Goal: Information Seeking & Learning: Learn about a topic

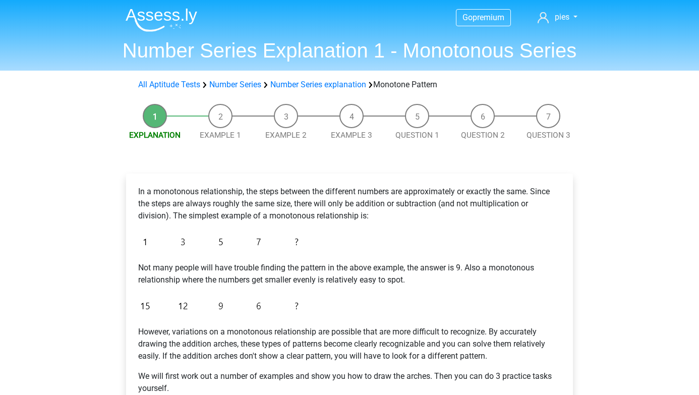
scroll to position [119, 0]
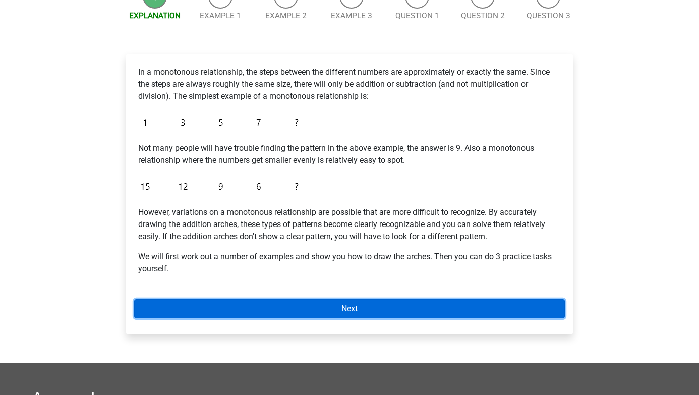
click at [312, 304] on link "Next" at bounding box center [349, 308] width 430 height 19
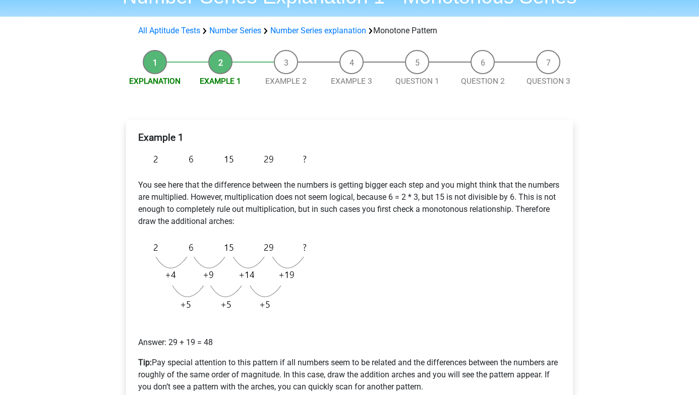
scroll to position [54, 0]
click at [163, 74] on li "Explanation" at bounding box center [155, 67] width 66 height 37
click at [162, 79] on link "Explanation" at bounding box center [154, 80] width 51 height 9
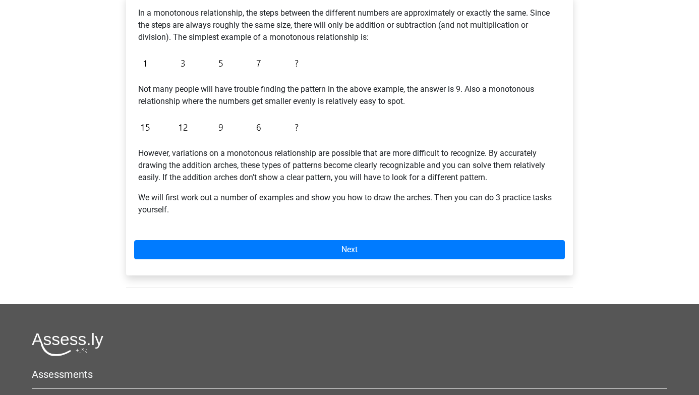
scroll to position [183, 0]
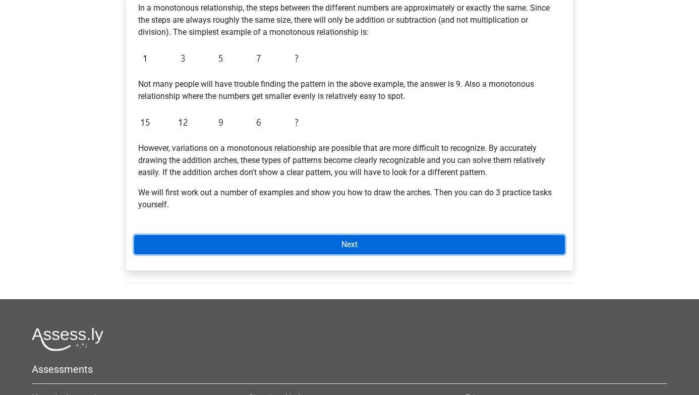
click at [196, 250] on link "Next" at bounding box center [349, 244] width 430 height 19
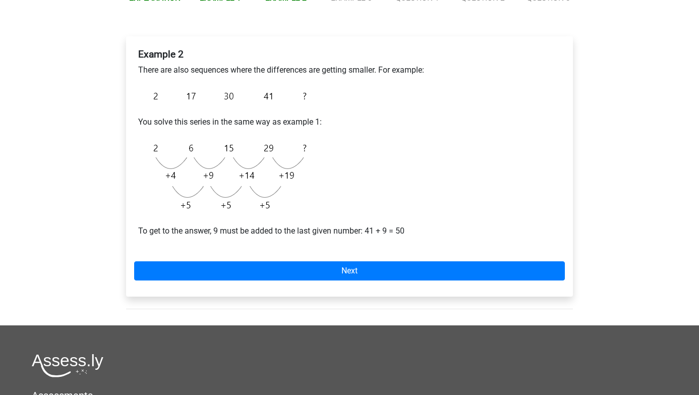
scroll to position [140, 0]
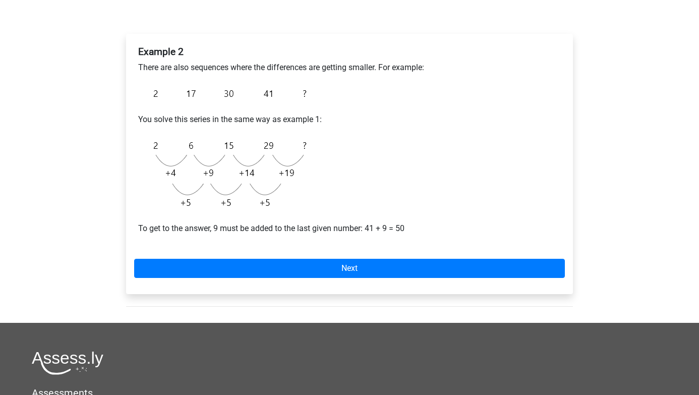
click at [294, 101] on img at bounding box center [224, 94] width 173 height 24
click at [301, 91] on img at bounding box center [224, 94] width 173 height 24
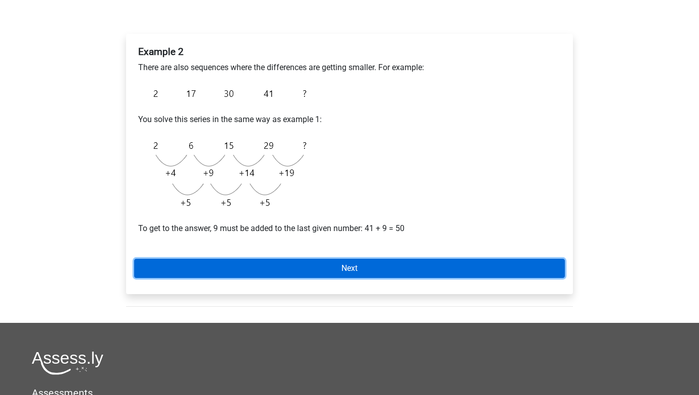
click at [269, 272] on link "Next" at bounding box center [349, 268] width 430 height 19
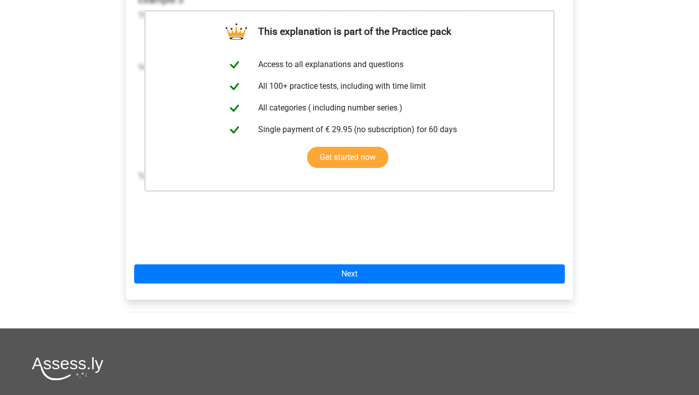
scroll to position [194, 0]
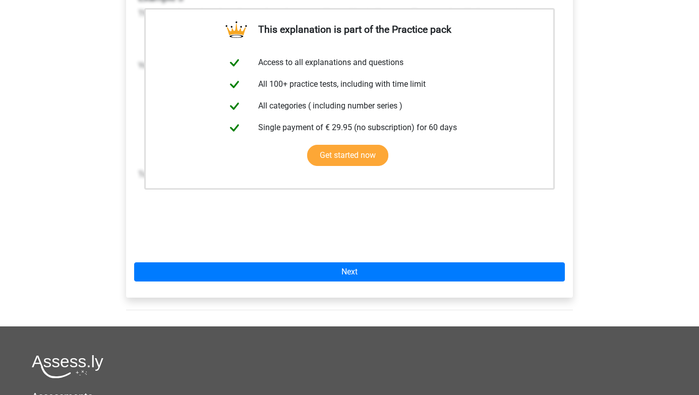
click at [273, 284] on div "This explanation is part of the Practice pack Access to all explanations and qu…" at bounding box center [349, 139] width 447 height 318
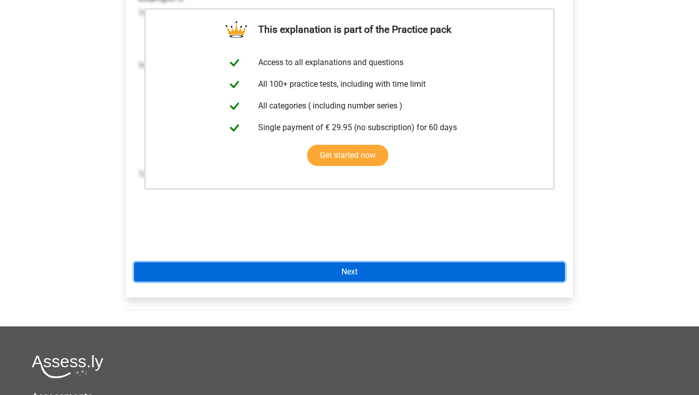
click at [273, 272] on link "Next" at bounding box center [349, 271] width 430 height 19
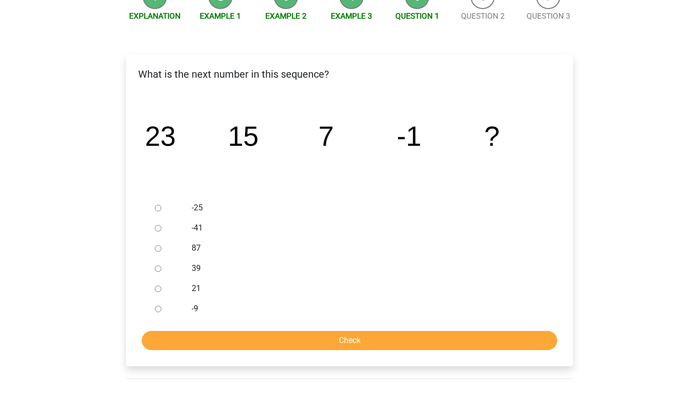
scroll to position [121, 0]
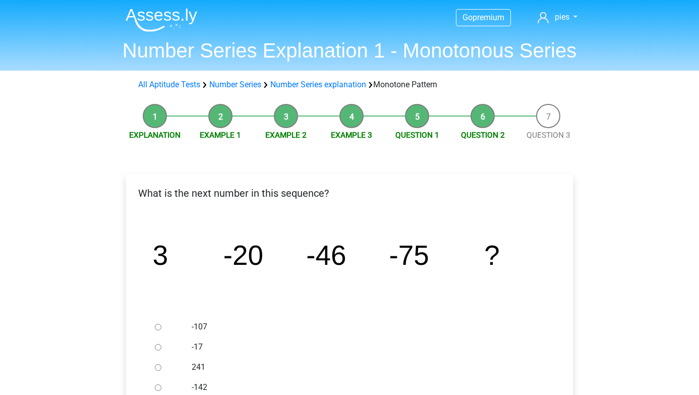
scroll to position [117, 0]
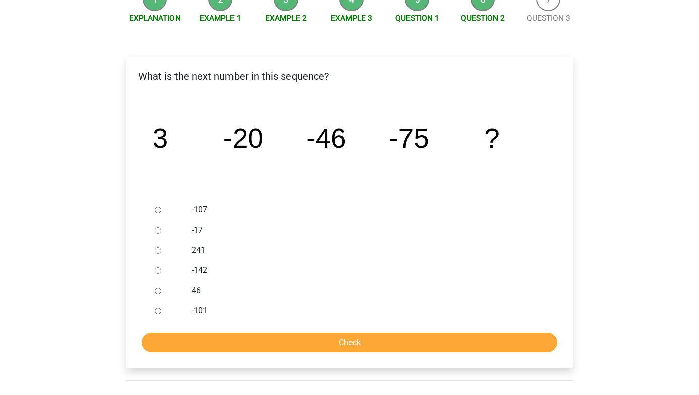
click at [199, 206] on label "-107" at bounding box center [366, 210] width 349 height 12
click at [161, 207] on input "-107" at bounding box center [158, 210] width 7 height 7
radio input "true"
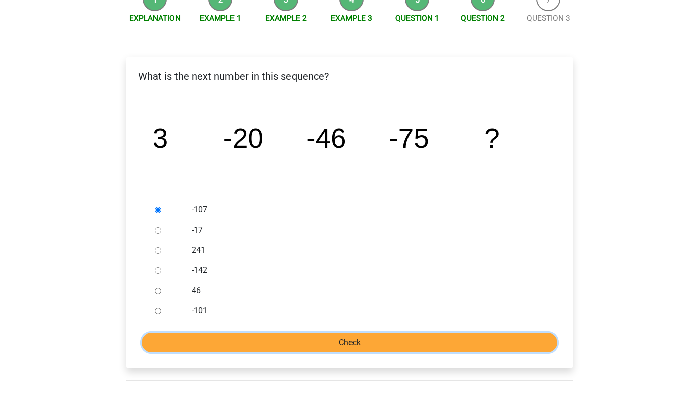
click at [213, 343] on input "Check" at bounding box center [349, 342] width 415 height 19
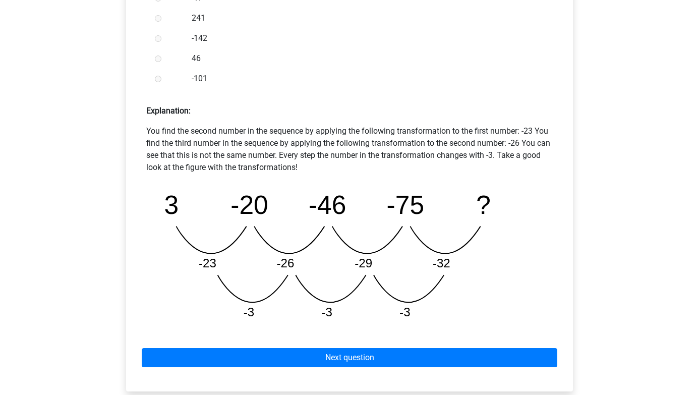
scroll to position [363, 0]
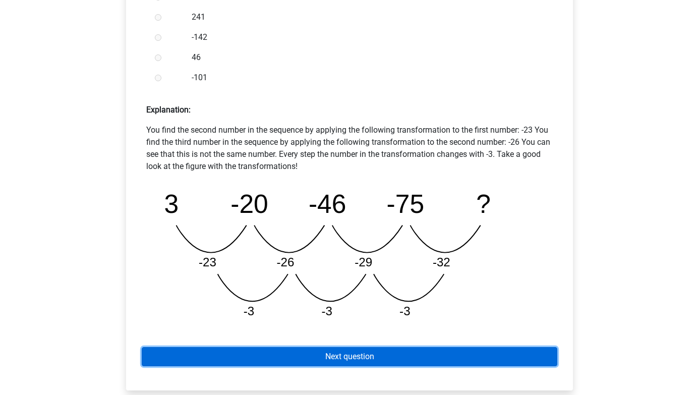
click at [309, 357] on link "Next question" at bounding box center [349, 356] width 415 height 19
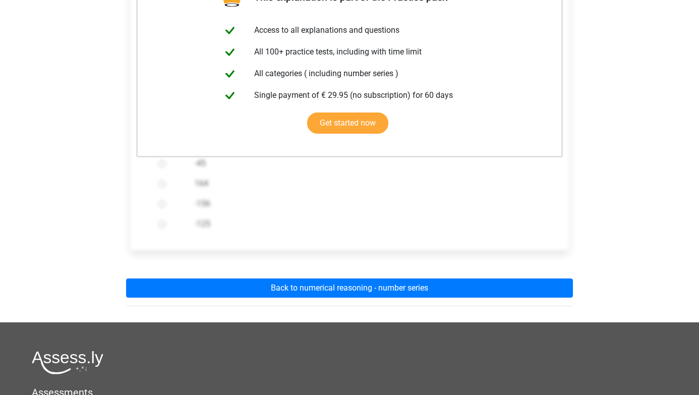
scroll to position [219, 0]
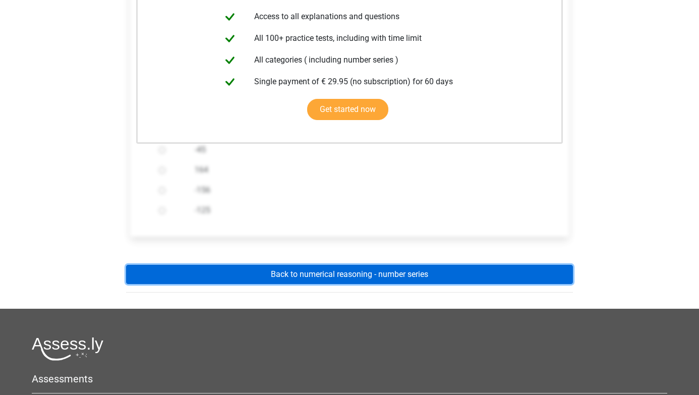
click at [327, 276] on link "Back to numerical reasoning - number series" at bounding box center [349, 274] width 447 height 19
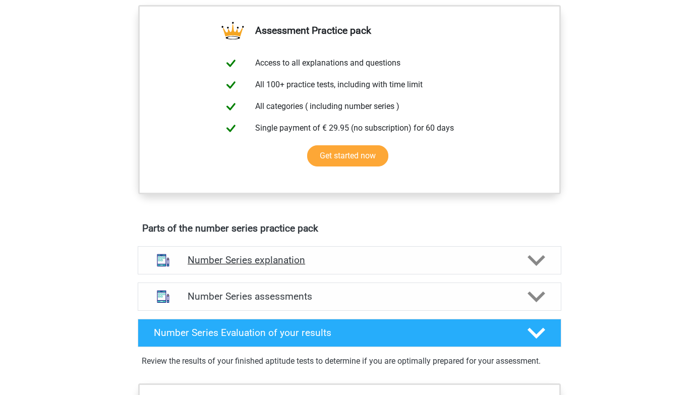
click at [329, 254] on h4 "Number Series explanation" at bounding box center [350, 260] width 324 height 12
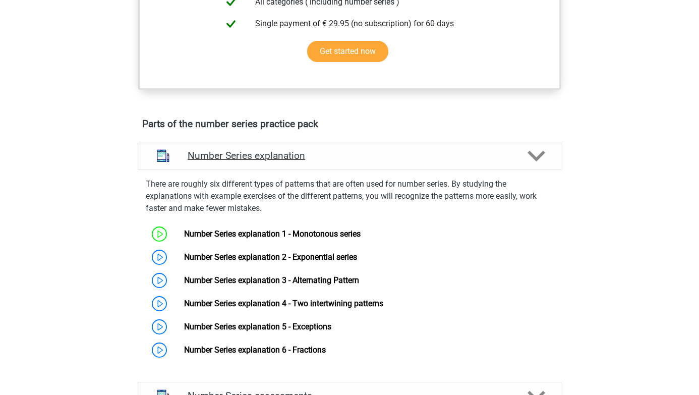
scroll to position [457, 0]
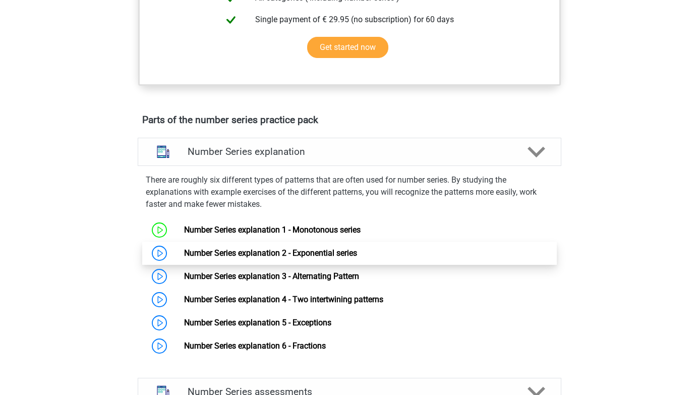
click at [319, 258] on link "Number Series explanation 2 - Exponential series" at bounding box center [270, 253] width 173 height 10
click at [184, 254] on link "Number Series explanation 2 - Exponential series" at bounding box center [270, 253] width 173 height 10
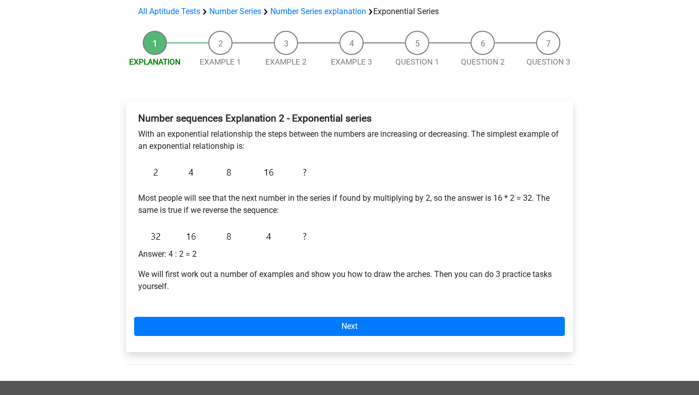
scroll to position [75, 0]
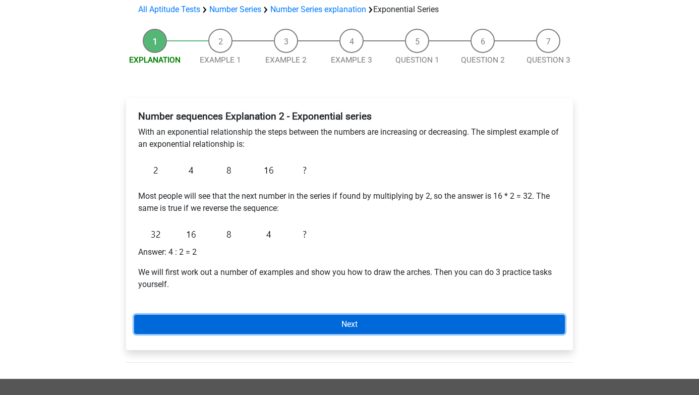
click at [155, 328] on link "Next" at bounding box center [349, 324] width 430 height 19
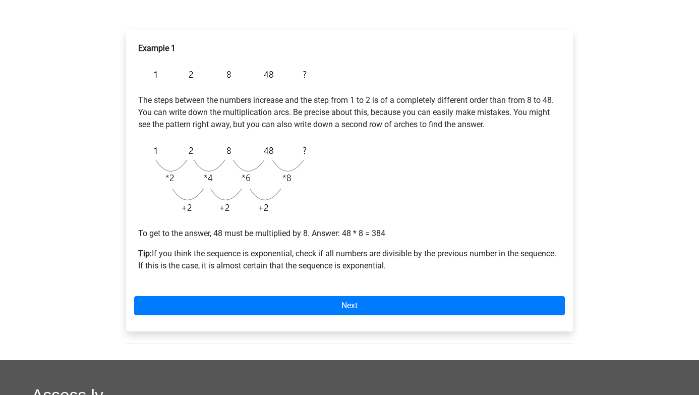
scroll to position [144, 0]
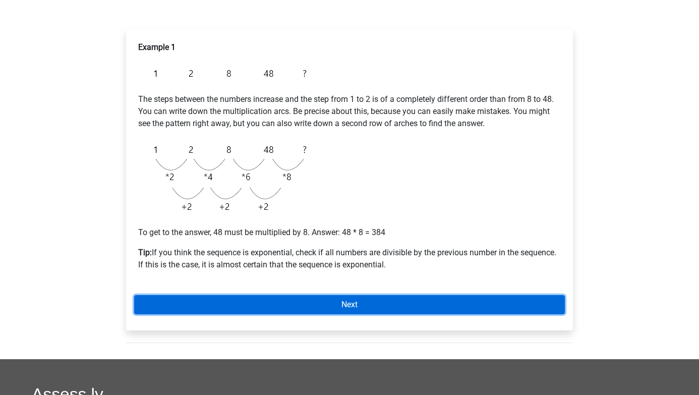
click at [216, 302] on link "Next" at bounding box center [349, 304] width 430 height 19
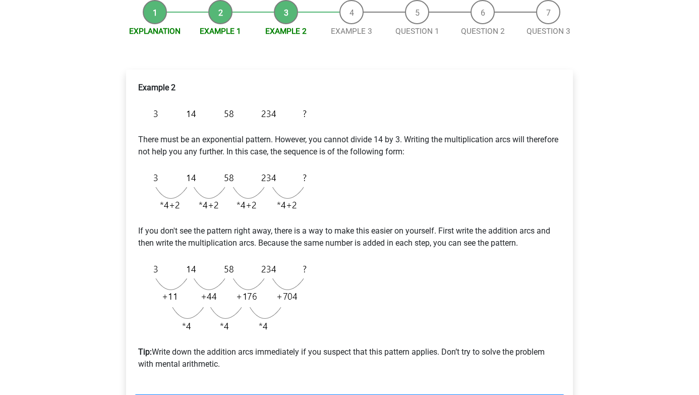
scroll to position [131, 0]
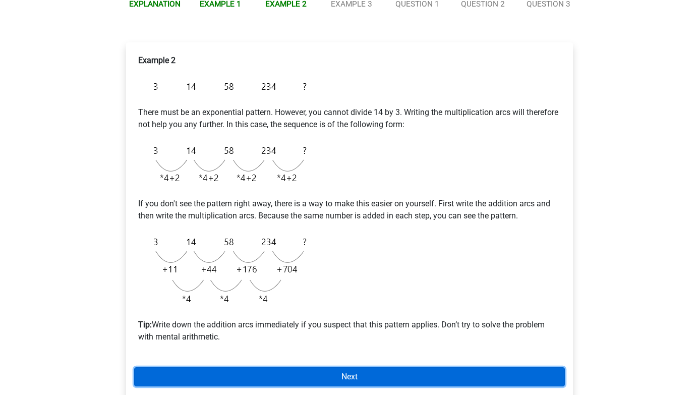
click at [213, 376] on link "Next" at bounding box center [349, 376] width 430 height 19
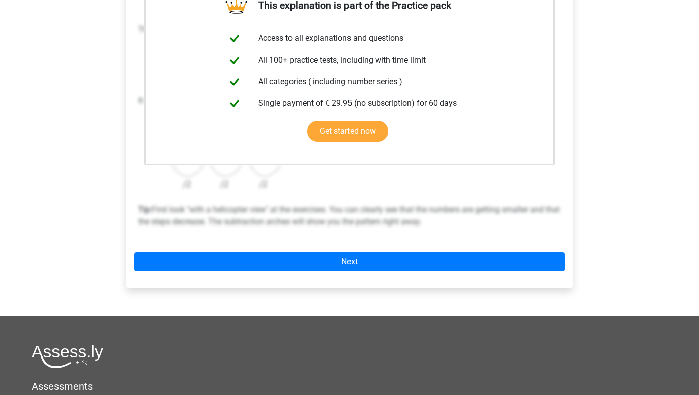
scroll to position [220, 0]
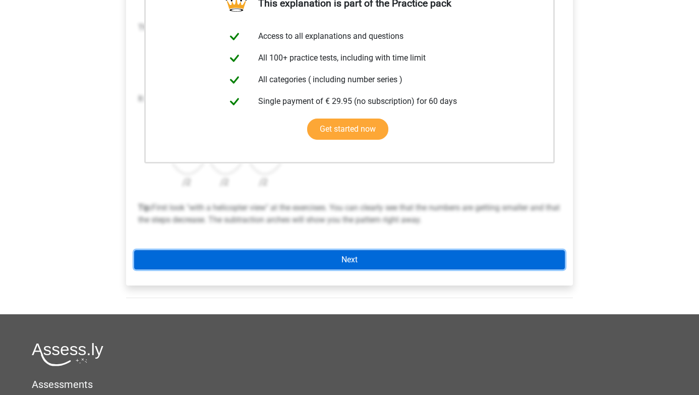
click at [279, 268] on link "Next" at bounding box center [349, 259] width 430 height 19
click at [279, 266] on link "Next" at bounding box center [349, 259] width 430 height 19
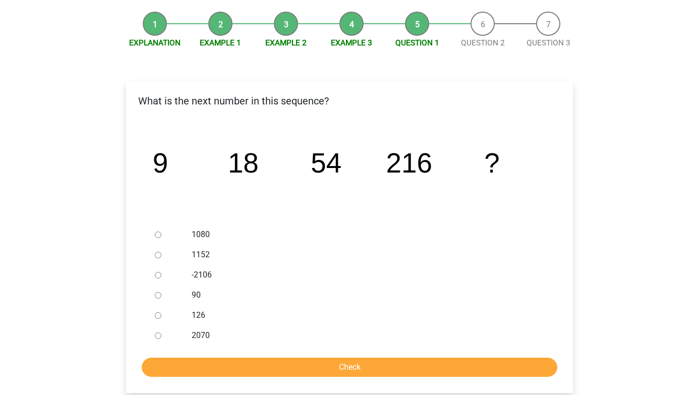
scroll to position [113, 0]
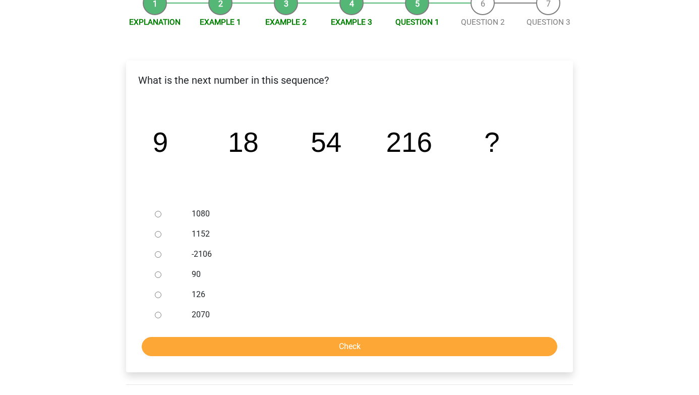
click at [192, 208] on label "1080" at bounding box center [366, 214] width 349 height 12
click at [161, 211] on input "1080" at bounding box center [158, 214] width 7 height 7
radio input "true"
click at [270, 339] on input "Check" at bounding box center [349, 346] width 415 height 19
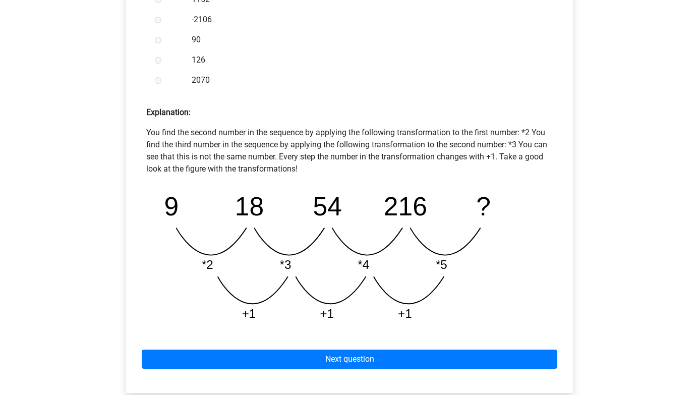
scroll to position [483, 0]
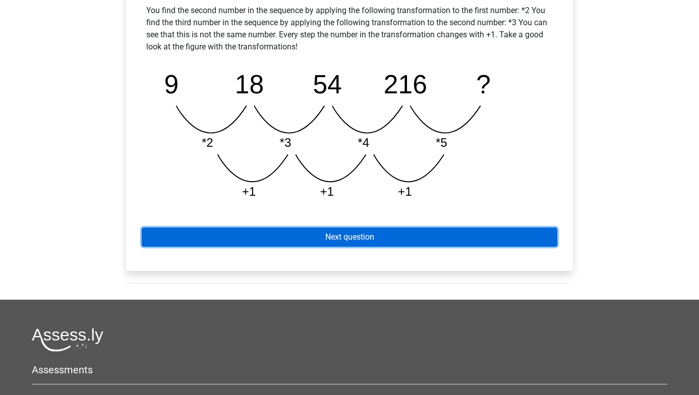
click at [341, 233] on link "Next question" at bounding box center [349, 236] width 415 height 19
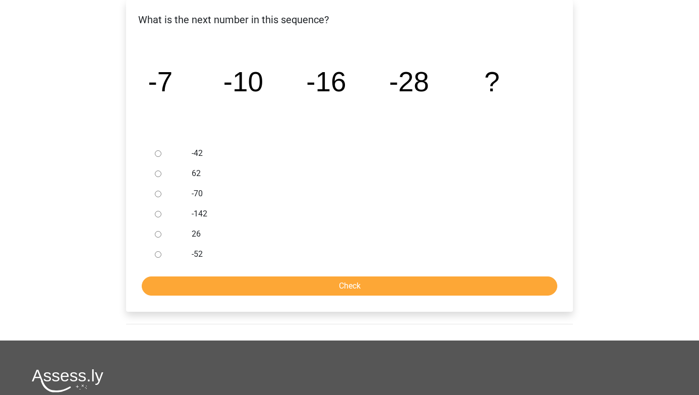
scroll to position [121, 0]
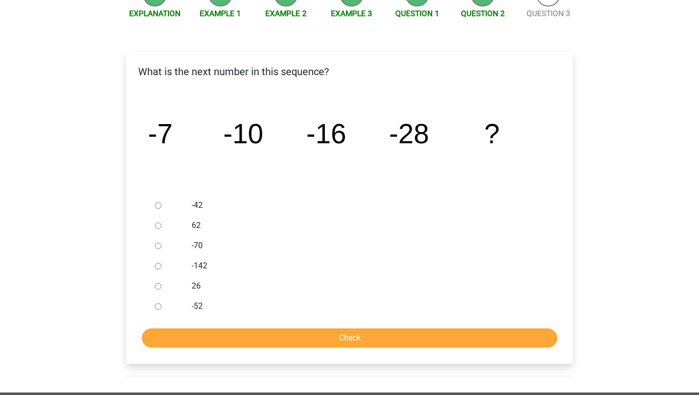
click at [201, 305] on label "-52" at bounding box center [366, 306] width 349 height 12
click at [161, 305] on input "-52" at bounding box center [158, 306] width 7 height 7
radio input "true"
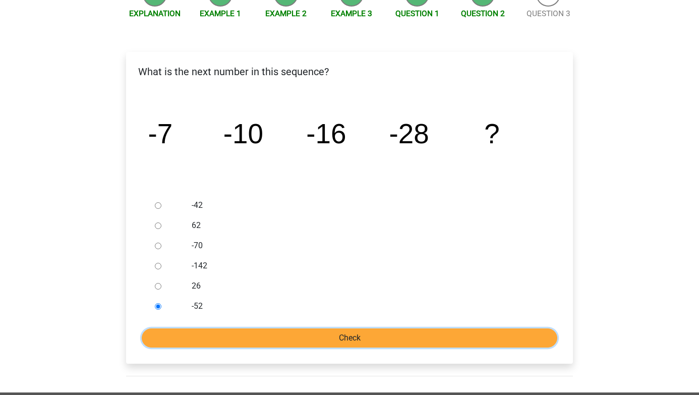
click at [212, 338] on input "Check" at bounding box center [349, 337] width 415 height 19
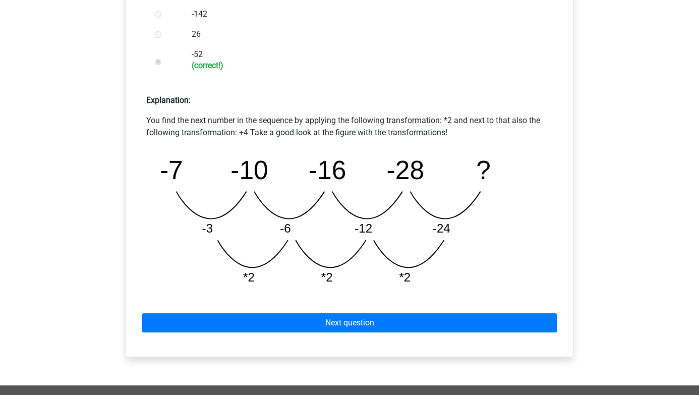
scroll to position [377, 0]
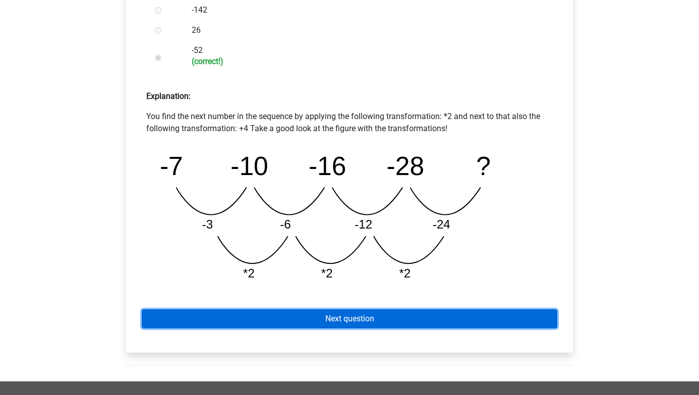
click at [246, 312] on link "Next question" at bounding box center [349, 318] width 415 height 19
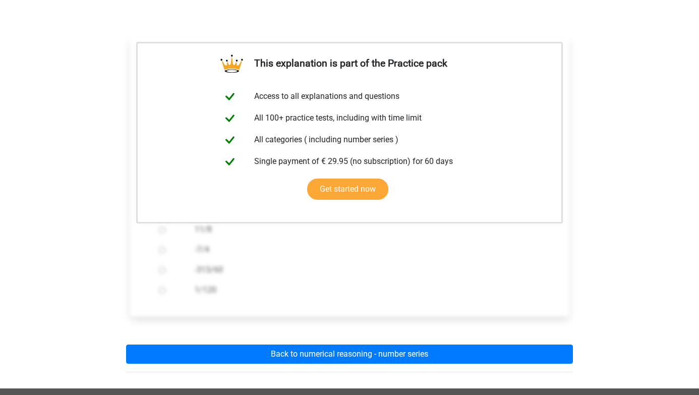
scroll to position [209, 0]
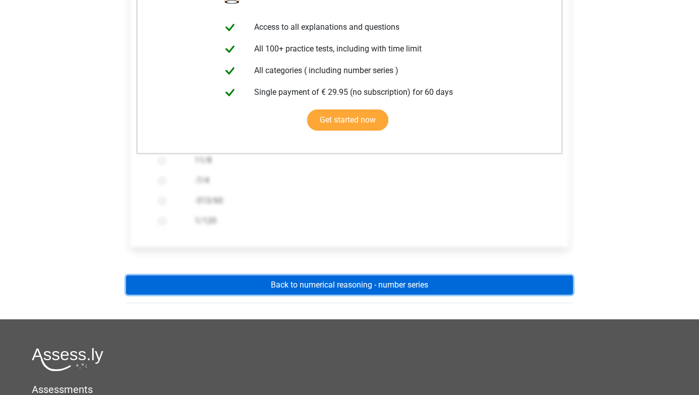
click at [269, 291] on link "Back to numerical reasoning - number series" at bounding box center [349, 284] width 447 height 19
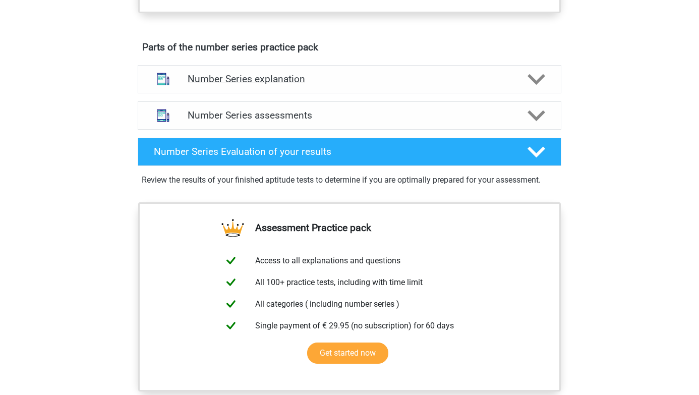
scroll to position [544, 0]
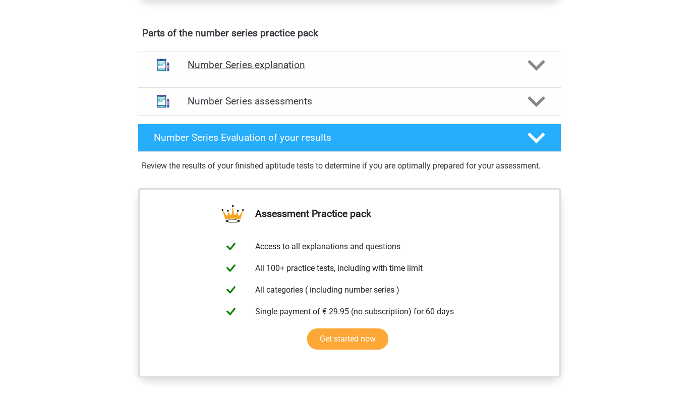
click at [279, 70] on h4 "Number Series explanation" at bounding box center [350, 65] width 324 height 12
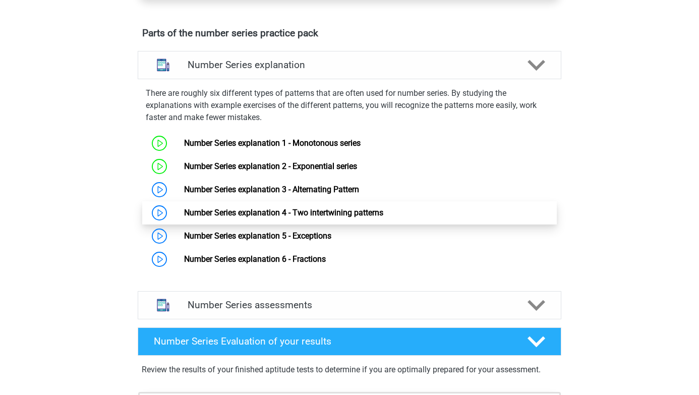
click at [286, 208] on link "Number Series explanation 4 - Two intertwining patterns" at bounding box center [283, 213] width 199 height 10
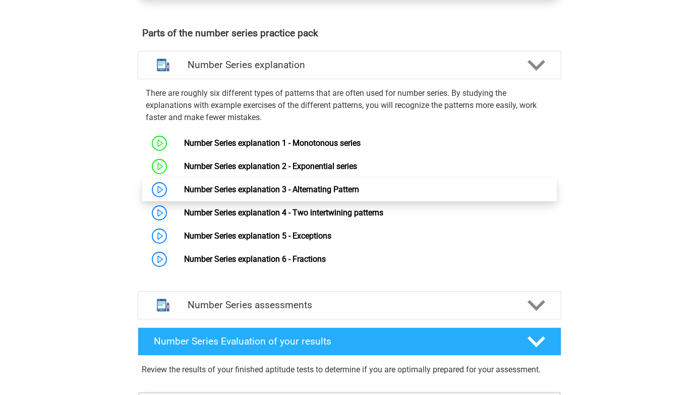
click at [208, 184] on link "Number Series explanation 3 - Alternating Pattern" at bounding box center [271, 189] width 175 height 10
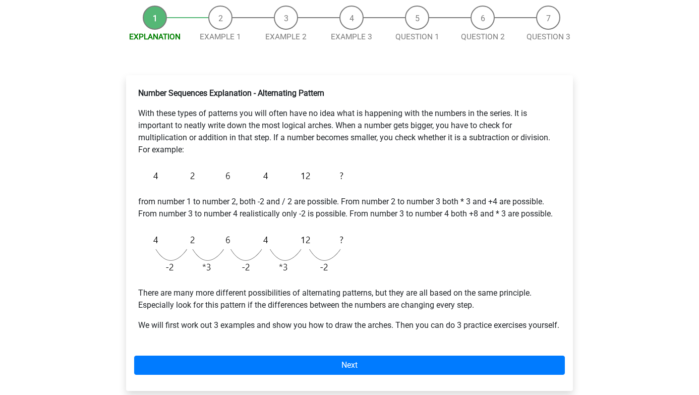
scroll to position [121, 0]
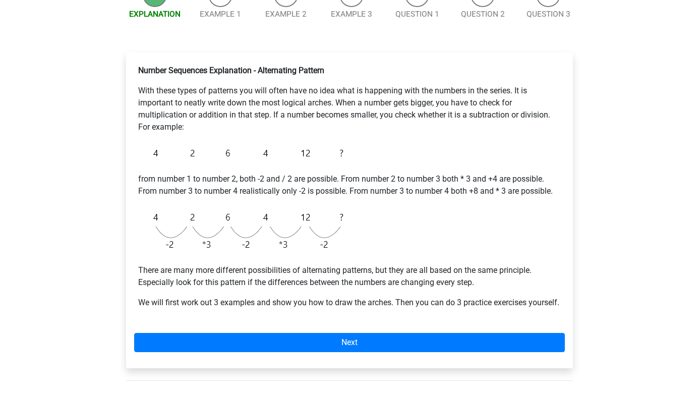
click at [212, 344] on div "Number Sequences Explanation - Alternating Pattern With these types of patterns…" at bounding box center [349, 210] width 447 height 316
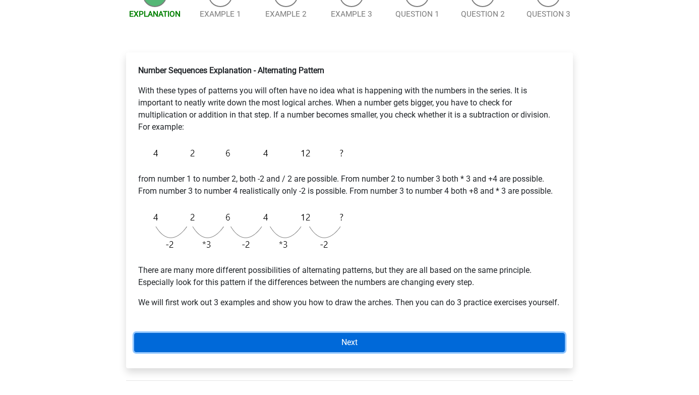
click at [212, 347] on link "Next" at bounding box center [349, 342] width 430 height 19
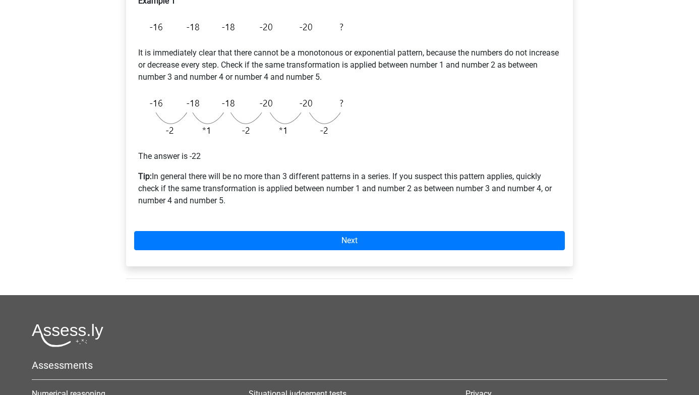
scroll to position [197, 0]
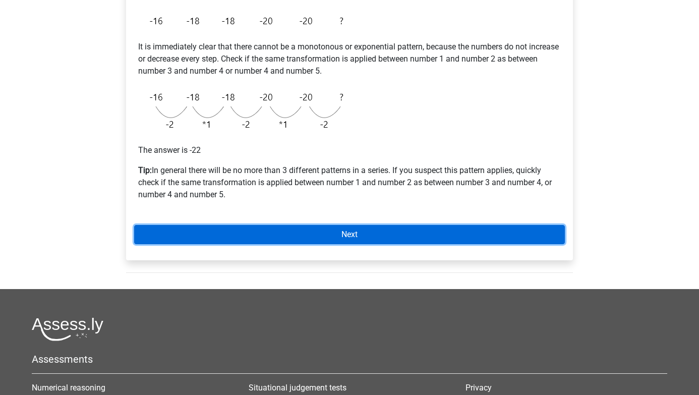
click at [244, 226] on link "Next" at bounding box center [349, 234] width 430 height 19
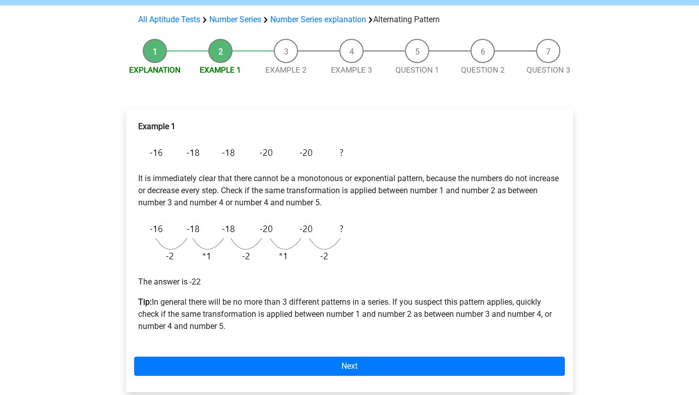
scroll to position [86, 0]
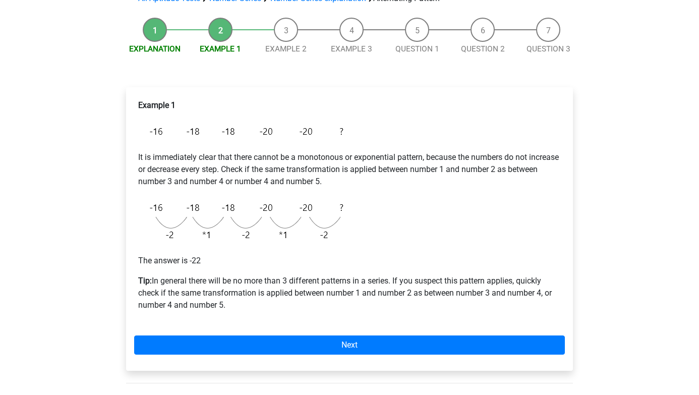
click at [157, 37] on li "Explanation" at bounding box center [155, 36] width 66 height 37
click at [155, 52] on link "Explanation" at bounding box center [154, 48] width 51 height 9
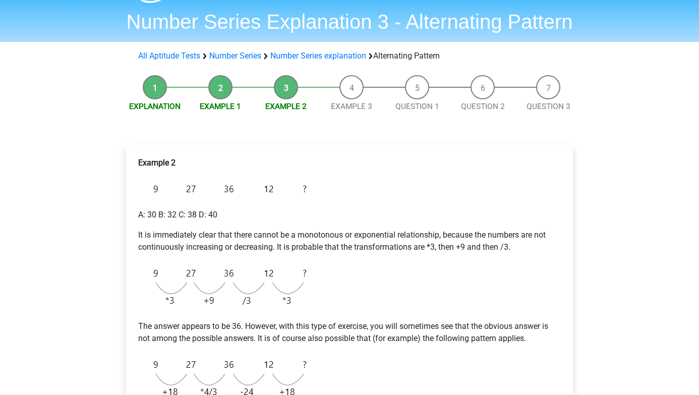
scroll to position [25, 0]
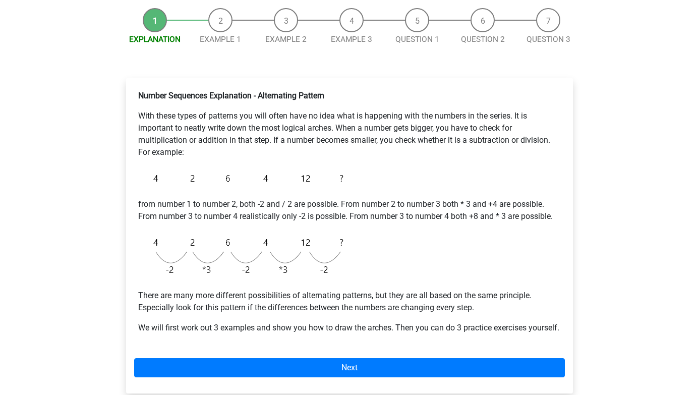
scroll to position [108, 0]
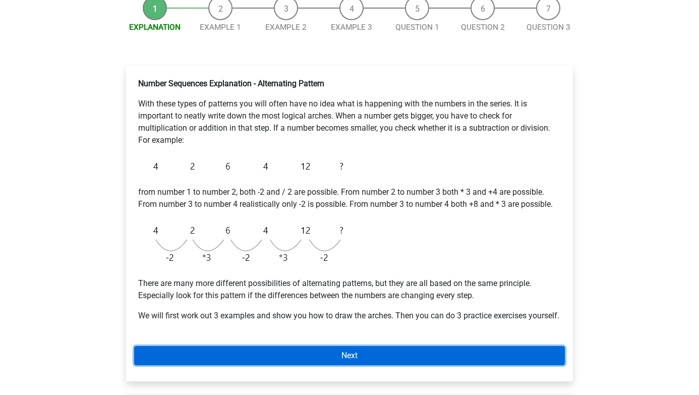
click at [200, 365] on link "Next" at bounding box center [349, 355] width 430 height 19
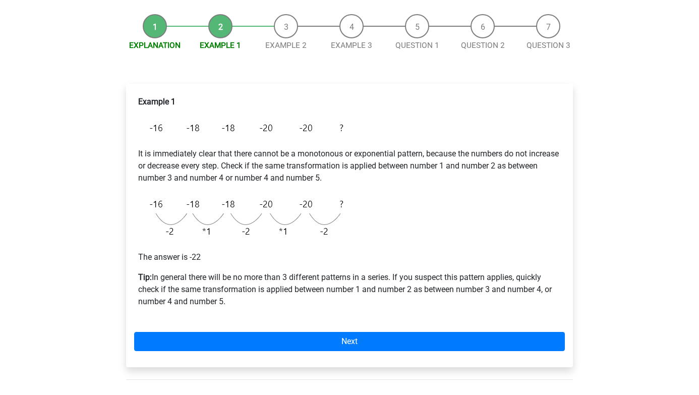
scroll to position [105, 0]
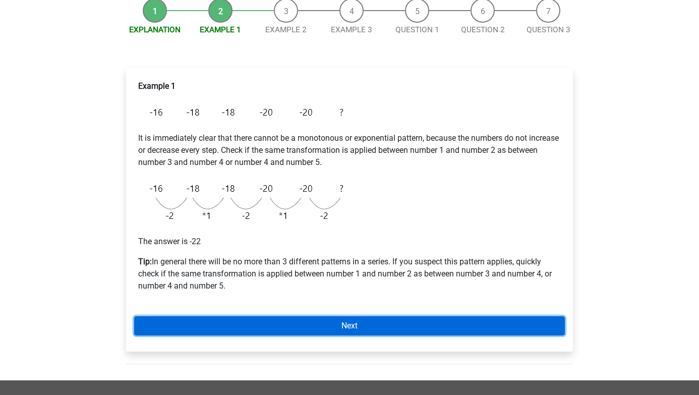
click at [217, 323] on link "Next" at bounding box center [349, 325] width 430 height 19
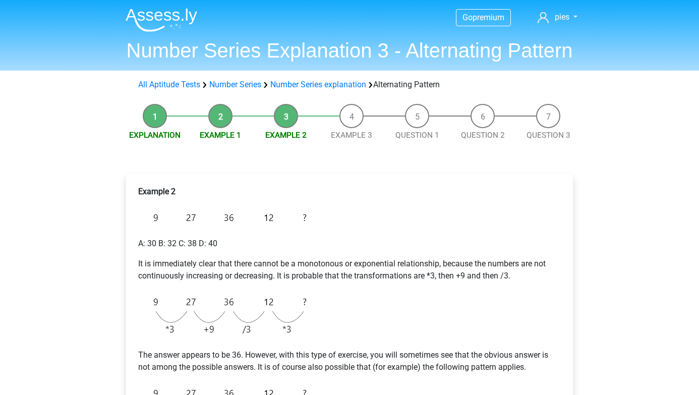
scroll to position [198, 0]
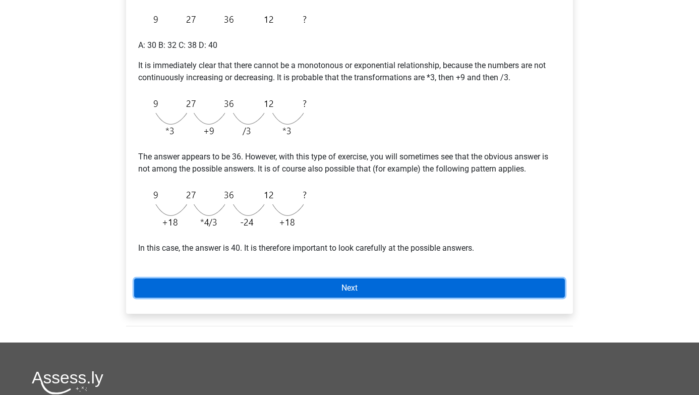
click at [219, 282] on link "Next" at bounding box center [349, 287] width 430 height 19
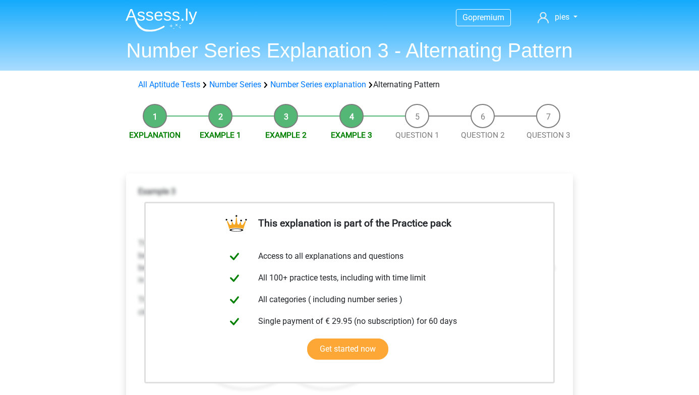
scroll to position [254, 0]
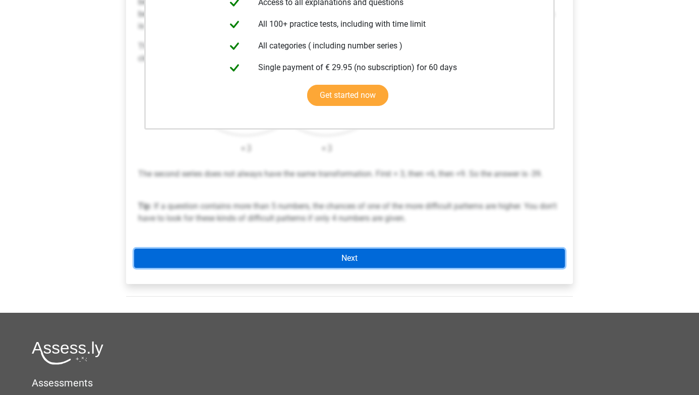
click at [225, 263] on link "Next" at bounding box center [349, 258] width 430 height 19
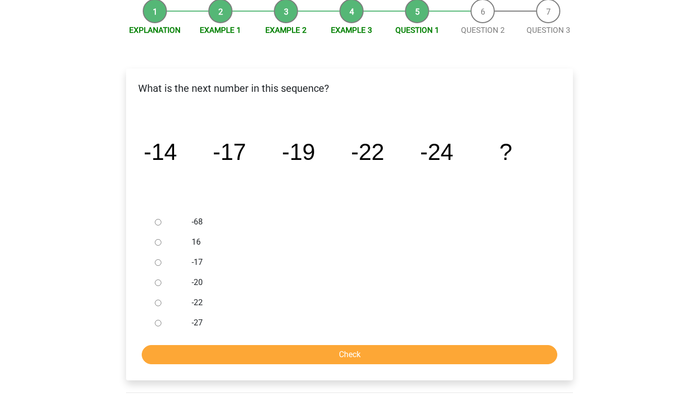
scroll to position [105, 0]
click at [186, 329] on div "-27" at bounding box center [366, 322] width 364 height 20
click at [167, 318] on div at bounding box center [167, 322] width 33 height 20
click at [160, 321] on input "-27" at bounding box center [158, 322] width 7 height 7
radio input "true"
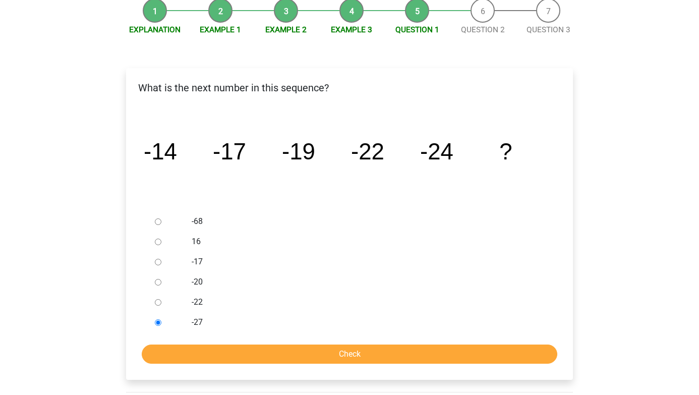
click at [167, 343] on form "-68 16 -17 -20 -22 -27 Check" at bounding box center [349, 287] width 430 height 152
click at [167, 363] on div "Check" at bounding box center [349, 353] width 430 height 19
click at [162, 339] on form "-68 16 -17 -20 -22 -27 Check" at bounding box center [349, 287] width 430 height 152
click at [162, 348] on input "Check" at bounding box center [349, 353] width 415 height 19
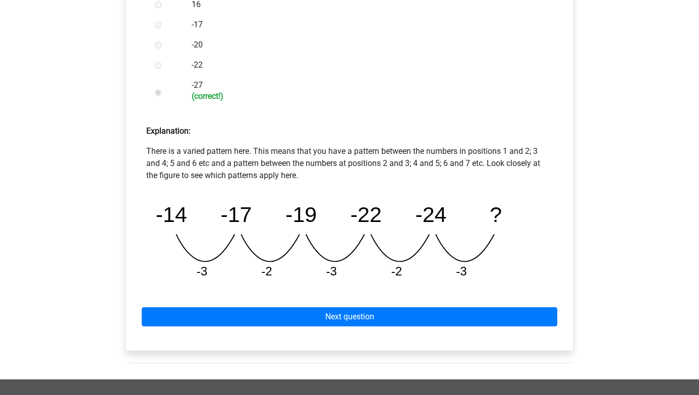
scroll to position [351, 0]
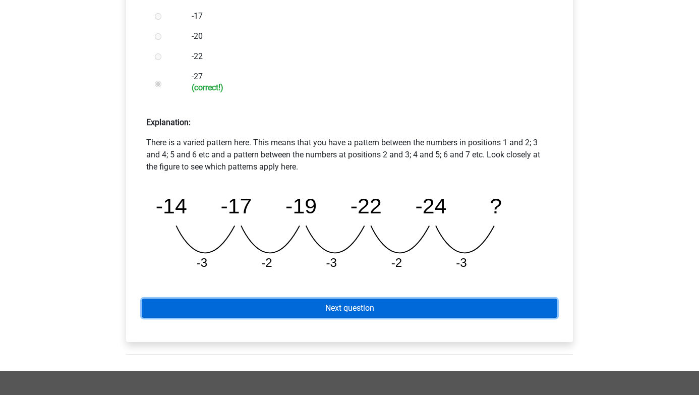
click at [240, 303] on link "Next question" at bounding box center [349, 307] width 415 height 19
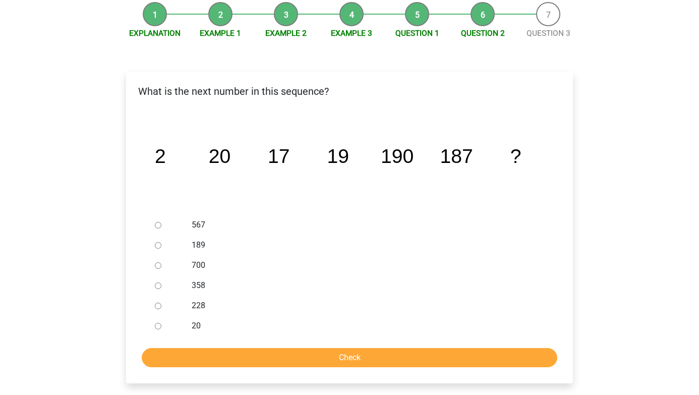
scroll to position [106, 0]
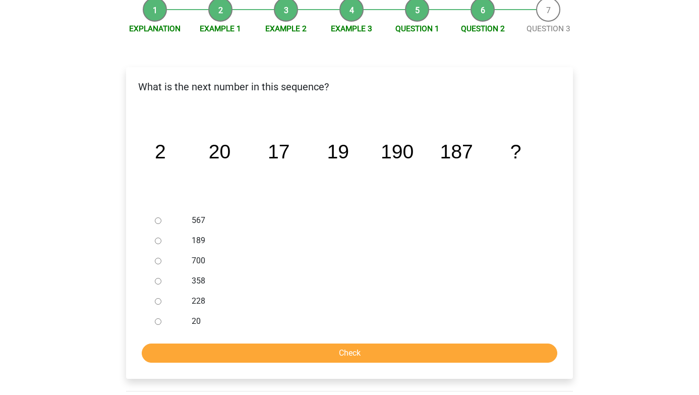
click at [192, 240] on label "189" at bounding box center [366, 240] width 349 height 12
click at [161, 240] on input "189" at bounding box center [158, 240] width 7 height 7
radio input "true"
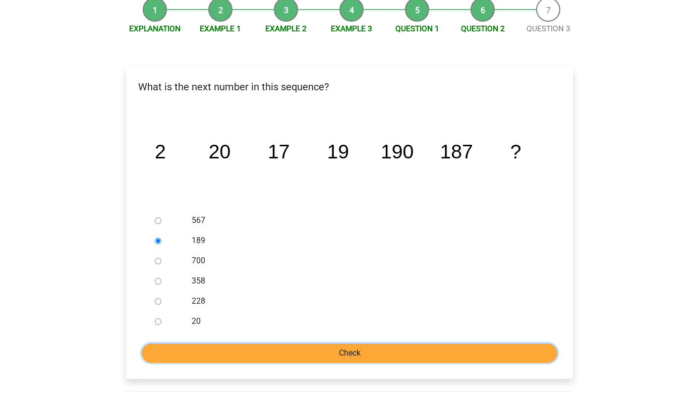
click at [230, 356] on input "Check" at bounding box center [349, 352] width 415 height 19
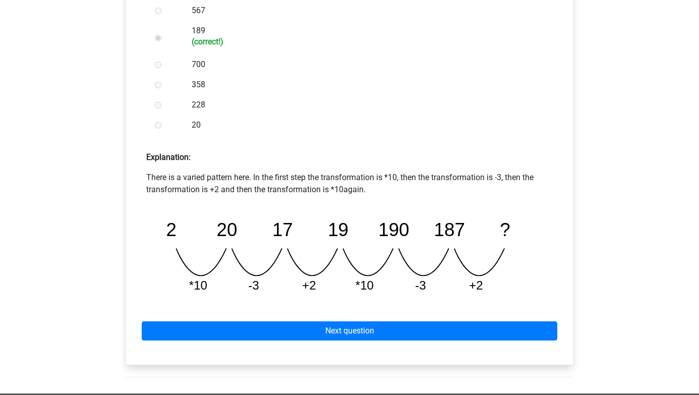
scroll to position [323, 0]
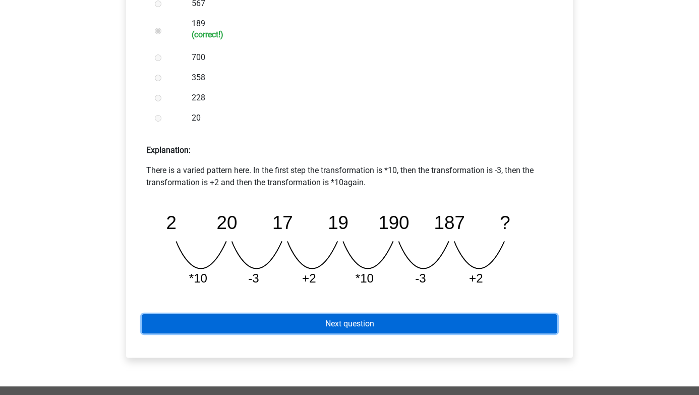
click at [375, 317] on link "Next question" at bounding box center [349, 323] width 415 height 19
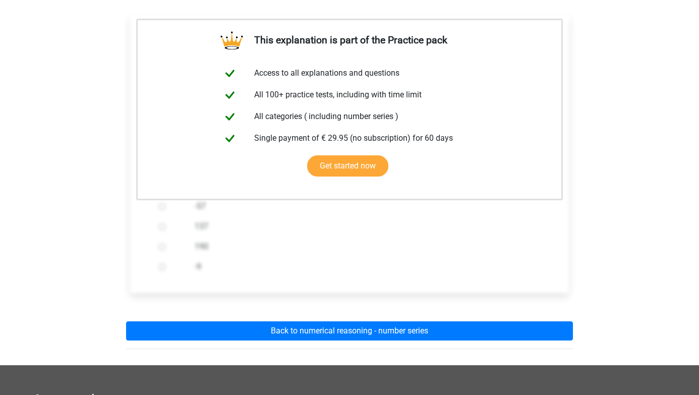
scroll to position [184, 0]
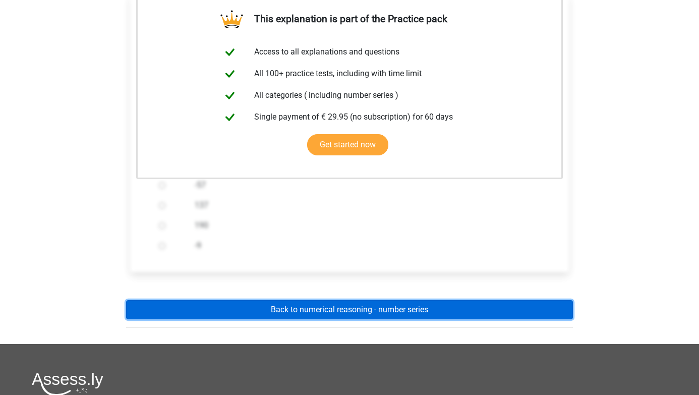
click at [375, 314] on link "Back to numerical reasoning - number series" at bounding box center [349, 309] width 447 height 19
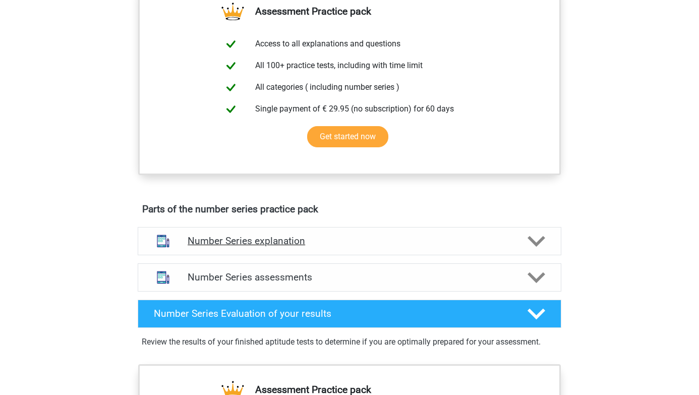
click at [358, 248] on div "Number Series explanation" at bounding box center [349, 241] width 423 height 28
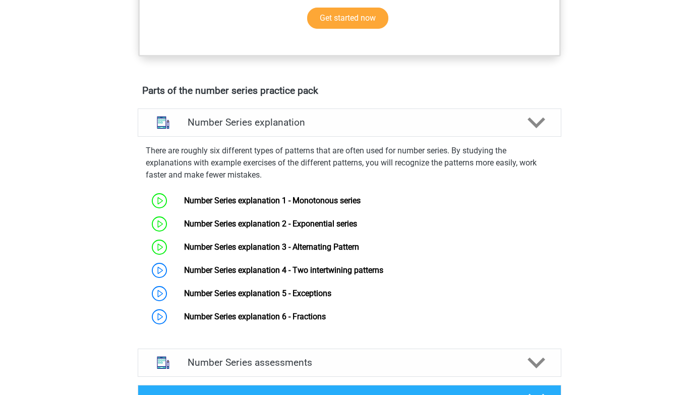
scroll to position [534, 0]
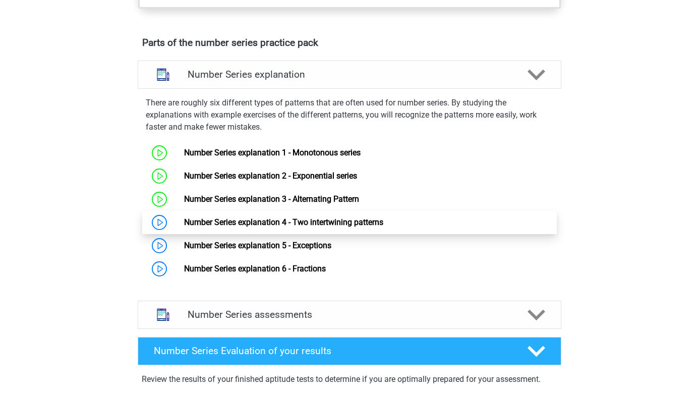
click at [337, 227] on link "Number Series explanation 4 - Two intertwining patterns" at bounding box center [283, 222] width 199 height 10
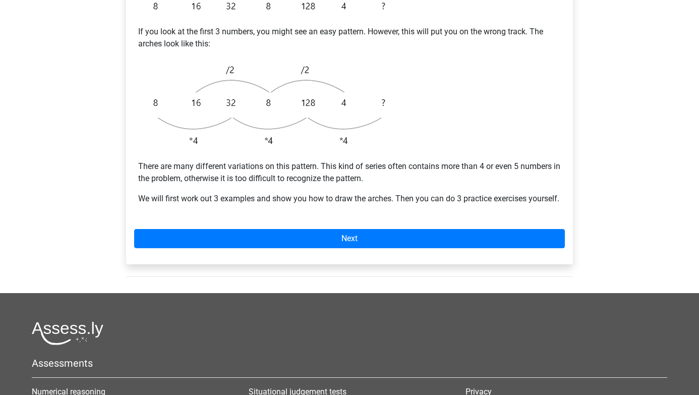
scroll to position [289, 0]
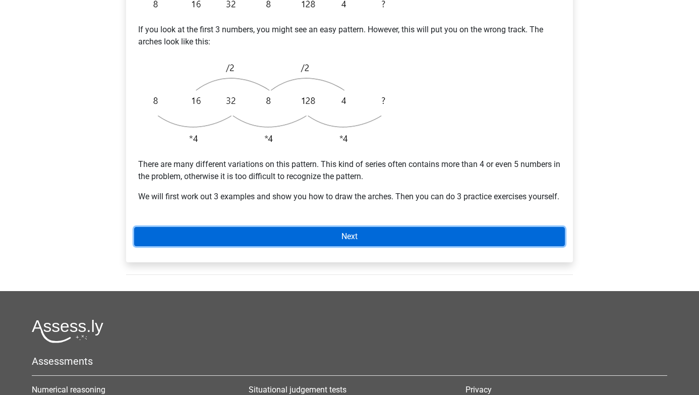
click at [328, 246] on link "Next" at bounding box center [349, 236] width 430 height 19
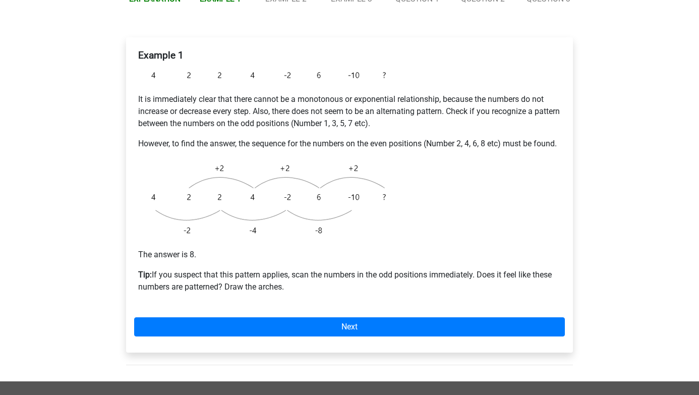
scroll to position [247, 0]
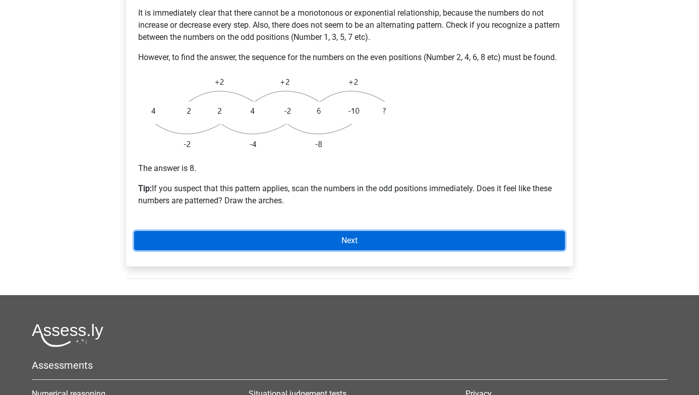
click at [280, 250] on link "Next" at bounding box center [349, 240] width 430 height 19
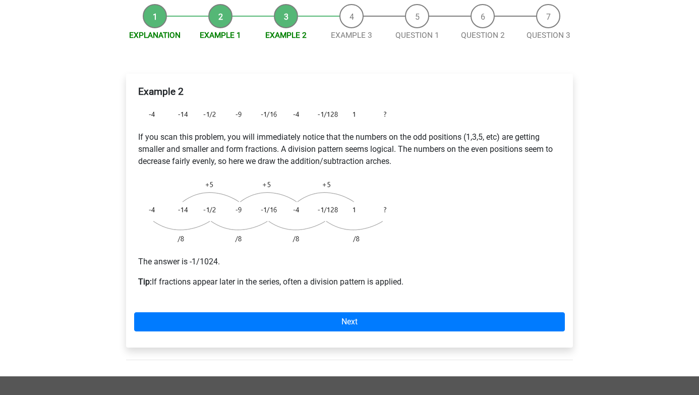
scroll to position [127, 0]
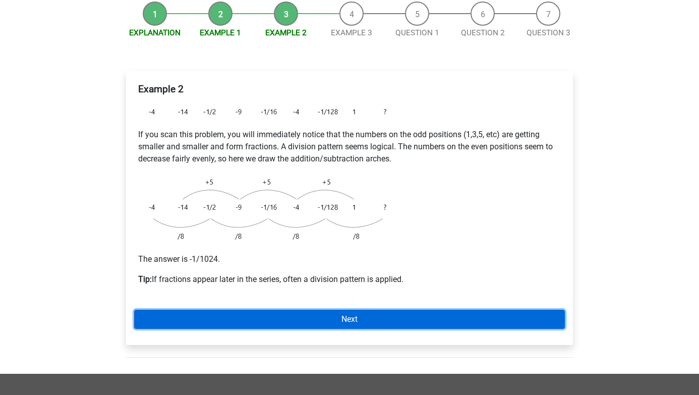
click at [266, 321] on link "Next" at bounding box center [349, 319] width 430 height 19
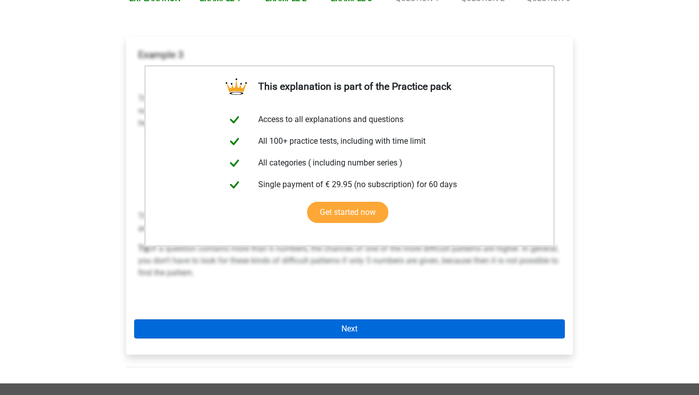
scroll to position [192, 0]
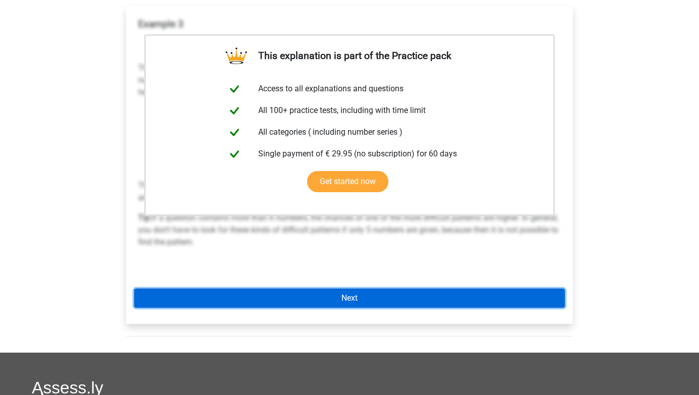
click at [261, 298] on link "Next" at bounding box center [349, 297] width 430 height 19
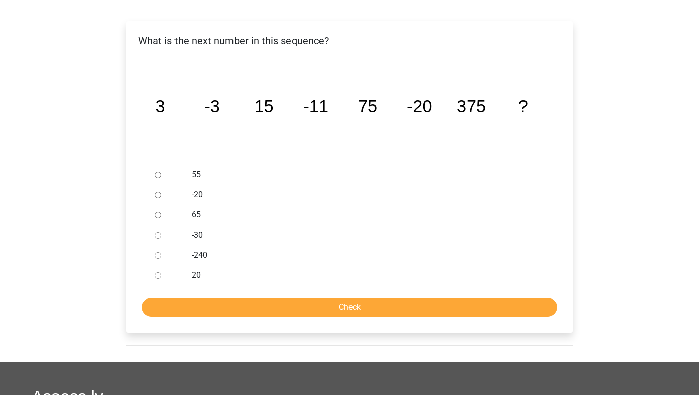
scroll to position [177, 0]
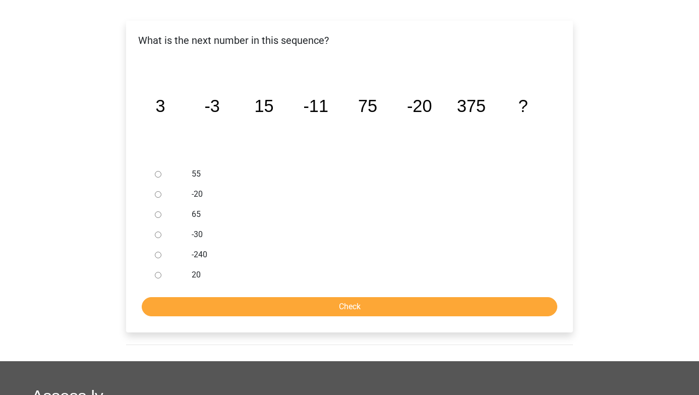
click at [196, 232] on label "-30" at bounding box center [366, 234] width 349 height 12
click at [161, 232] on input "-30" at bounding box center [158, 234] width 7 height 7
radio input "true"
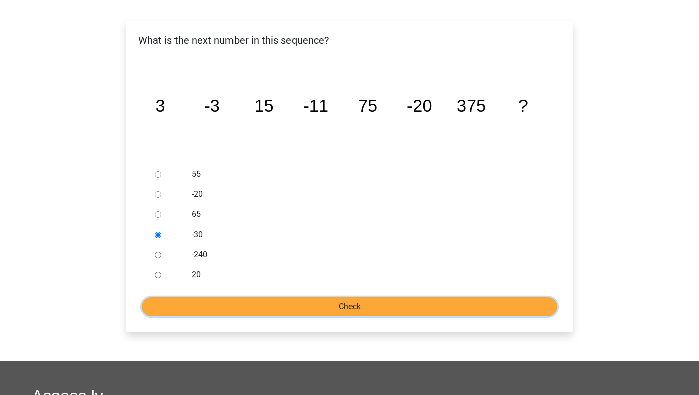
click at [212, 311] on input "Check" at bounding box center [349, 306] width 415 height 19
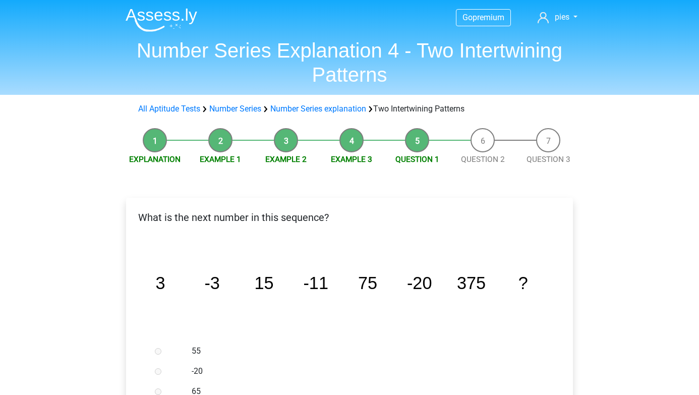
scroll to position [383, 0]
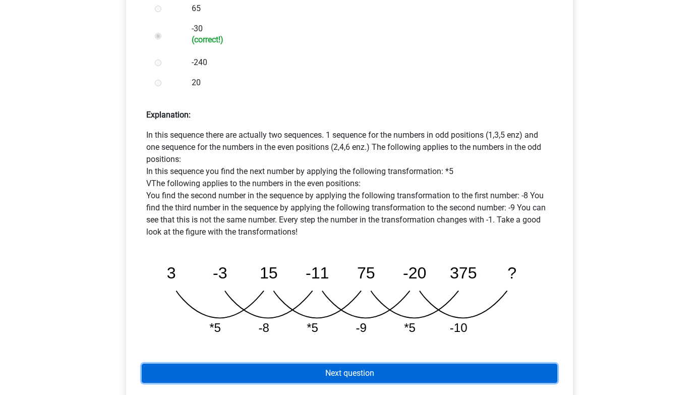
click at [278, 374] on link "Next question" at bounding box center [349, 372] width 415 height 19
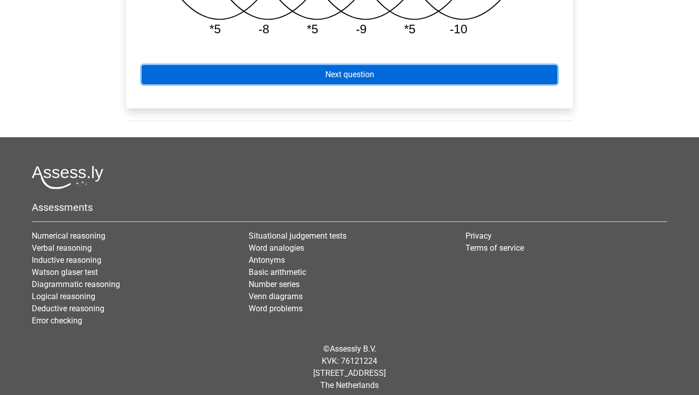
scroll to position [689, 0]
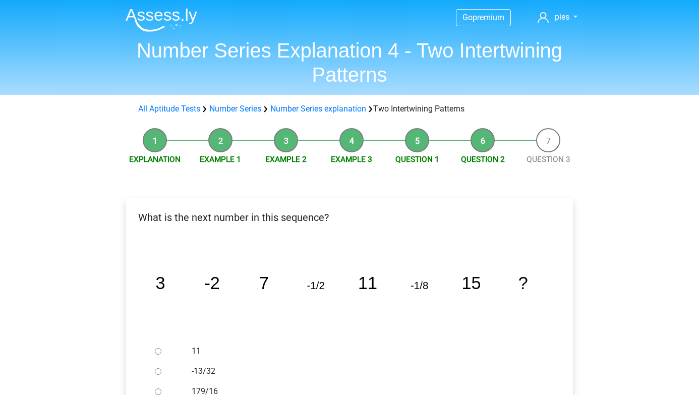
scroll to position [154, 0]
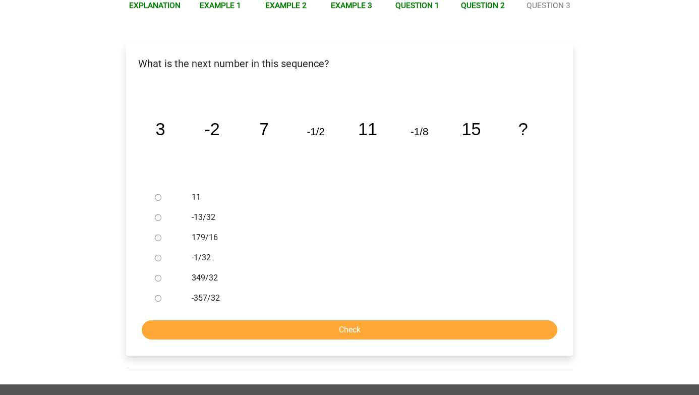
click at [198, 260] on label "-1/32" at bounding box center [366, 258] width 349 height 12
click at [161, 260] on input "-1/32" at bounding box center [158, 258] width 7 height 7
radio input "true"
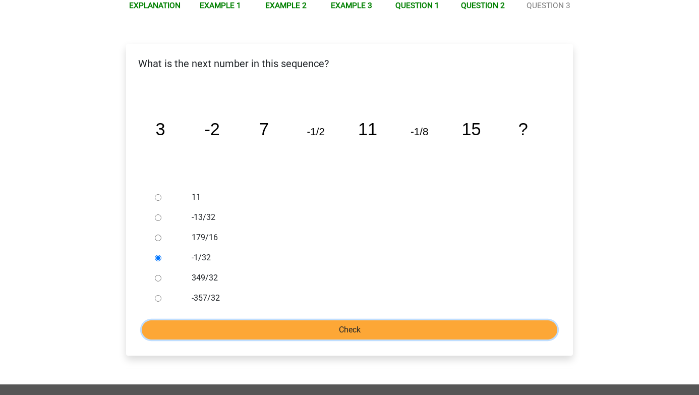
click at [196, 320] on input "Check" at bounding box center [349, 329] width 415 height 19
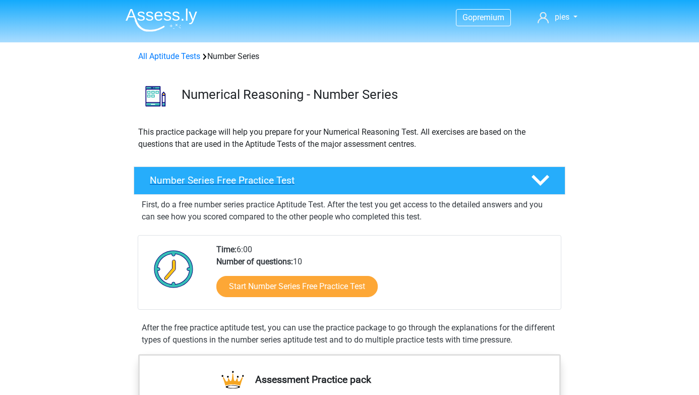
click at [319, 175] on h4 "Number Series Free Practice Test" at bounding box center [332, 180] width 365 height 12
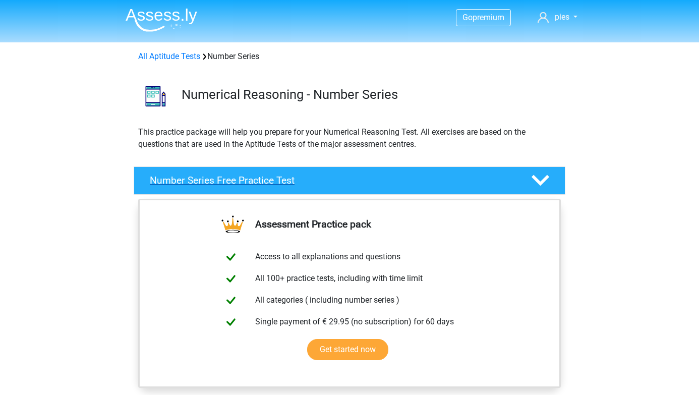
click at [319, 175] on h4 "Number Series Free Practice Test" at bounding box center [332, 180] width 365 height 12
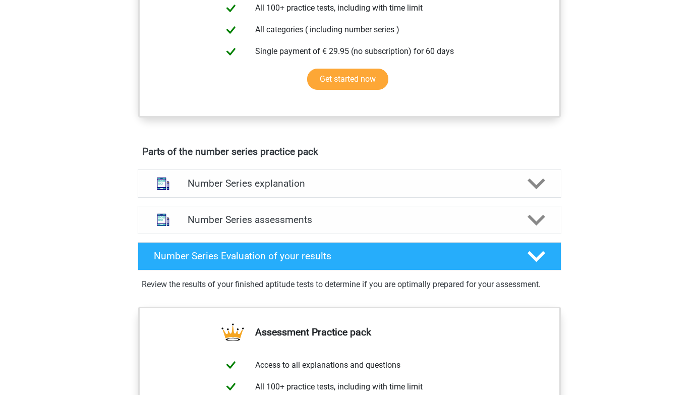
scroll to position [506, 0]
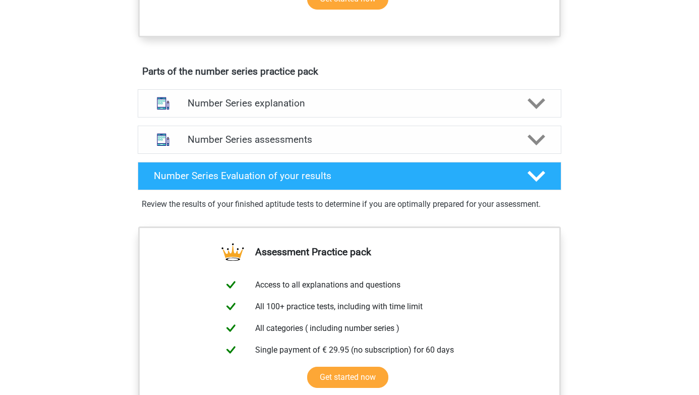
click at [315, 84] on div "Parts of the number series practice pack Number Series explanation There are ro…" at bounding box center [349, 143] width 471 height 165
click at [315, 104] on h4 "Number Series explanation" at bounding box center [350, 103] width 324 height 12
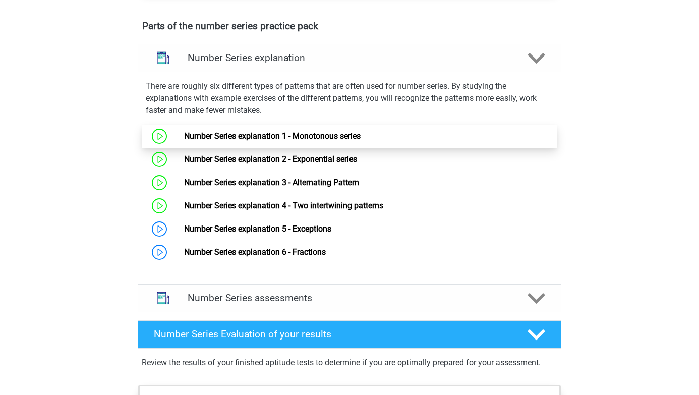
scroll to position [556, 0]
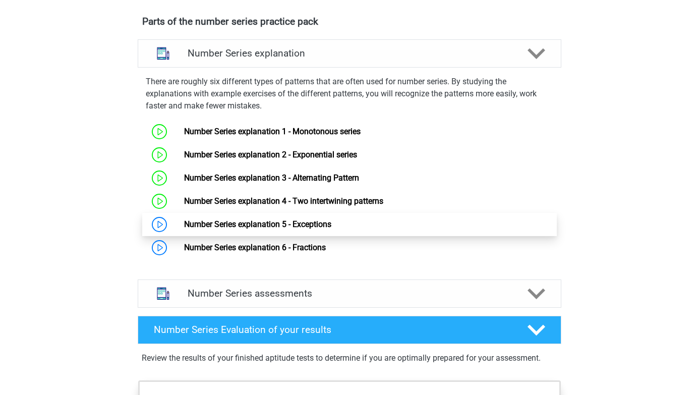
click at [313, 222] on link "Number Series explanation 5 - Exceptions" at bounding box center [257, 224] width 147 height 10
click at [317, 226] on link "Number Series explanation 5 - Exceptions" at bounding box center [257, 224] width 147 height 10
click at [331, 229] on link "Number Series explanation 5 - Exceptions" at bounding box center [257, 224] width 147 height 10
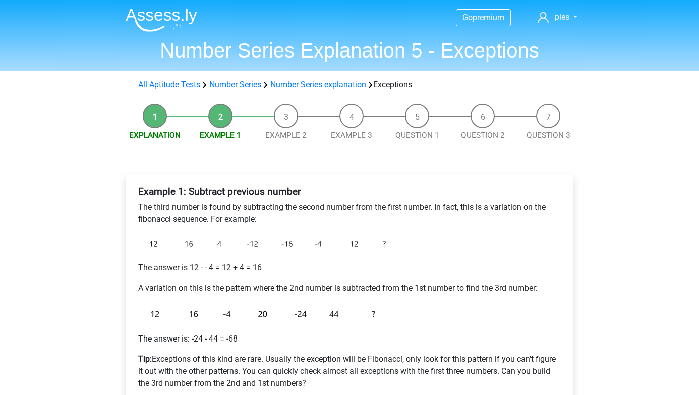
scroll to position [94, 0]
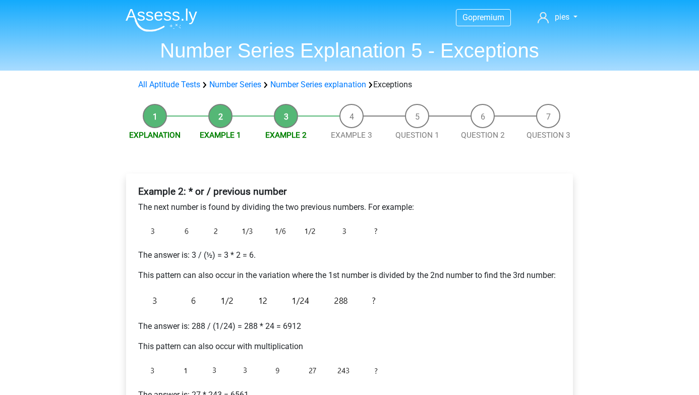
scroll to position [119, 0]
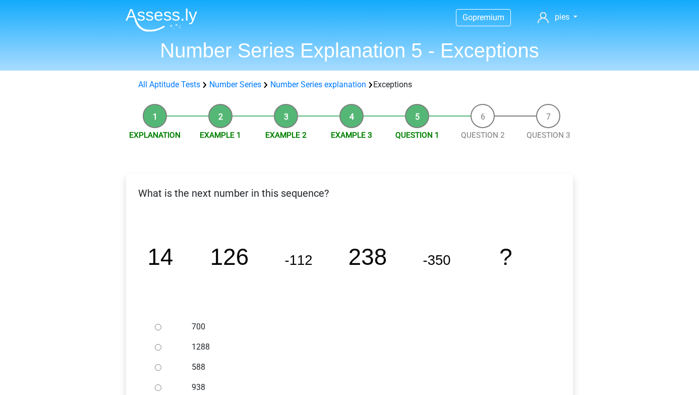
scroll to position [122, 0]
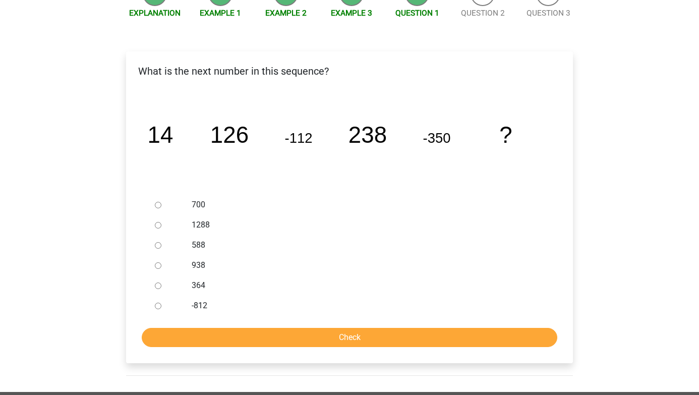
click at [187, 243] on div "588" at bounding box center [366, 245] width 364 height 20
click at [201, 244] on label "588" at bounding box center [366, 245] width 349 height 12
click at [161, 244] on input "588" at bounding box center [158, 245] width 7 height 7
radio input "true"
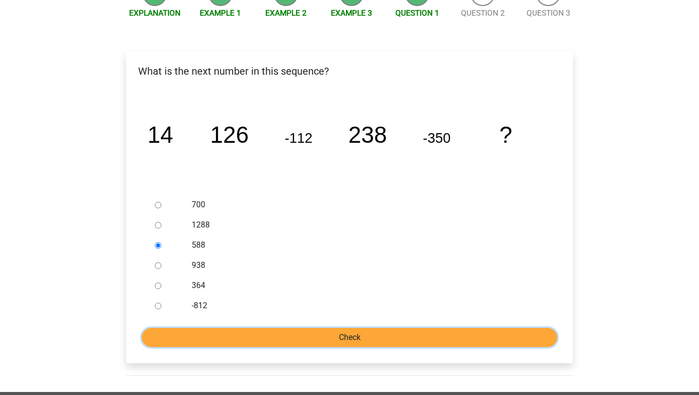
click at [229, 332] on input "Check" at bounding box center [349, 337] width 415 height 19
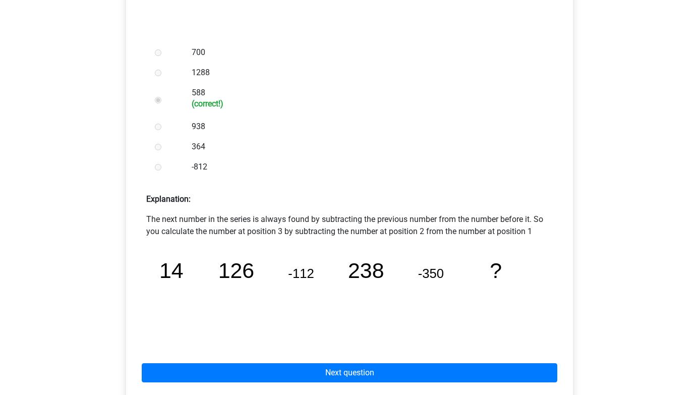
scroll to position [282, 0]
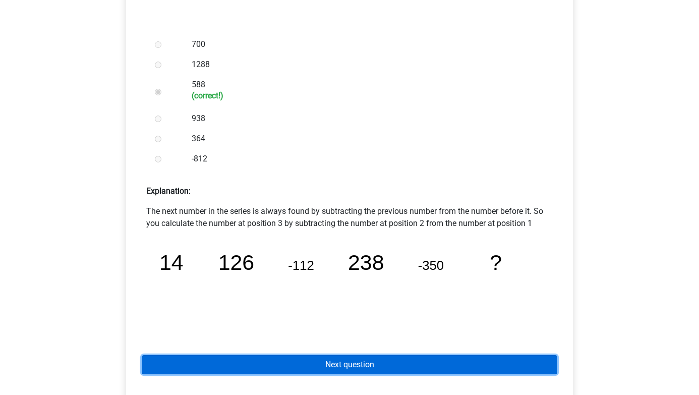
click at [325, 365] on link "Next question" at bounding box center [349, 364] width 415 height 19
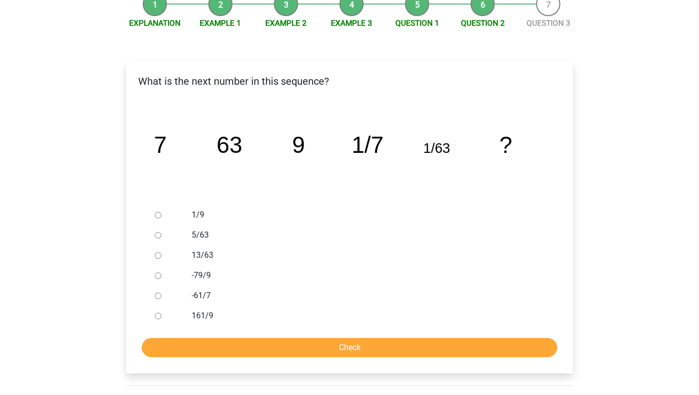
scroll to position [114, 0]
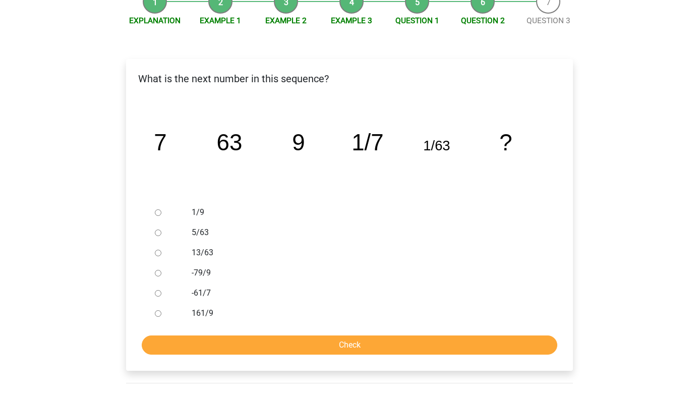
click at [200, 213] on label "1/9" at bounding box center [366, 212] width 349 height 12
click at [161, 213] on input "1/9" at bounding box center [158, 212] width 7 height 7
radio input "true"
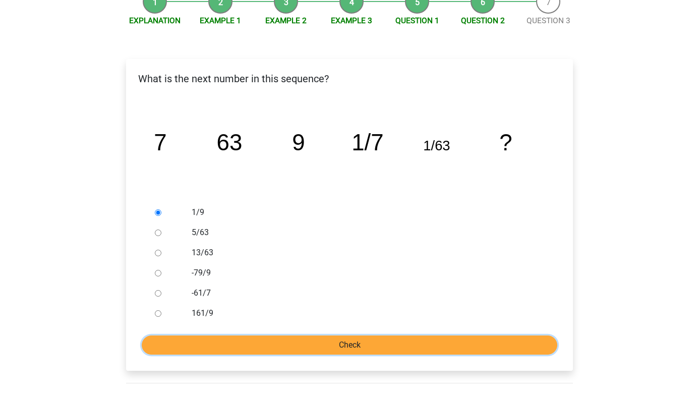
click at [246, 339] on input "Check" at bounding box center [349, 344] width 415 height 19
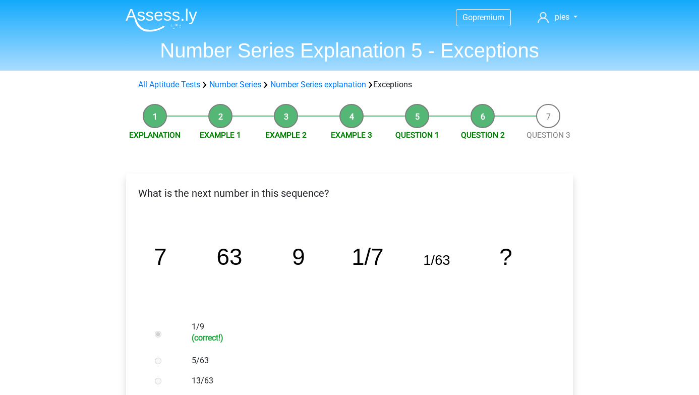
scroll to position [280, 0]
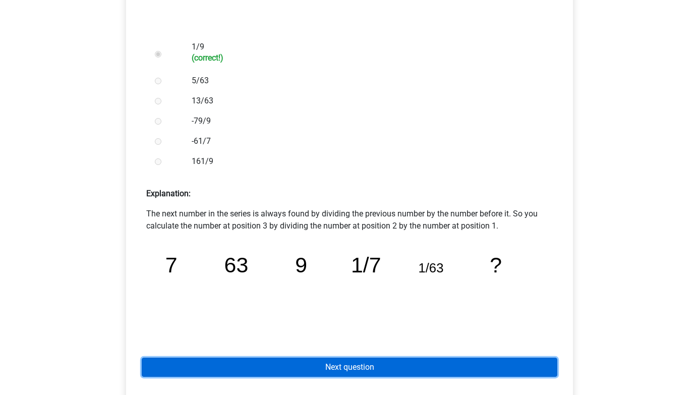
click at [278, 372] on link "Next question" at bounding box center [349, 366] width 415 height 19
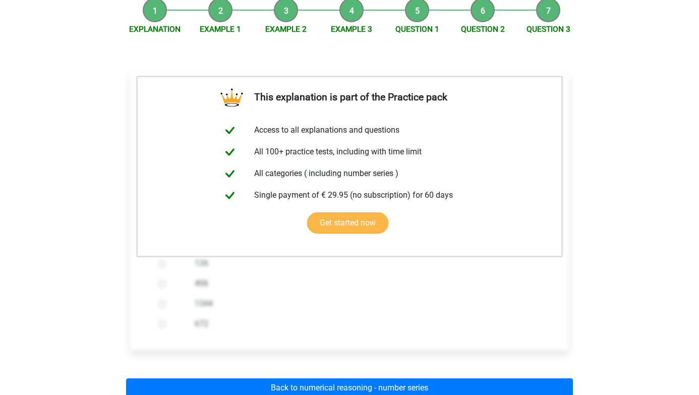
scroll to position [358, 0]
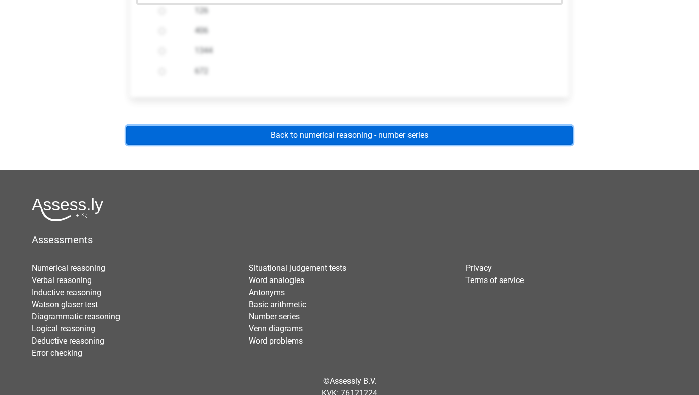
click at [369, 142] on link "Back to numerical reasoning - number series" at bounding box center [349, 135] width 447 height 19
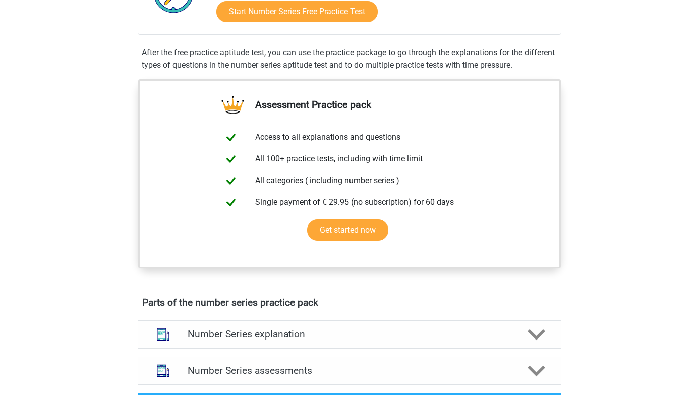
scroll to position [439, 0]
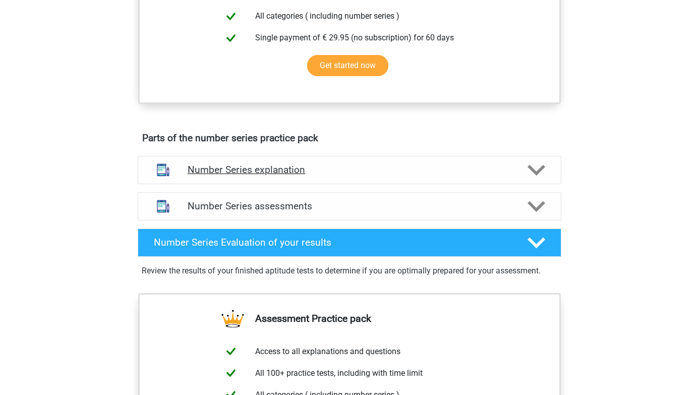
click at [345, 179] on div "Number Series explanation" at bounding box center [349, 170] width 423 height 28
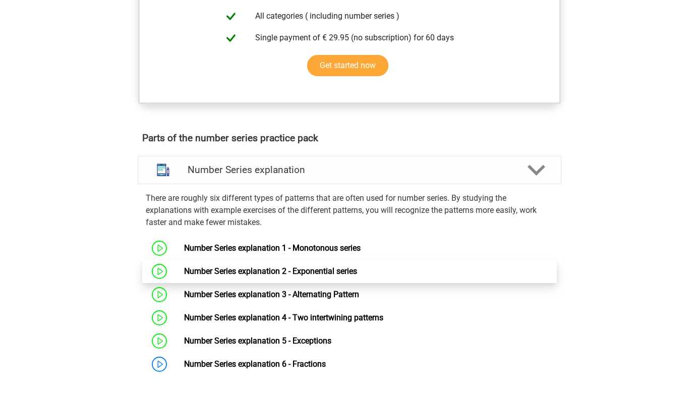
scroll to position [507, 0]
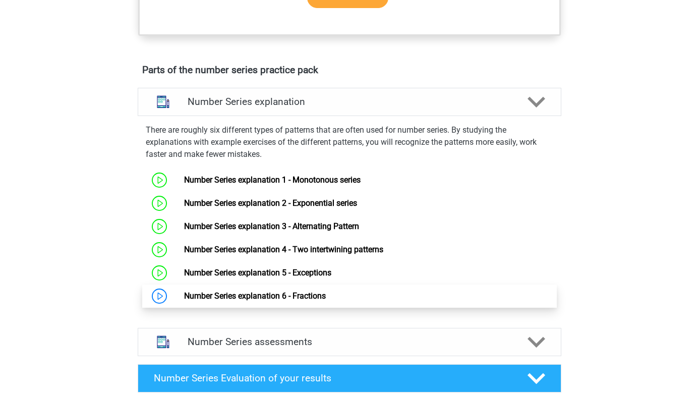
click at [326, 300] on link "Number Series explanation 6 - Fractions" at bounding box center [255, 296] width 142 height 10
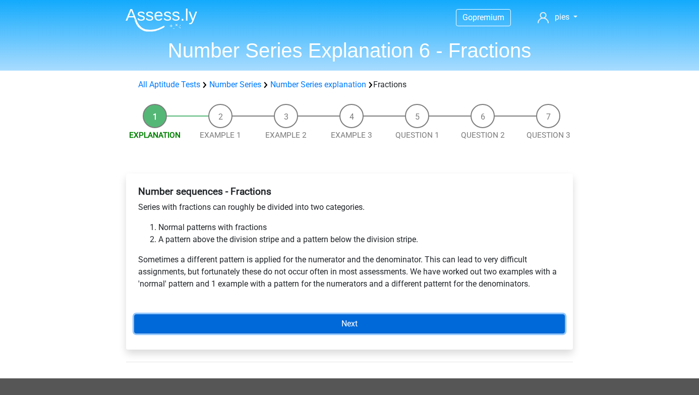
click at [327, 329] on link "Next" at bounding box center [349, 323] width 430 height 19
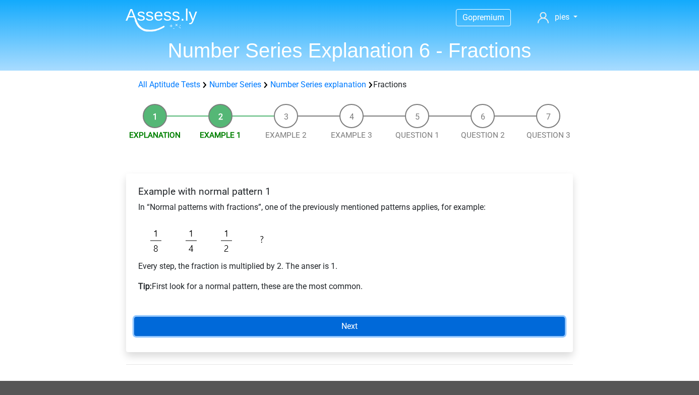
click at [324, 322] on link "Next" at bounding box center [349, 326] width 430 height 19
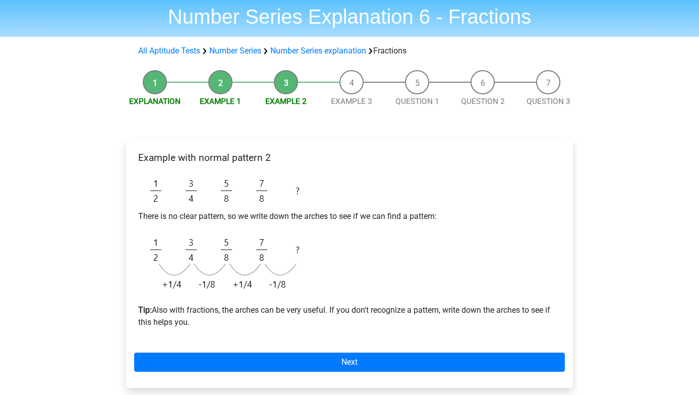
scroll to position [34, 0]
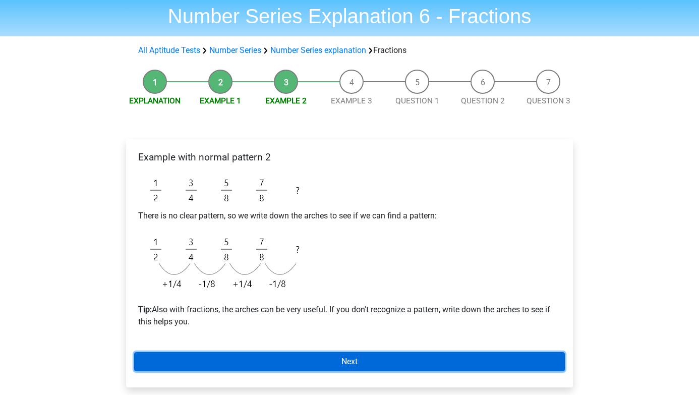
click at [326, 352] on link "Next" at bounding box center [349, 361] width 430 height 19
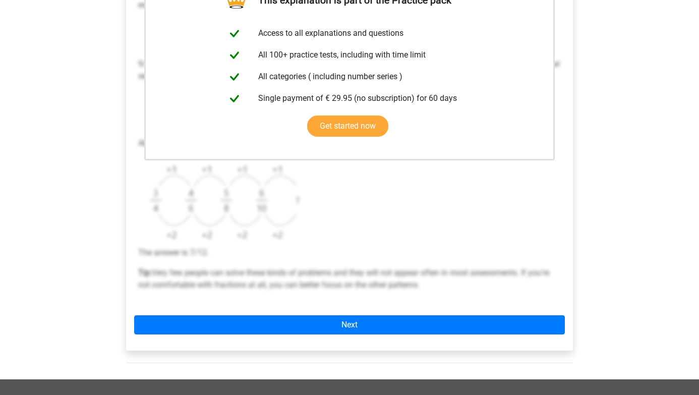
scroll to position [223, 0]
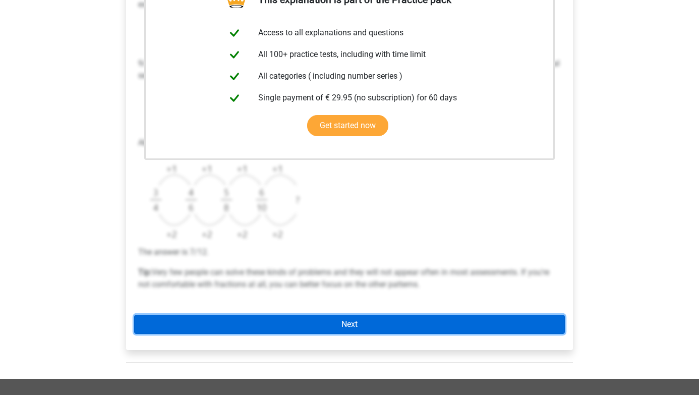
click at [332, 316] on link "Next" at bounding box center [349, 324] width 430 height 19
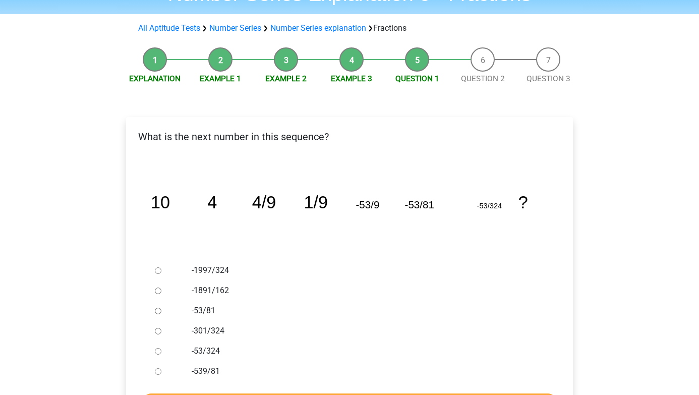
scroll to position [60, 0]
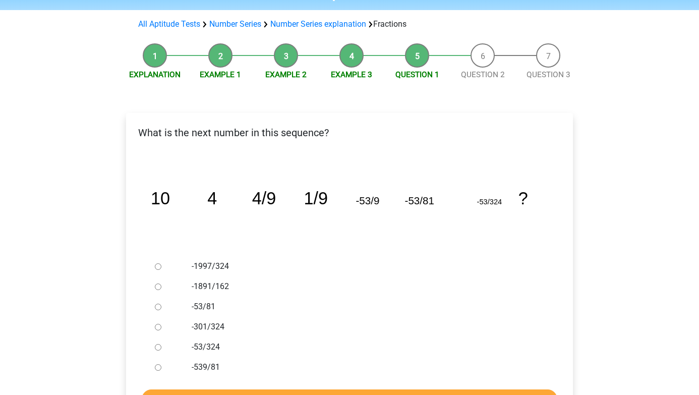
click at [207, 305] on label "-53/81" at bounding box center [366, 306] width 349 height 12
click at [161, 305] on input "-53/81" at bounding box center [158, 306] width 7 height 7
radio input "true"
click at [210, 347] on label "-53/324" at bounding box center [366, 347] width 349 height 12
click at [161, 347] on input "-53/324" at bounding box center [158, 347] width 7 height 7
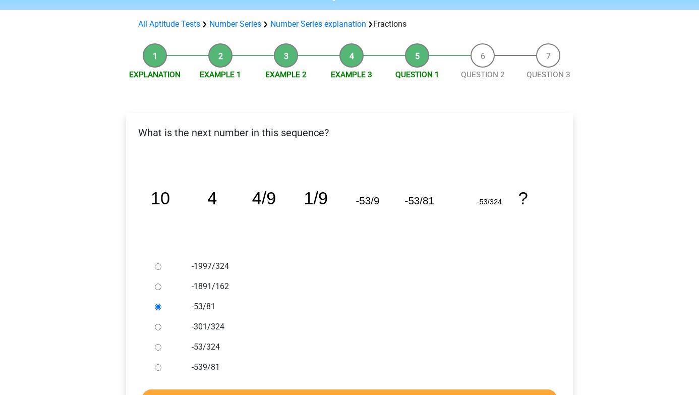
radio input "true"
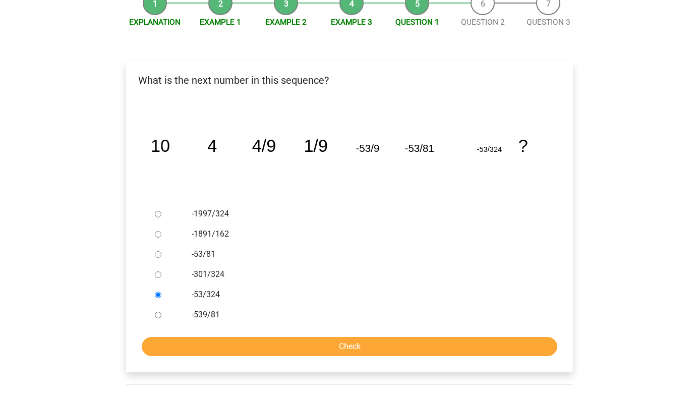
scroll to position [117, 0]
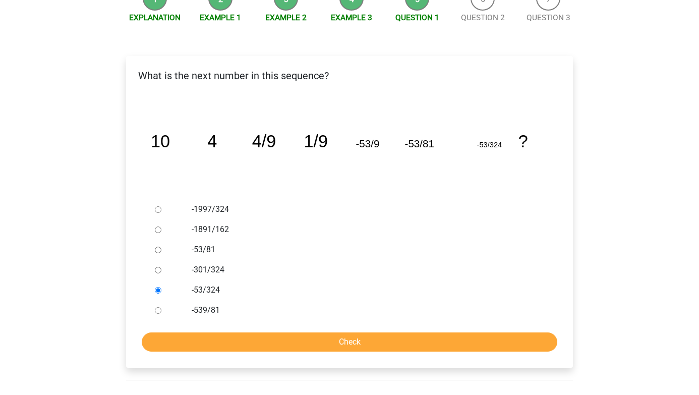
click at [212, 215] on div "-1997/324" at bounding box center [366, 209] width 364 height 20
click at [211, 204] on label "-1997/324" at bounding box center [366, 209] width 349 height 12
click at [161, 206] on input "-1997/324" at bounding box center [158, 209] width 7 height 7
radio input "true"
click at [232, 326] on form "-1997/324 -1891/162 -53/81 -301/324 -53/324 -539/81 Check" at bounding box center [349, 275] width 430 height 152
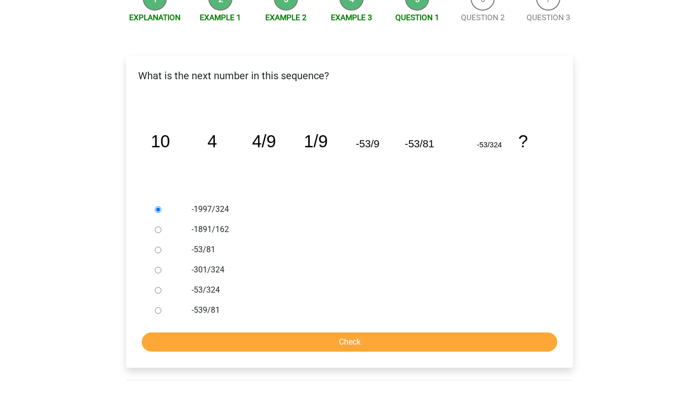
click at [232, 331] on form "-1997/324 -1891/162 -53/81 -301/324 -53/324 -539/81 Check" at bounding box center [349, 275] width 430 height 152
click at [236, 349] on input "Check" at bounding box center [349, 341] width 415 height 19
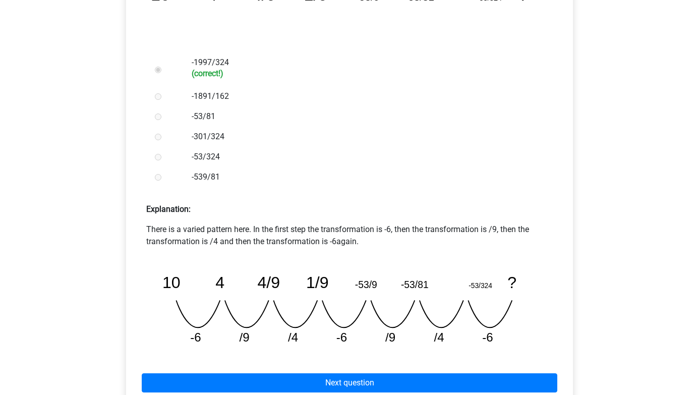
scroll to position [273, 0]
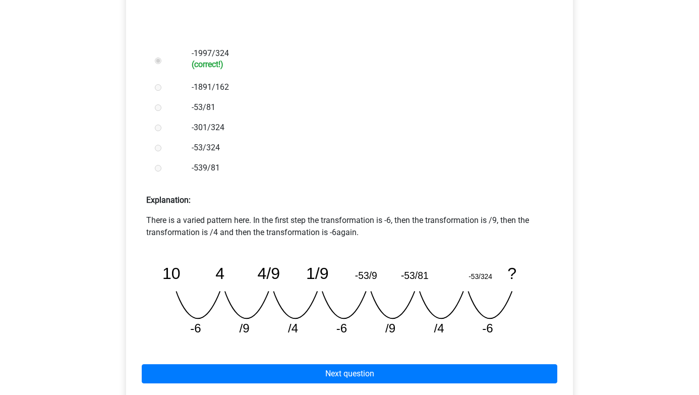
click at [237, 363] on div "Next question" at bounding box center [349, 371] width 430 height 55
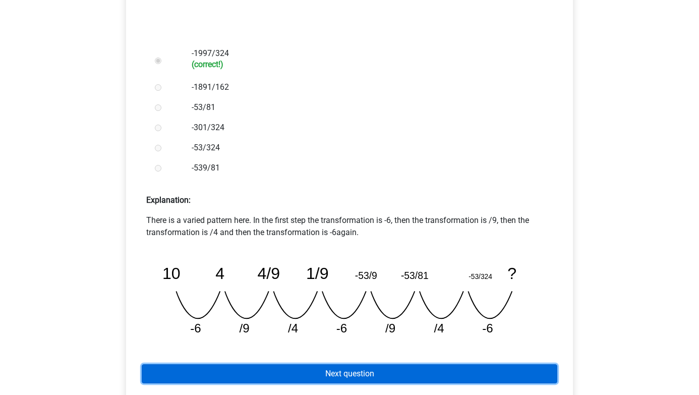
click at [236, 371] on link "Next question" at bounding box center [349, 373] width 415 height 19
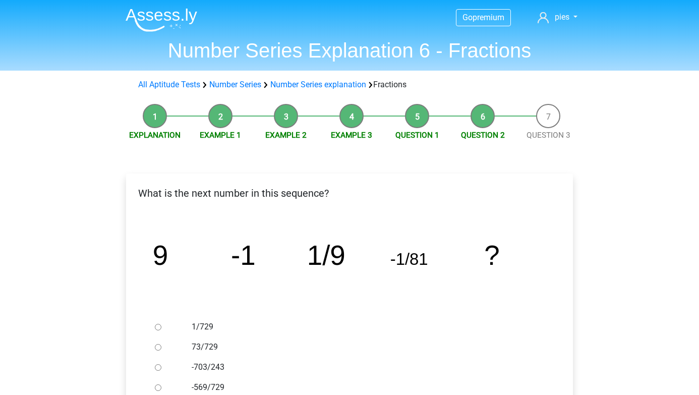
scroll to position [126, 0]
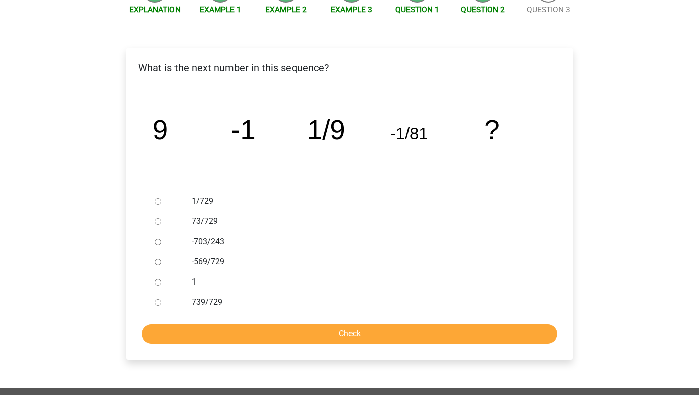
click at [205, 201] on label "1/729" at bounding box center [366, 201] width 349 height 12
click at [161, 201] on input "1/729" at bounding box center [158, 201] width 7 height 7
radio input "true"
click at [252, 328] on input "Check" at bounding box center [349, 333] width 415 height 19
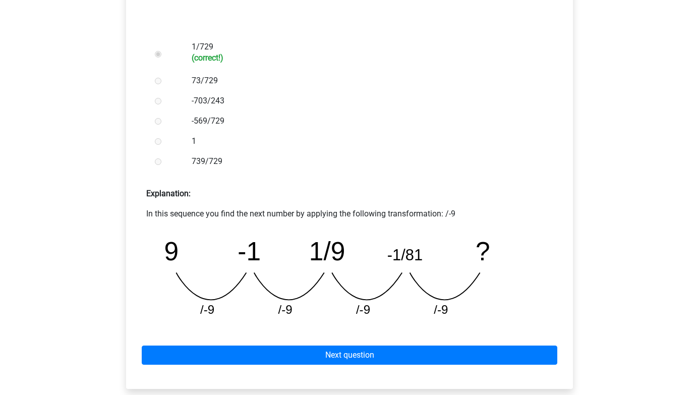
scroll to position [284, 0]
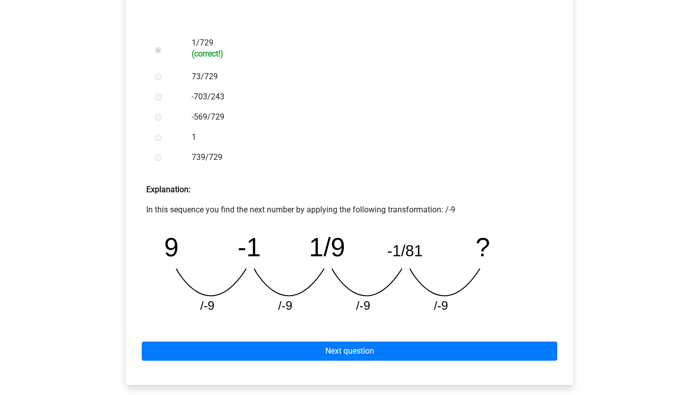
click at [266, 334] on div "Next question" at bounding box center [349, 348] width 430 height 55
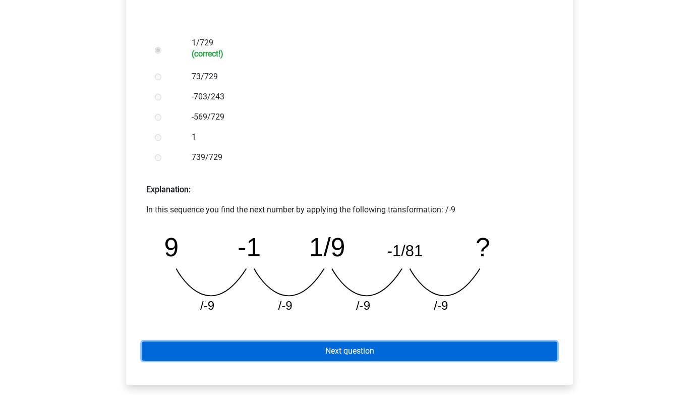
click at [266, 346] on link "Next question" at bounding box center [349, 350] width 415 height 19
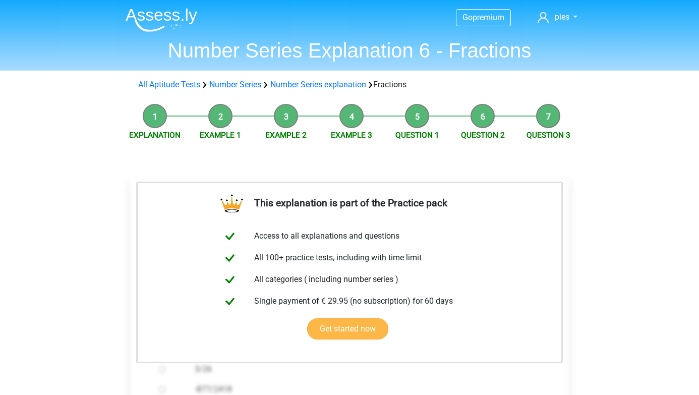
scroll to position [127, 0]
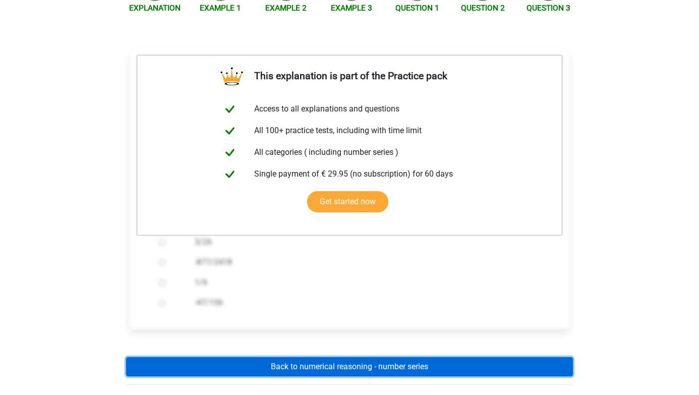
click at [317, 369] on link "Back to numerical reasoning - number series" at bounding box center [349, 366] width 447 height 19
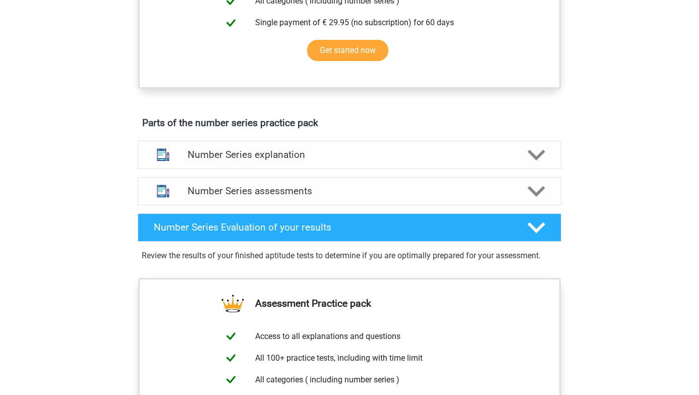
scroll to position [464, 0]
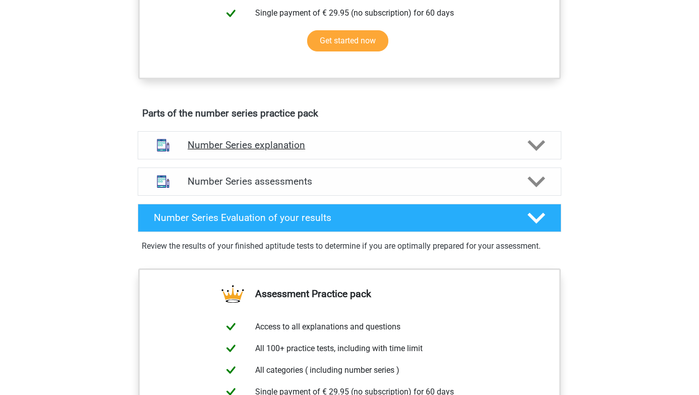
click at [350, 138] on div "Number Series explanation" at bounding box center [349, 145] width 423 height 28
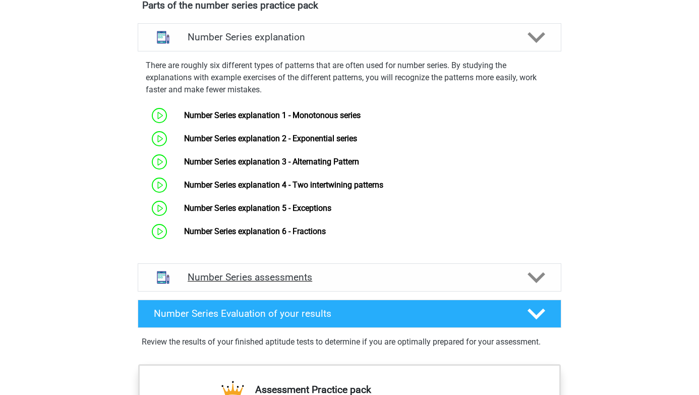
click at [338, 278] on h4 "Number Series assessments" at bounding box center [350, 277] width 324 height 12
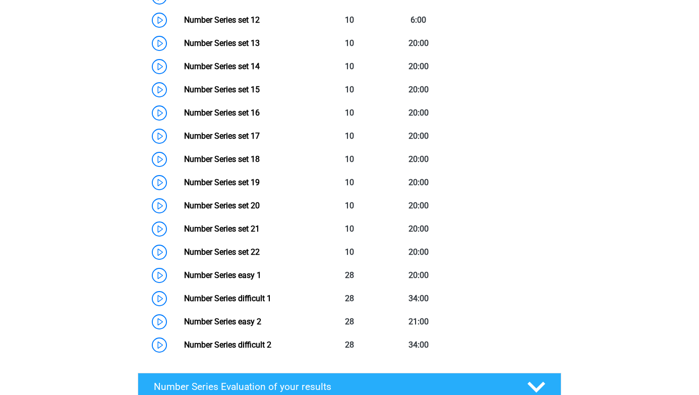
scroll to position [1362, 0]
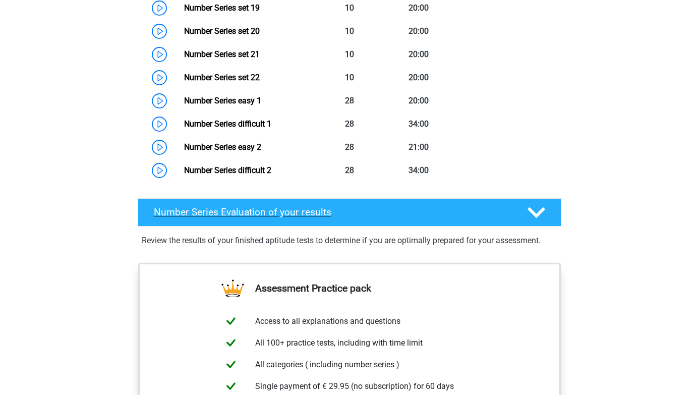
click at [242, 214] on h4 "Number Series Evaluation of your results" at bounding box center [332, 212] width 357 height 12
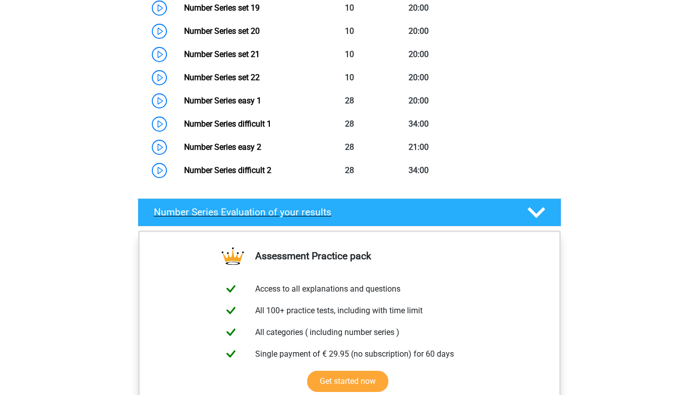
click at [242, 214] on h4 "Number Series Evaluation of your results" at bounding box center [332, 212] width 357 height 12
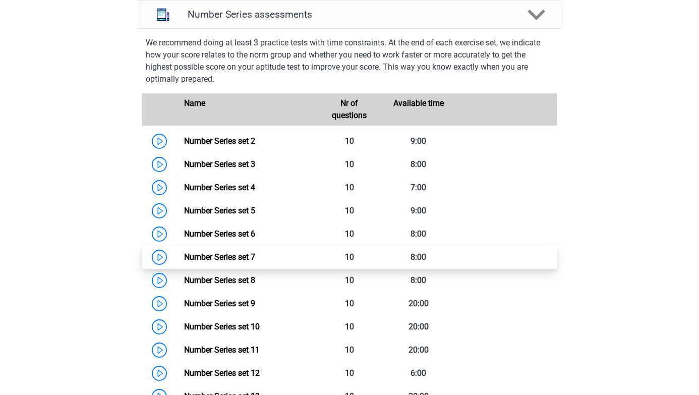
scroll to position [828, 0]
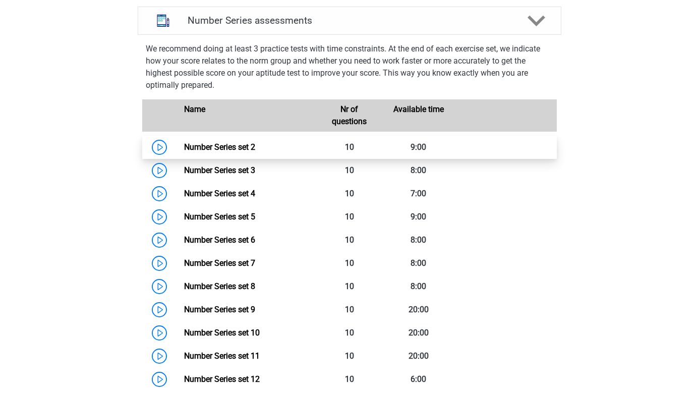
click at [224, 152] on link "Number Series set 2" at bounding box center [219, 147] width 71 height 10
click at [184, 150] on link "Number Series set 2" at bounding box center [219, 147] width 71 height 10
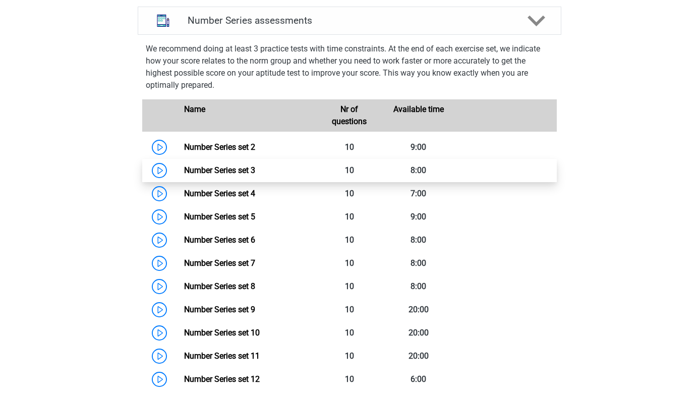
click at [184, 167] on link "Number Series set 3" at bounding box center [219, 170] width 71 height 10
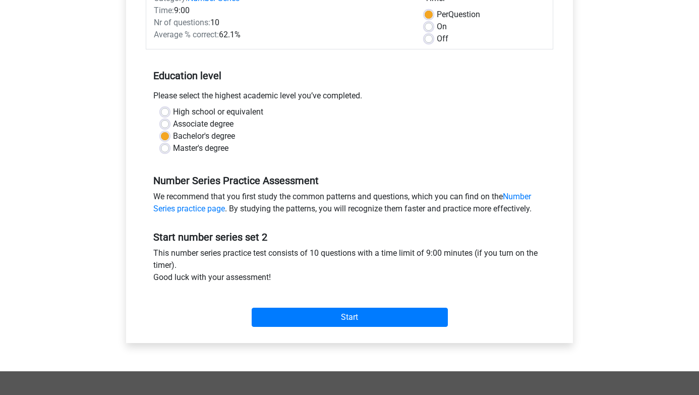
scroll to position [148, 0]
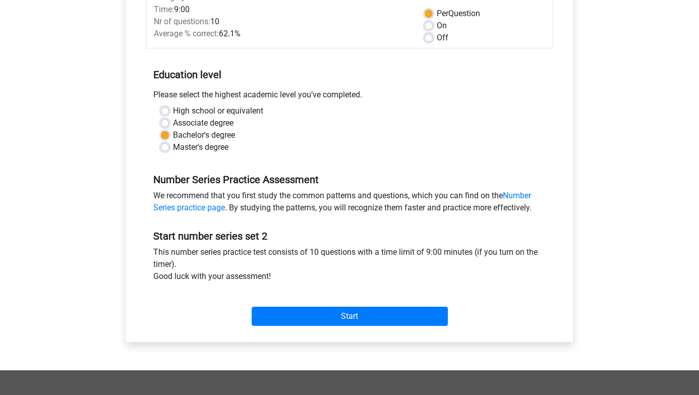
click at [268, 328] on div "Start" at bounding box center [349, 307] width 407 height 43
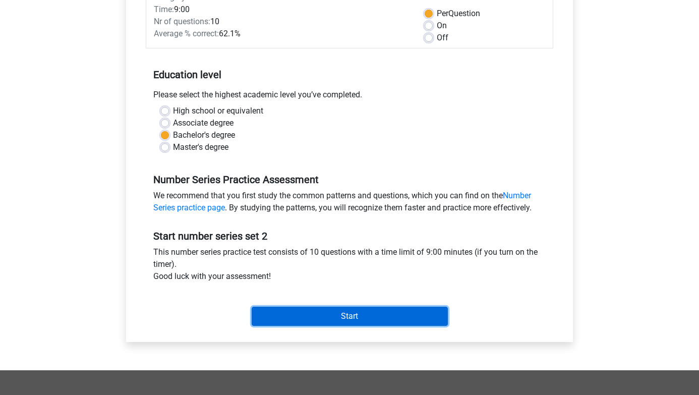
click at [268, 316] on input "Start" at bounding box center [350, 315] width 196 height 19
click at [263, 311] on input "Start" at bounding box center [350, 315] width 196 height 19
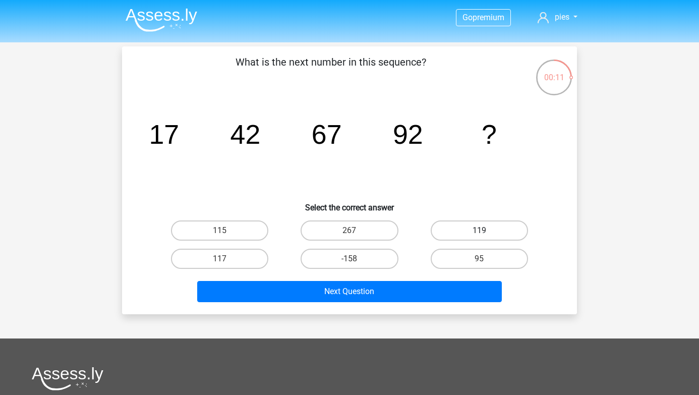
click at [470, 238] on label "119" at bounding box center [478, 230] width 97 height 20
click at [479, 237] on input "119" at bounding box center [482, 233] width 7 height 7
radio input "true"
click at [410, 311] on div "What is the next number in this sequence? image/svg+xml 17 42 67 92 ? Select th…" at bounding box center [349, 180] width 455 height 268
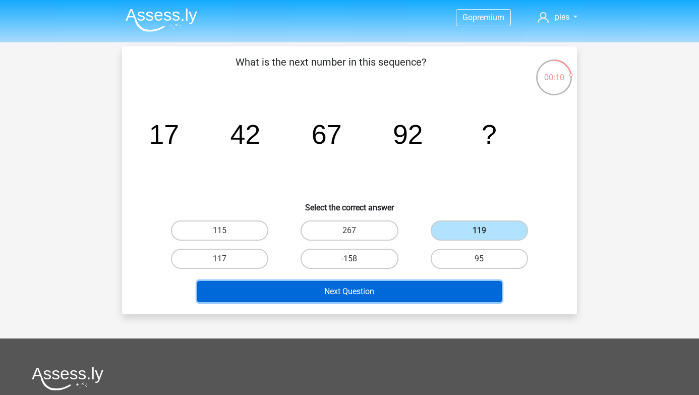
click at [410, 285] on button "Next Question" at bounding box center [349, 291] width 305 height 21
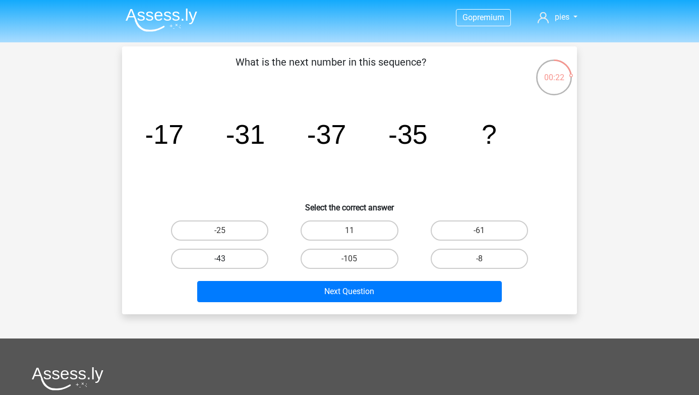
click at [221, 254] on label "-43" at bounding box center [219, 259] width 97 height 20
click at [221, 259] on input "-43" at bounding box center [223, 262] width 7 height 7
radio input "true"
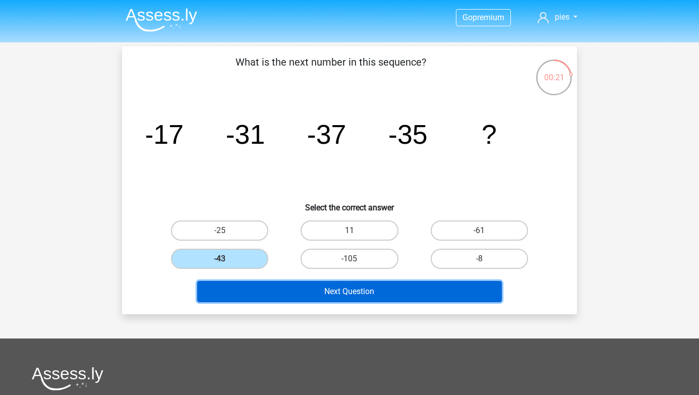
click at [293, 293] on button "Next Question" at bounding box center [349, 291] width 305 height 21
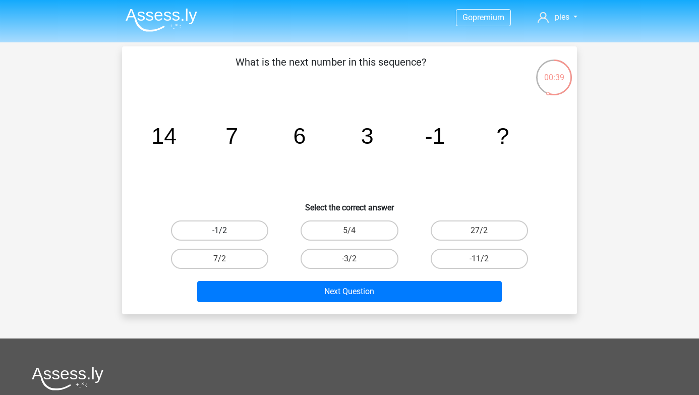
click at [241, 231] on label "-1/2" at bounding box center [219, 230] width 97 height 20
click at [226, 231] on input "-1/2" at bounding box center [223, 233] width 7 height 7
radio input "true"
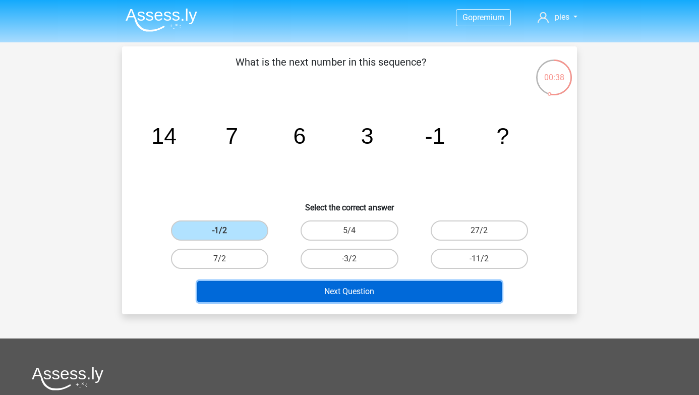
click at [278, 299] on button "Next Question" at bounding box center [349, 291] width 305 height 21
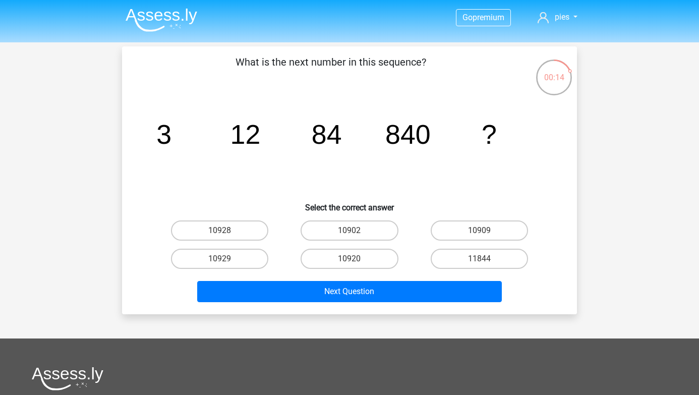
click at [224, 236] on input "10928" at bounding box center [223, 233] width 7 height 7
radio input "true"
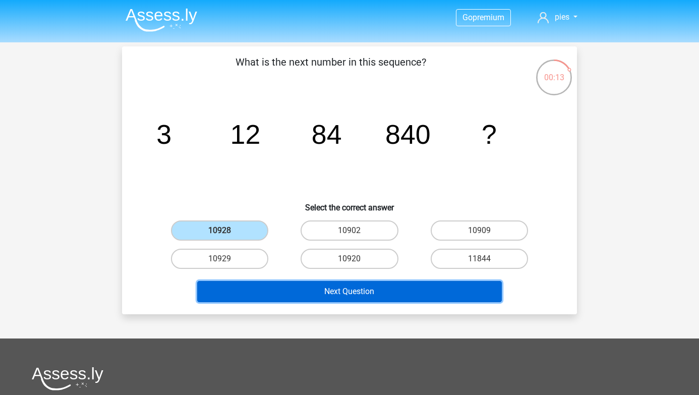
click at [252, 287] on button "Next Question" at bounding box center [349, 291] width 305 height 21
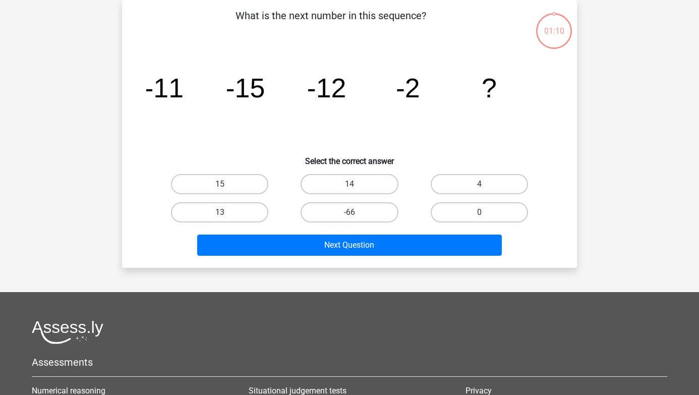
scroll to position [1, 0]
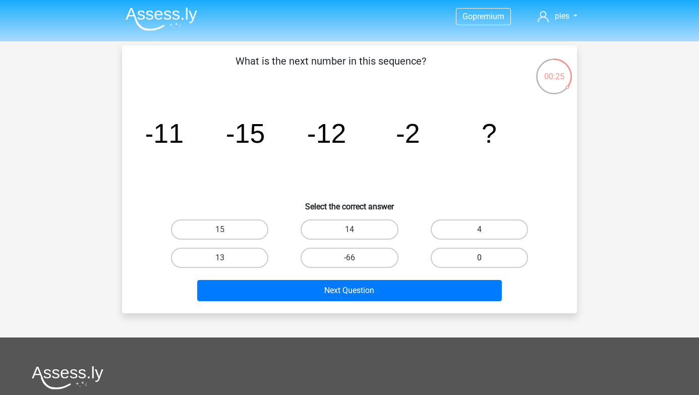
click at [440, 251] on label "0" at bounding box center [478, 258] width 97 height 20
click at [479, 258] on input "0" at bounding box center [482, 261] width 7 height 7
radio input "true"
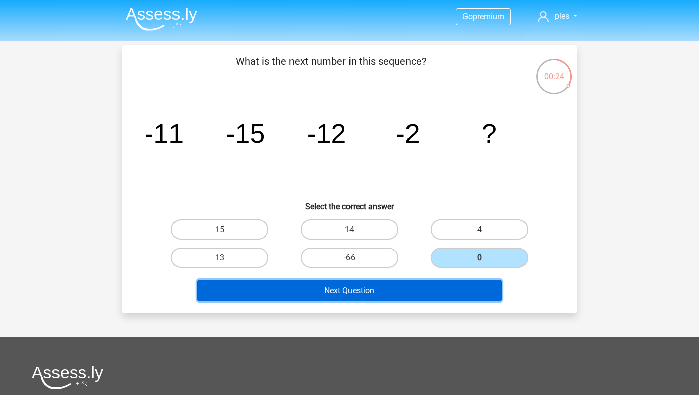
click at [434, 280] on button "Next Question" at bounding box center [349, 290] width 305 height 21
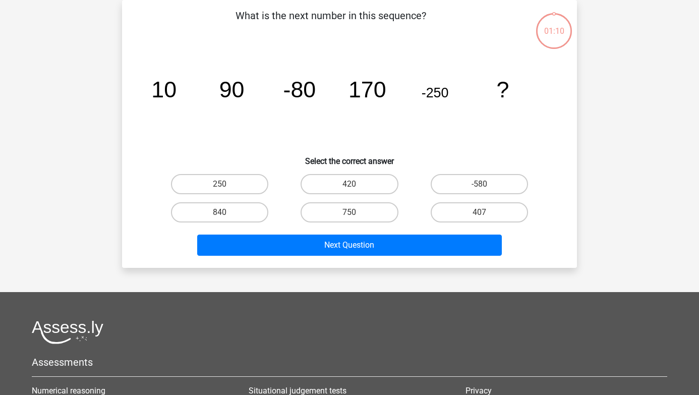
scroll to position [0, 0]
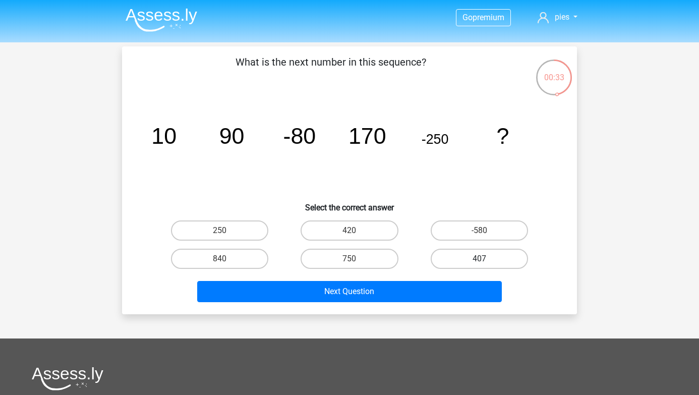
click at [465, 254] on label "407" at bounding box center [478, 259] width 97 height 20
click at [479, 259] on input "407" at bounding box center [482, 262] width 7 height 7
radio input "true"
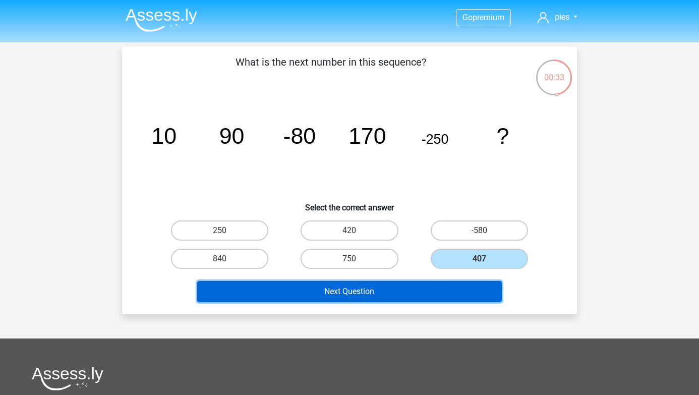
click at [460, 291] on button "Next Question" at bounding box center [349, 291] width 305 height 21
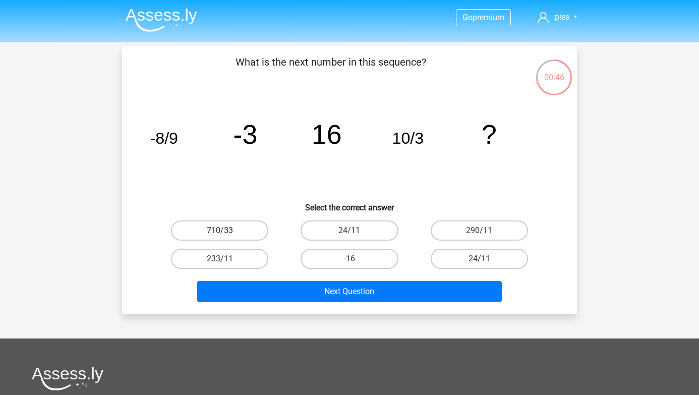
click at [237, 222] on label "710/33" at bounding box center [219, 230] width 97 height 20
click at [226, 230] on input "710/33" at bounding box center [223, 233] width 7 height 7
radio input "true"
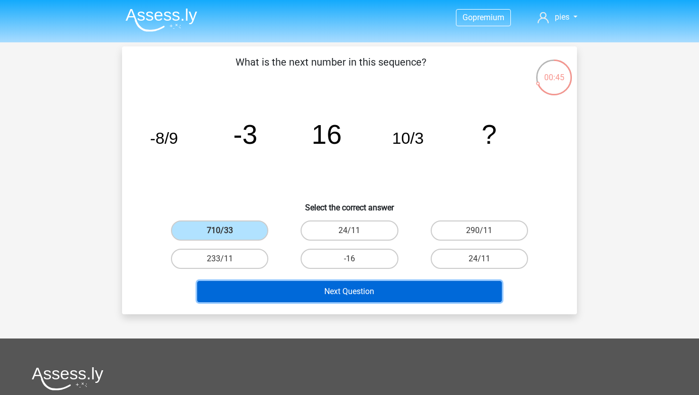
click at [255, 288] on button "Next Question" at bounding box center [349, 291] width 305 height 21
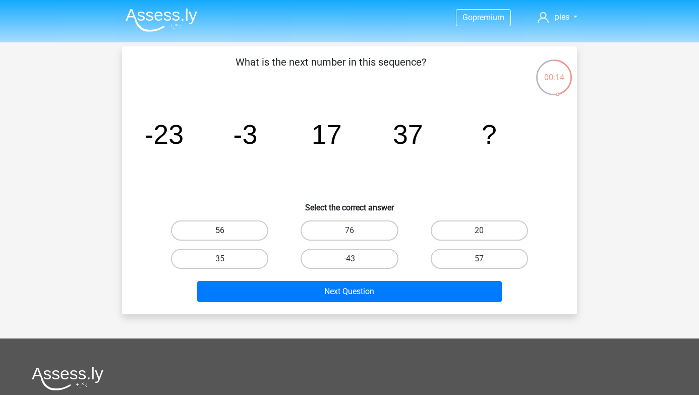
click at [259, 227] on label "56" at bounding box center [219, 230] width 97 height 20
click at [226, 230] on input "56" at bounding box center [223, 233] width 7 height 7
radio input "true"
click at [473, 259] on label "57" at bounding box center [478, 259] width 97 height 20
click at [479, 259] on input "57" at bounding box center [482, 262] width 7 height 7
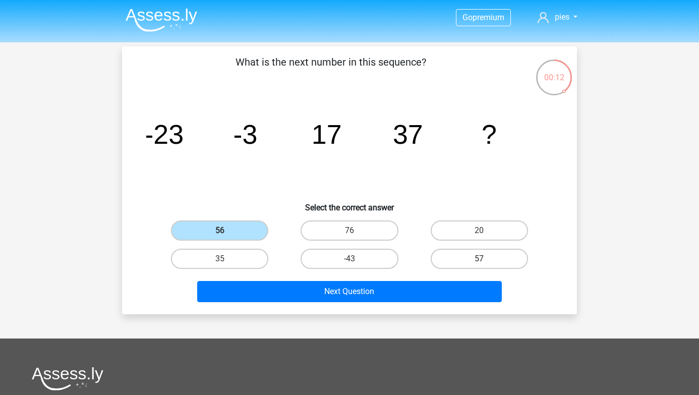
radio input "true"
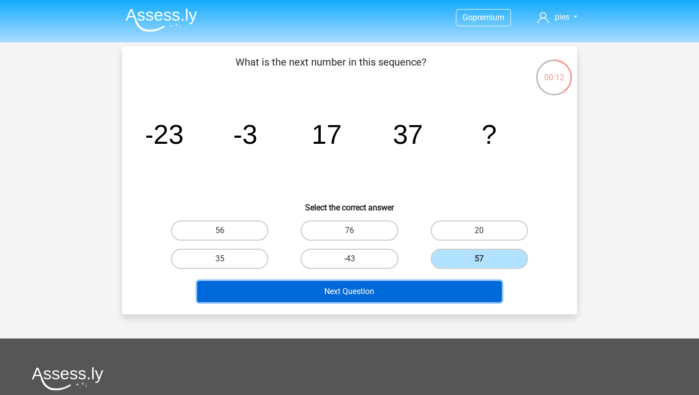
click at [471, 282] on button "Next Question" at bounding box center [349, 291] width 305 height 21
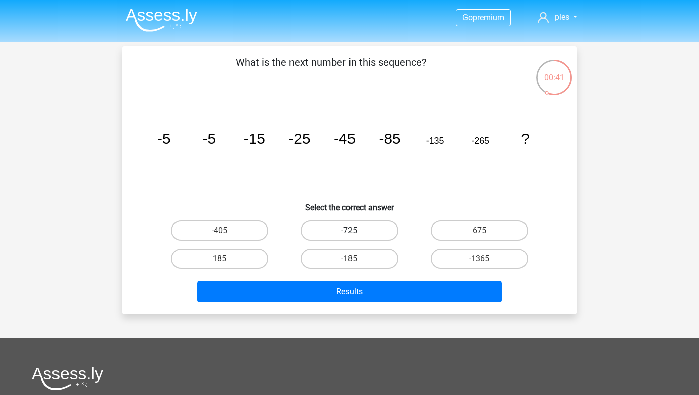
click at [359, 229] on label "-725" at bounding box center [348, 230] width 97 height 20
click at [356, 230] on input "-725" at bounding box center [352, 233] width 7 height 7
radio input "true"
click at [359, 303] on div "Results" at bounding box center [349, 293] width 389 height 25
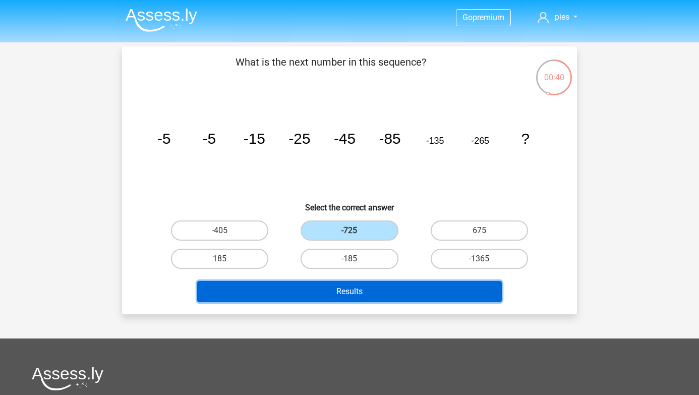
click at [356, 293] on button "Results" at bounding box center [349, 291] width 305 height 21
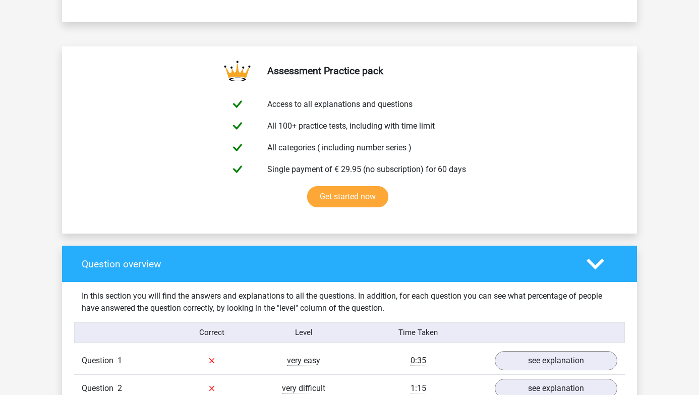
scroll to position [638, 0]
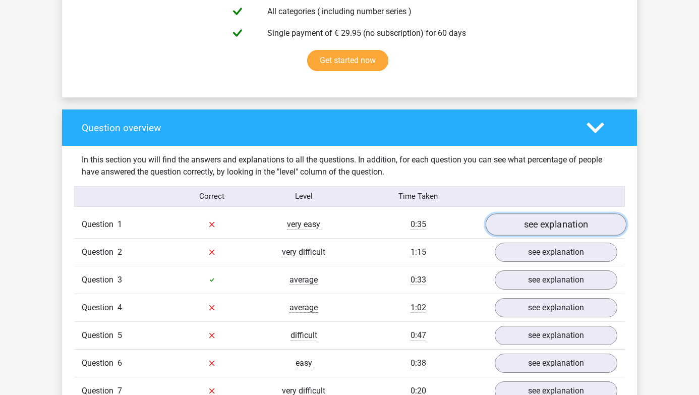
click at [535, 223] on link "see explanation" at bounding box center [555, 224] width 141 height 22
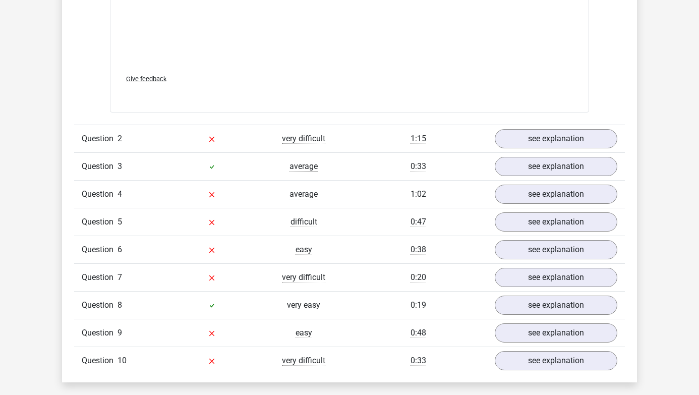
scroll to position [1373, 0]
click at [510, 131] on link "see explanation" at bounding box center [555, 138] width 141 height 22
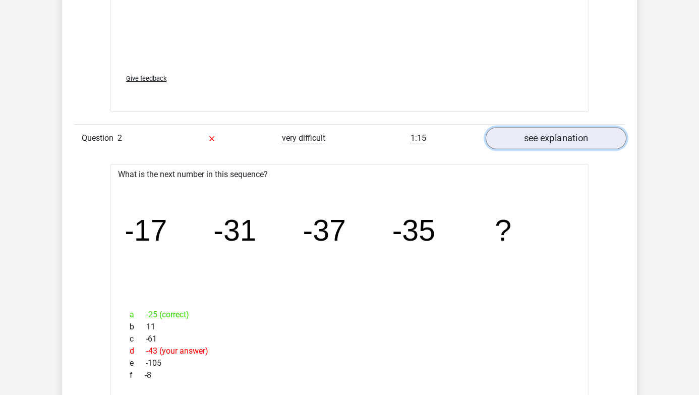
click at [510, 131] on link "see explanation" at bounding box center [555, 138] width 141 height 22
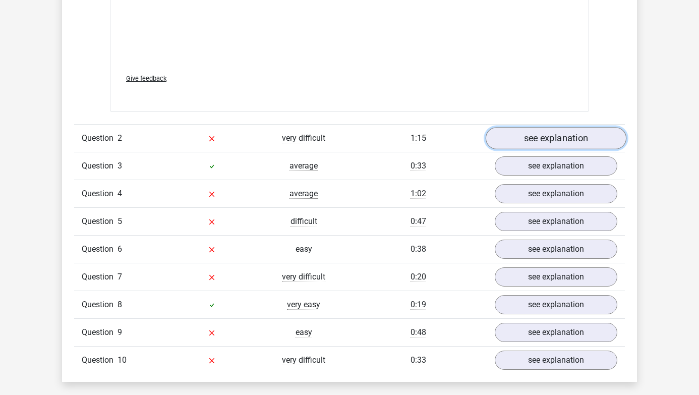
click at [510, 131] on link "see explanation" at bounding box center [555, 138] width 141 height 22
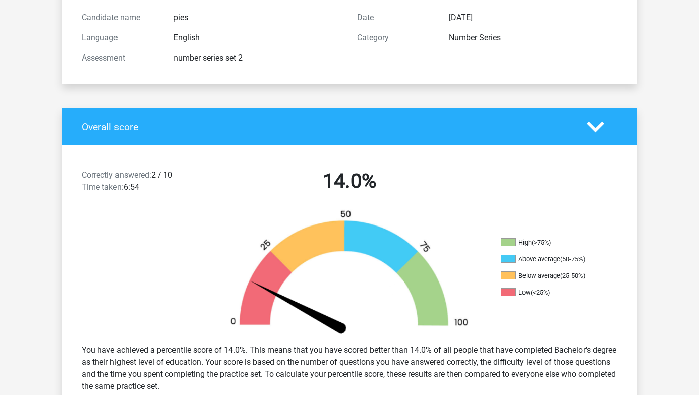
scroll to position [0, 0]
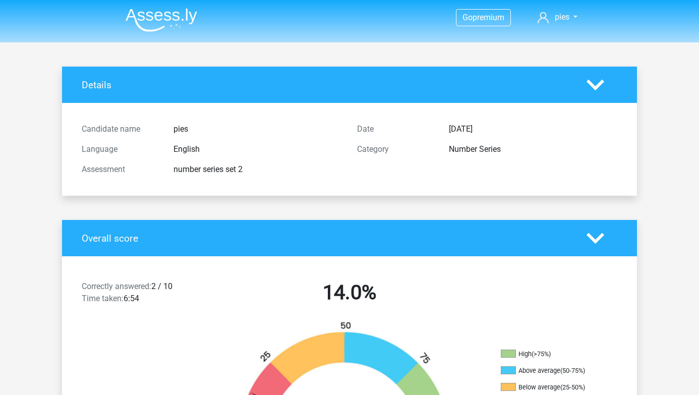
click at [164, 23] on img at bounding box center [162, 20] width 72 height 24
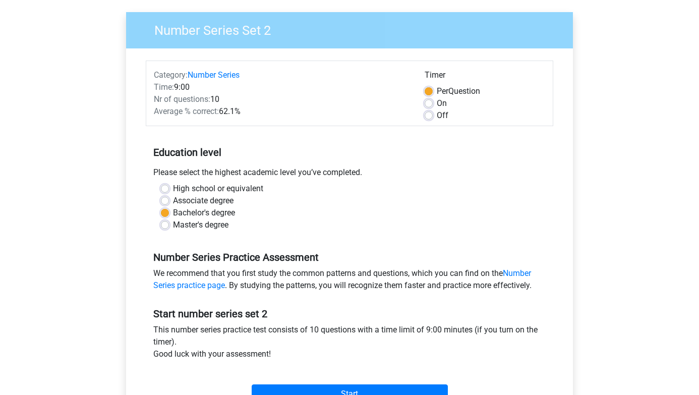
scroll to position [154, 0]
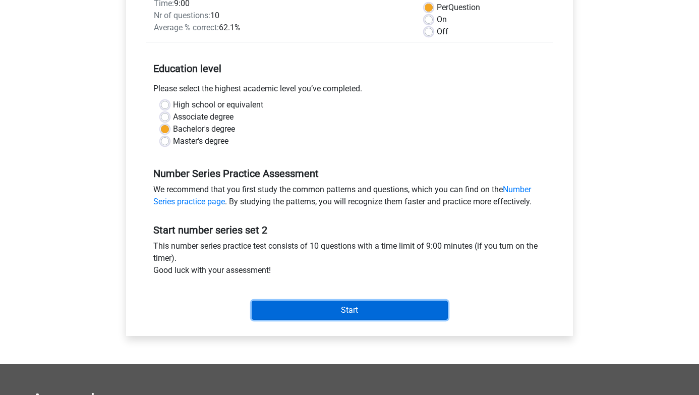
click at [275, 310] on input "Start" at bounding box center [350, 309] width 196 height 19
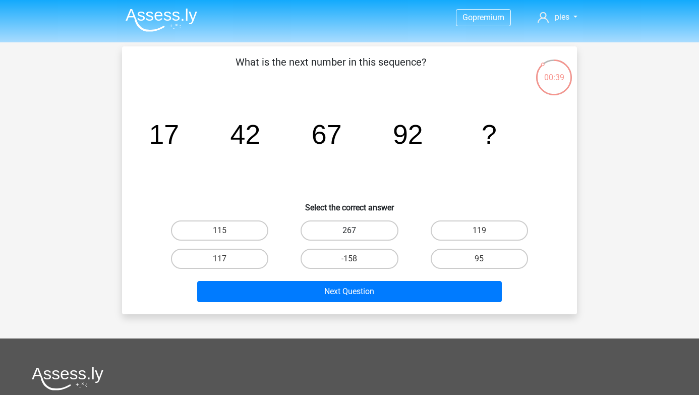
click at [368, 236] on label "267" at bounding box center [348, 230] width 97 height 20
click at [356, 236] on input "267" at bounding box center [352, 233] width 7 height 7
radio input "true"
click at [221, 265] on input "117" at bounding box center [223, 262] width 7 height 7
radio input "true"
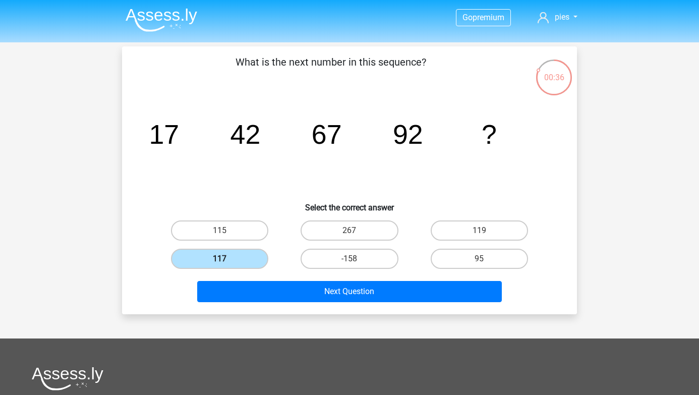
click at [226, 258] on label "117" at bounding box center [219, 259] width 97 height 20
click at [226, 259] on input "117" at bounding box center [223, 262] width 7 height 7
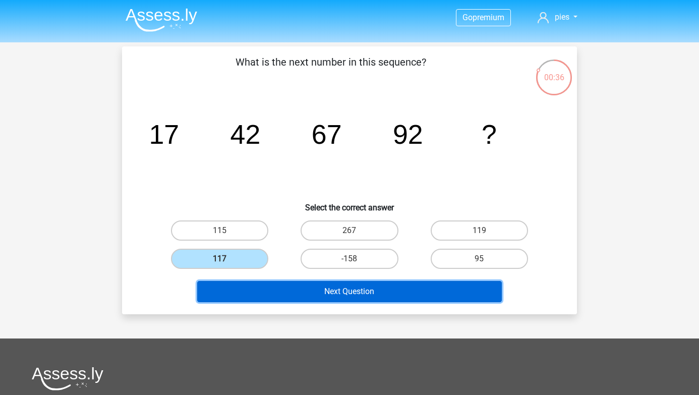
click at [232, 287] on button "Next Question" at bounding box center [349, 291] width 305 height 21
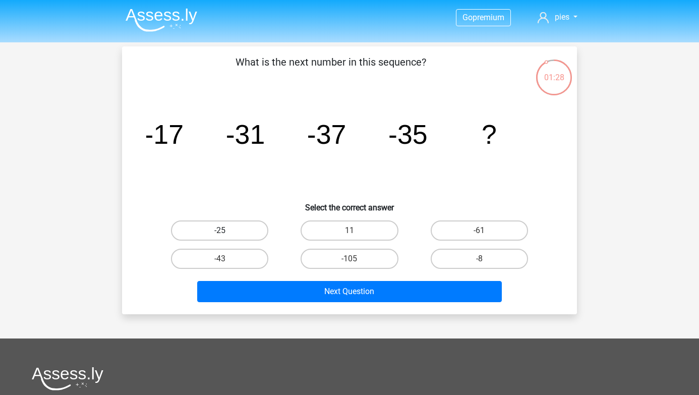
click at [219, 236] on label "-25" at bounding box center [219, 230] width 97 height 20
click at [220, 236] on input "-25" at bounding box center [223, 233] width 7 height 7
radio input "true"
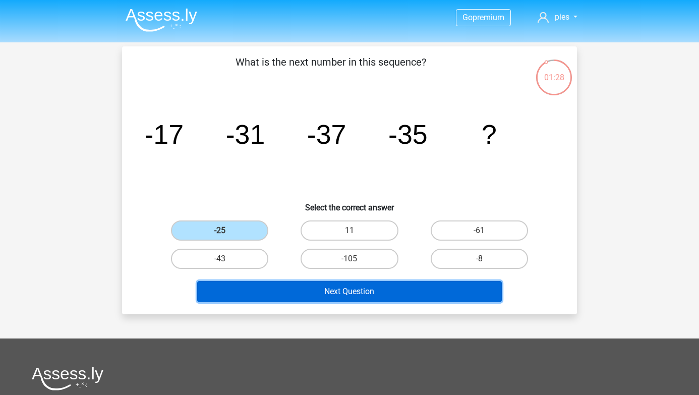
click at [238, 297] on button "Next Question" at bounding box center [349, 291] width 305 height 21
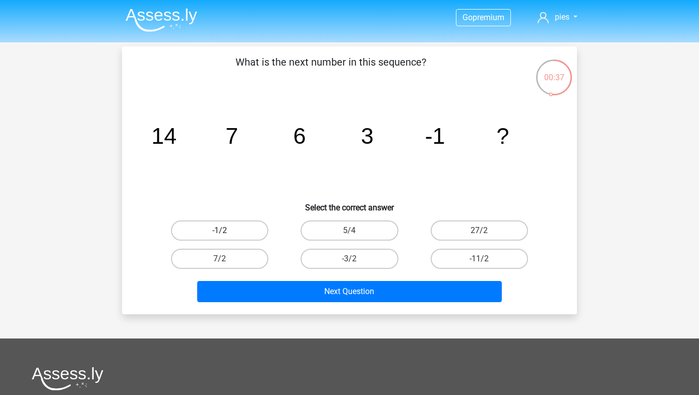
click at [234, 231] on label "-1/2" at bounding box center [219, 230] width 97 height 20
click at [226, 231] on input "-1/2" at bounding box center [223, 233] width 7 height 7
radio input "true"
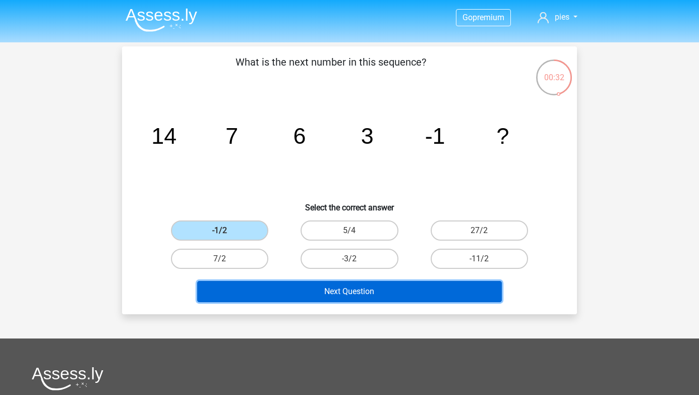
click at [357, 287] on button "Next Question" at bounding box center [349, 291] width 305 height 21
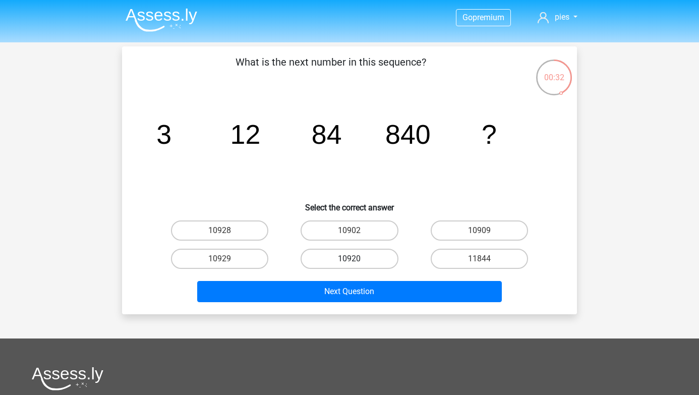
click at [336, 258] on label "10920" at bounding box center [348, 259] width 97 height 20
click at [349, 259] on input "10920" at bounding box center [352, 262] width 7 height 7
radio input "true"
click at [336, 258] on label "10920" at bounding box center [348, 259] width 97 height 20
click at [349, 259] on input "10920" at bounding box center [352, 262] width 7 height 7
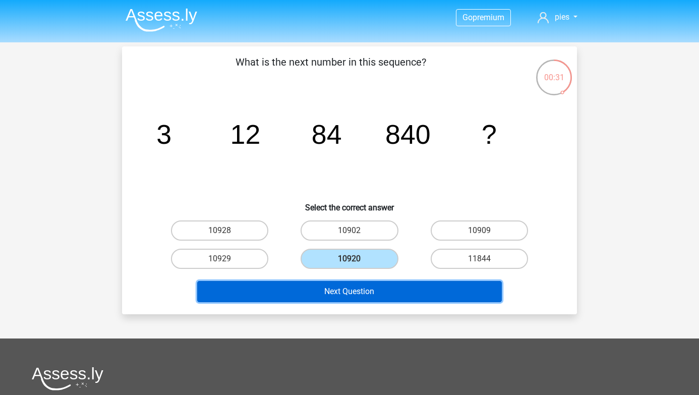
click at [341, 289] on button "Next Question" at bounding box center [349, 291] width 305 height 21
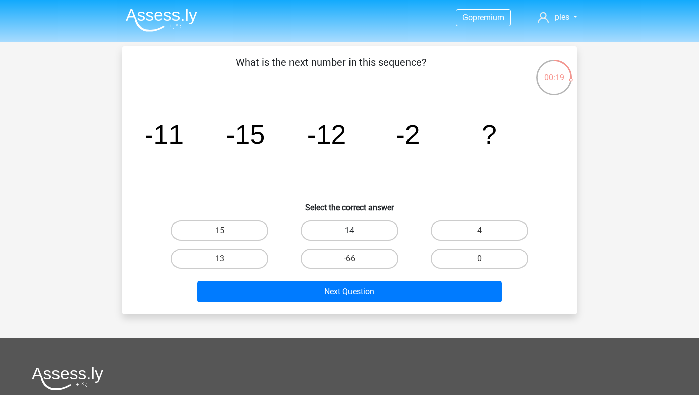
click at [327, 233] on label "14" at bounding box center [348, 230] width 97 height 20
click at [349, 233] on input "14" at bounding box center [352, 233] width 7 height 7
radio input "true"
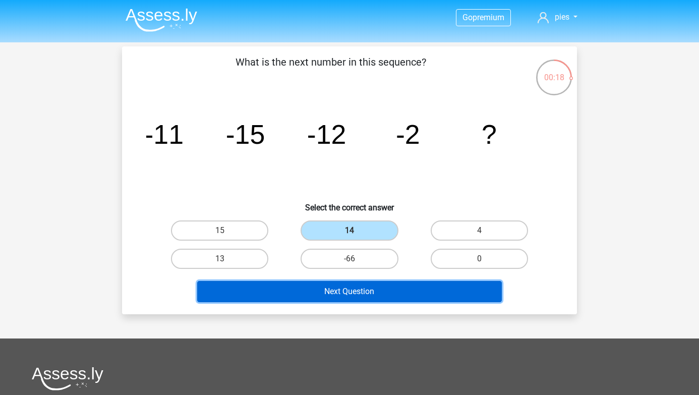
click at [344, 300] on button "Next Question" at bounding box center [349, 291] width 305 height 21
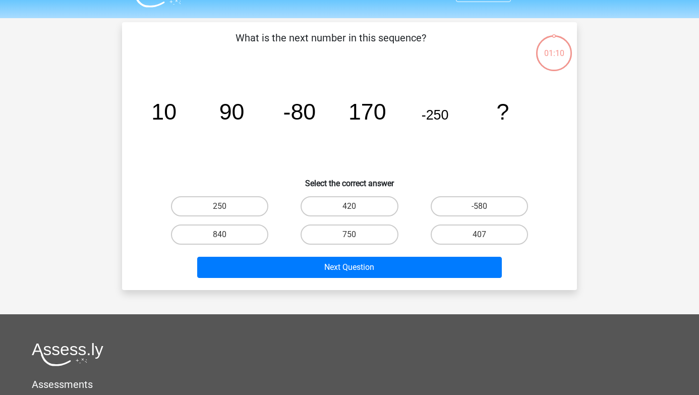
scroll to position [46, 0]
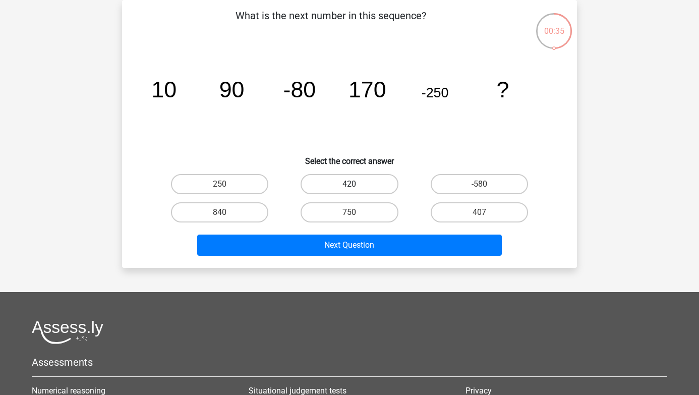
click at [332, 183] on label "420" at bounding box center [348, 184] width 97 height 20
click at [349, 184] on input "420" at bounding box center [352, 187] width 7 height 7
radio input "true"
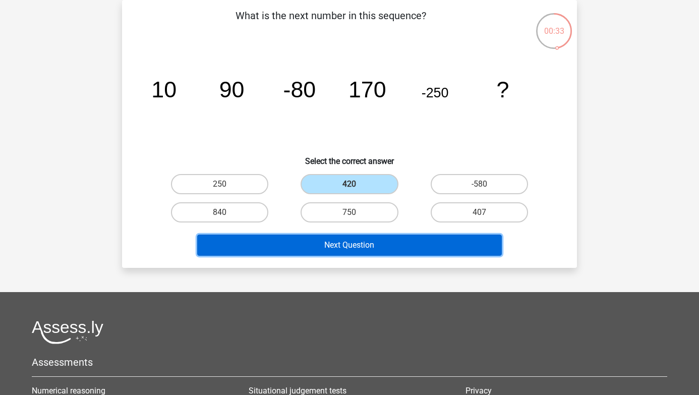
click at [339, 250] on button "Next Question" at bounding box center [349, 244] width 305 height 21
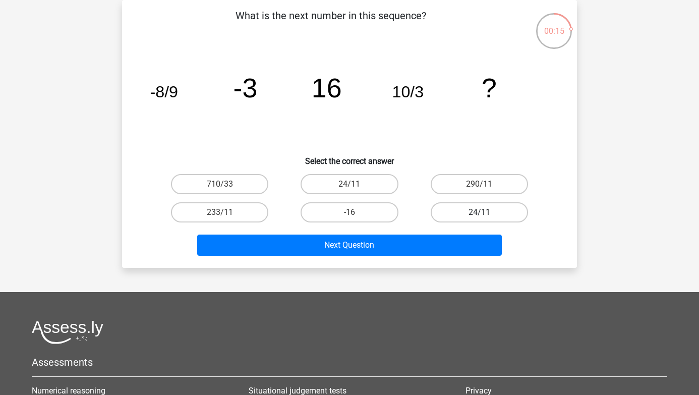
click at [461, 212] on label "24/11" at bounding box center [478, 212] width 97 height 20
click at [479, 212] on input "24/11" at bounding box center [482, 215] width 7 height 7
radio input "true"
click at [445, 264] on div "What is the next number in this sequence? image/svg+xml -8/9 -3 16 10/3 ? Selec…" at bounding box center [349, 134] width 455 height 268
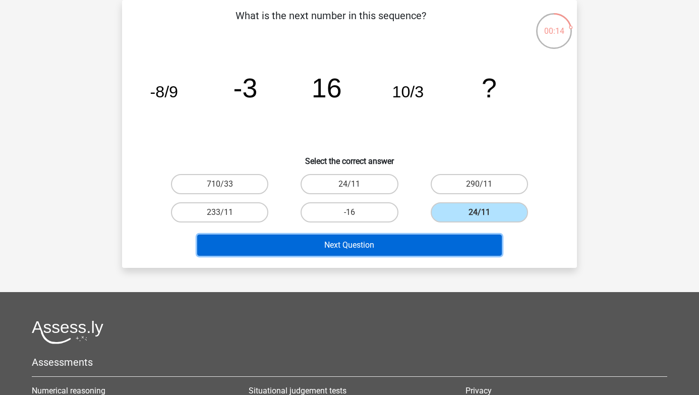
click at [487, 246] on button "Next Question" at bounding box center [349, 244] width 305 height 21
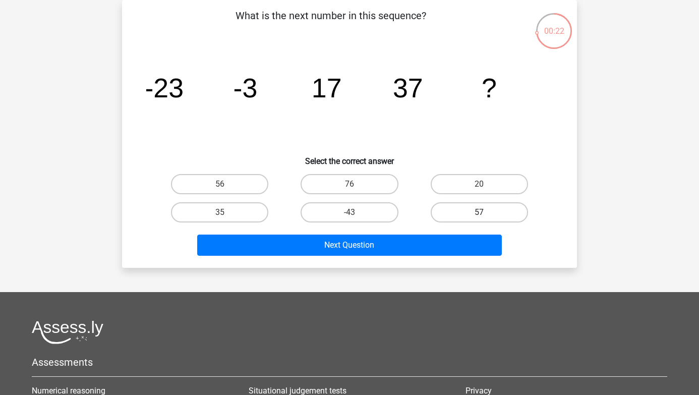
click at [467, 209] on label "57" at bounding box center [478, 212] width 97 height 20
click at [479, 212] on input "57" at bounding box center [482, 215] width 7 height 7
radio input "true"
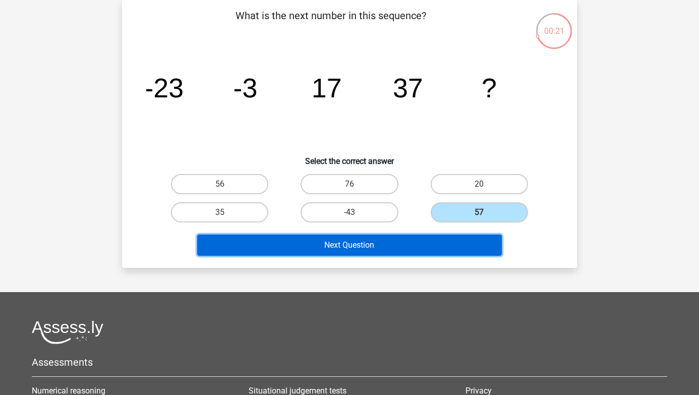
click at [467, 244] on button "Next Question" at bounding box center [349, 244] width 305 height 21
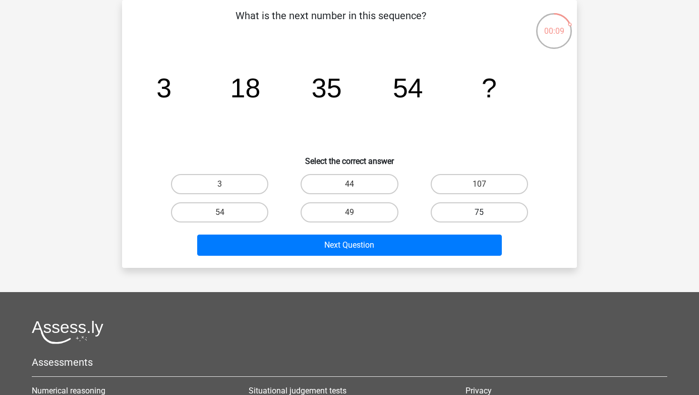
click at [455, 206] on label "75" at bounding box center [478, 212] width 97 height 20
click at [479, 212] on input "75" at bounding box center [482, 215] width 7 height 7
radio input "true"
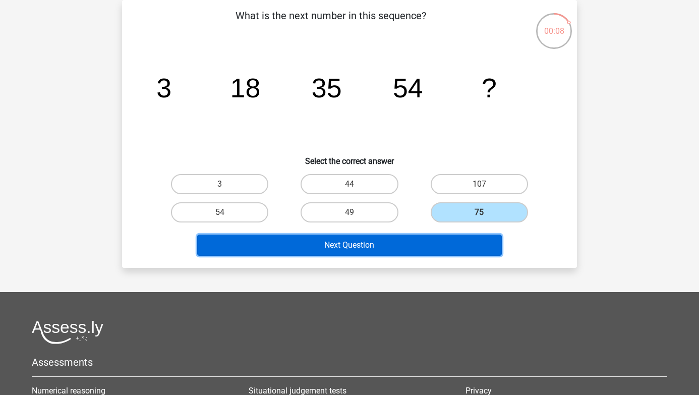
click at [455, 246] on button "Next Question" at bounding box center [349, 244] width 305 height 21
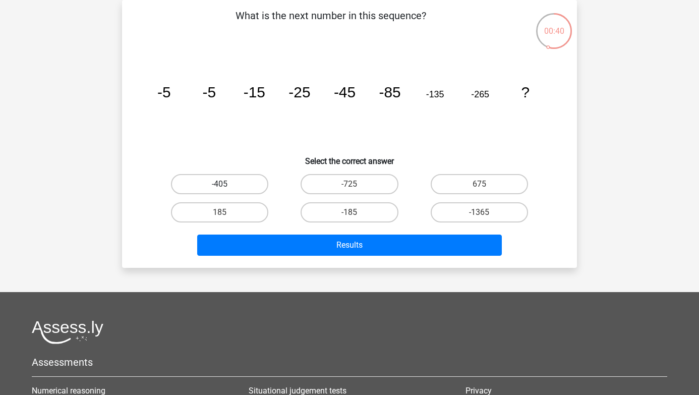
click at [208, 181] on label "-405" at bounding box center [219, 184] width 97 height 20
click at [220, 184] on input "-405" at bounding box center [223, 187] width 7 height 7
radio input "true"
click at [208, 182] on label "-405" at bounding box center [219, 184] width 97 height 20
click at [220, 184] on input "-405" at bounding box center [223, 187] width 7 height 7
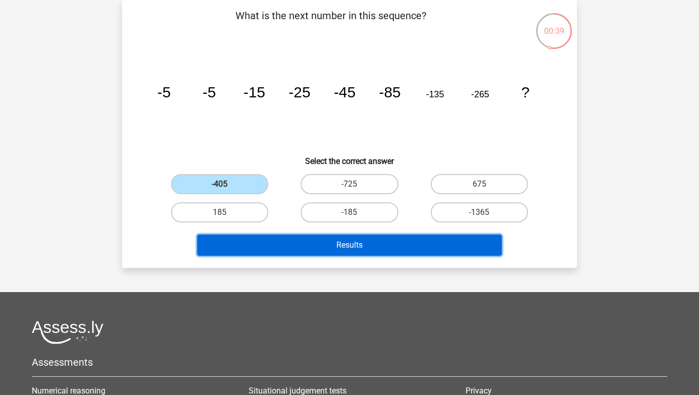
click at [274, 238] on button "Results" at bounding box center [349, 244] width 305 height 21
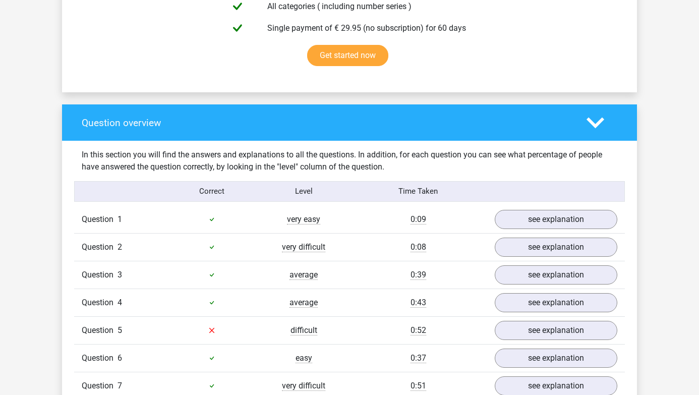
scroll to position [686, 0]
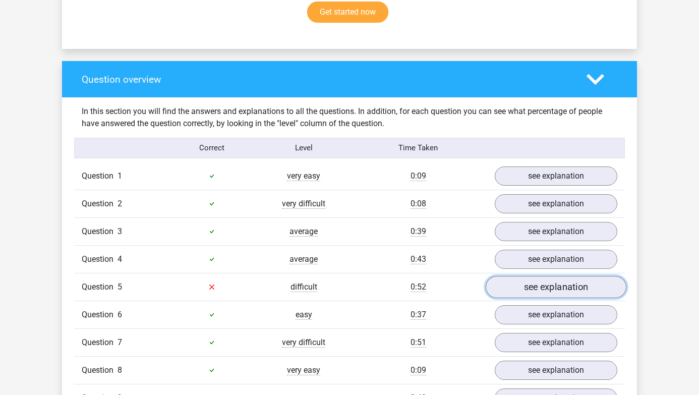
click at [539, 287] on link "see explanation" at bounding box center [555, 287] width 141 height 22
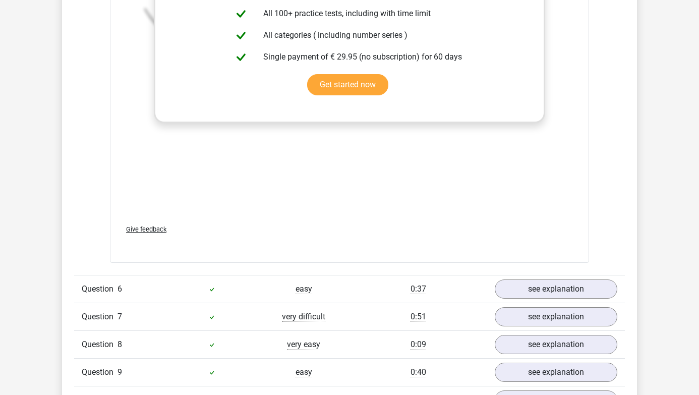
scroll to position [1335, 0]
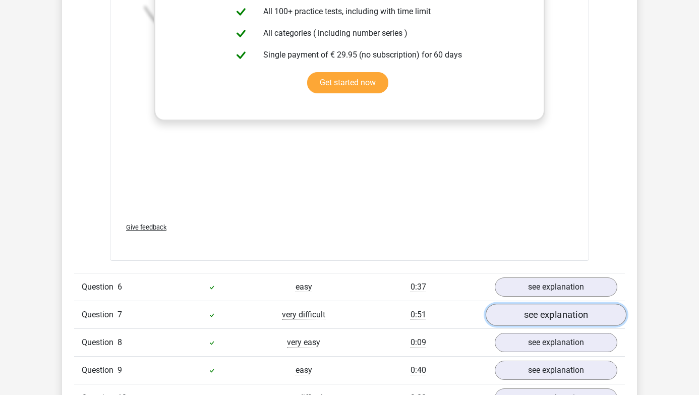
click at [557, 314] on link "see explanation" at bounding box center [555, 314] width 141 height 22
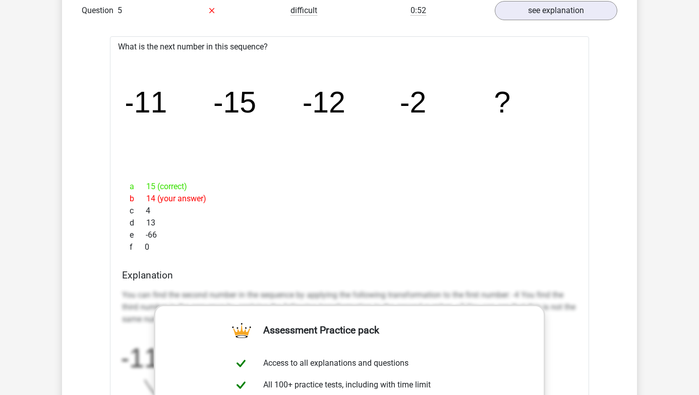
scroll to position [964, 0]
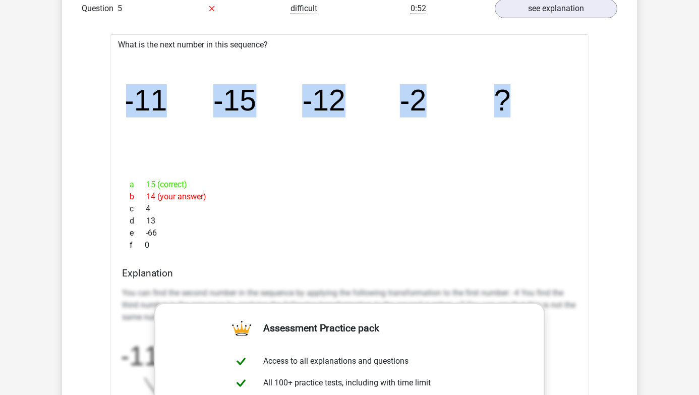
drag, startPoint x: 116, startPoint y: 101, endPoint x: 592, endPoint y: 81, distance: 476.3
copy g "-11 -15 -12 -2 ?"
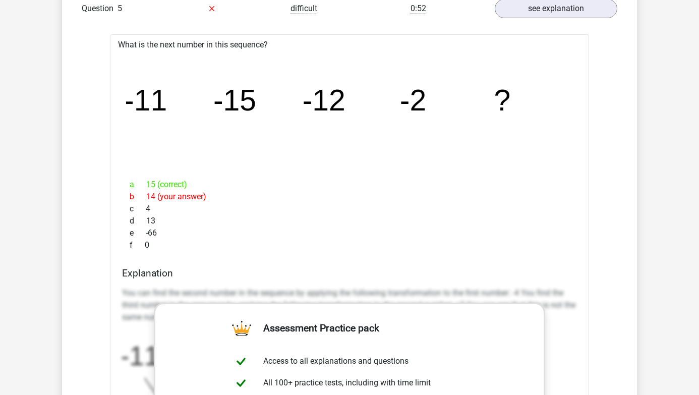
click at [393, 167] on div "image/svg+xml -11 -15 -12 -2 ?" at bounding box center [349, 111] width 463 height 120
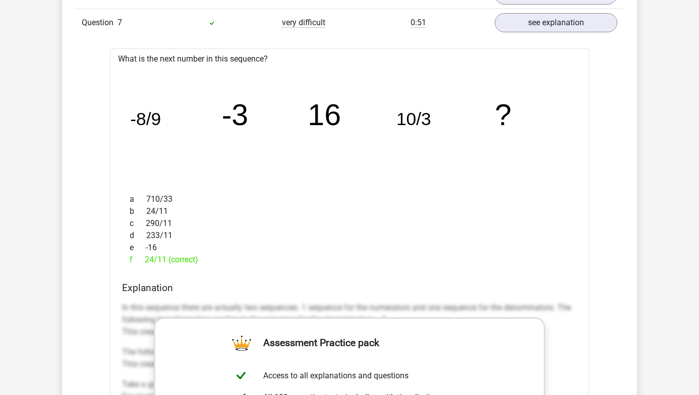
scroll to position [1626, 0]
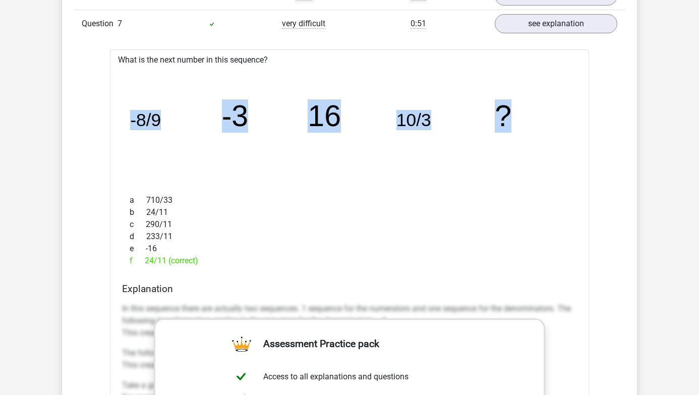
drag, startPoint x: 131, startPoint y: 124, endPoint x: 586, endPoint y: 131, distance: 455.2
click at [586, 131] on div "What is the next number in this sequence? image/svg+xml -8/9 -3 16 10/3 ? a 710…" at bounding box center [349, 348] width 479 height 598
copy g "-8/9 -3 16 10/3 ?"
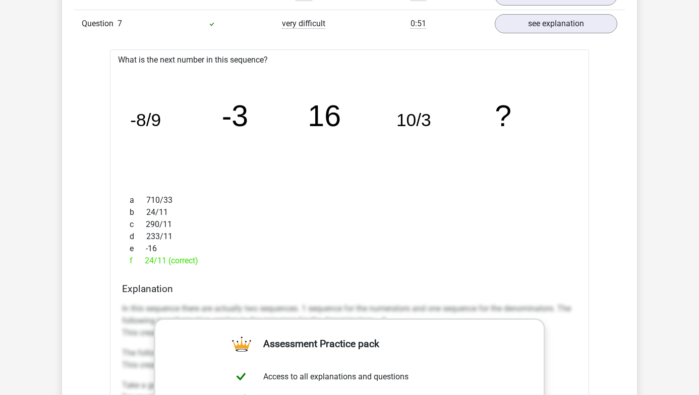
click at [330, 70] on icon "image/svg+xml -8/9 -3 16 10/3 ?" at bounding box center [349, 126] width 447 height 112
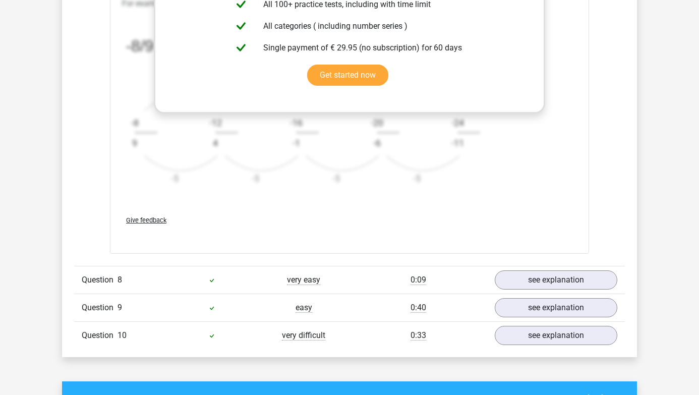
scroll to position [1321, 0]
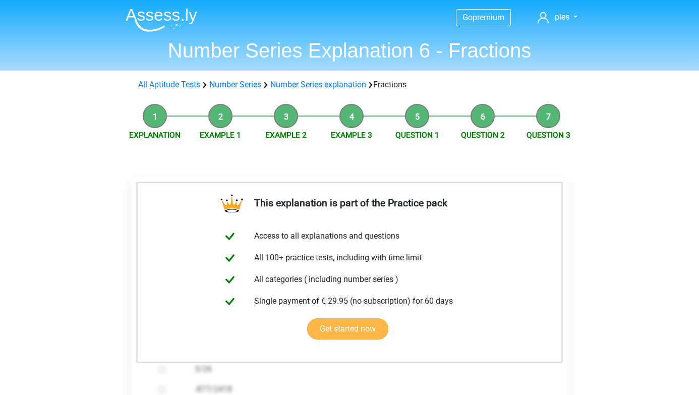
scroll to position [127, 0]
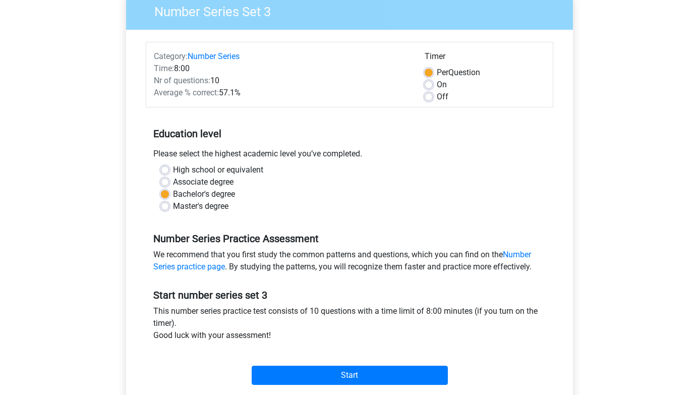
scroll to position [201, 0]
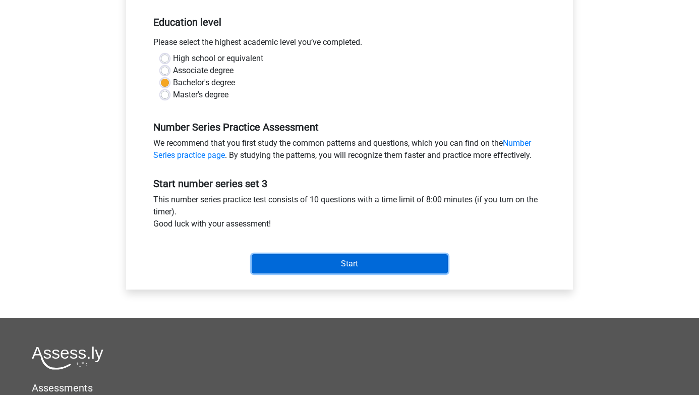
click at [354, 266] on input "Start" at bounding box center [350, 263] width 196 height 19
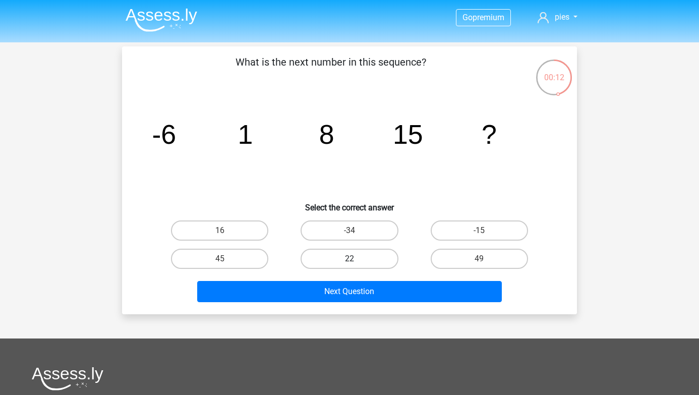
click at [333, 263] on label "22" at bounding box center [348, 259] width 97 height 20
click at [349, 263] on input "22" at bounding box center [352, 262] width 7 height 7
radio input "true"
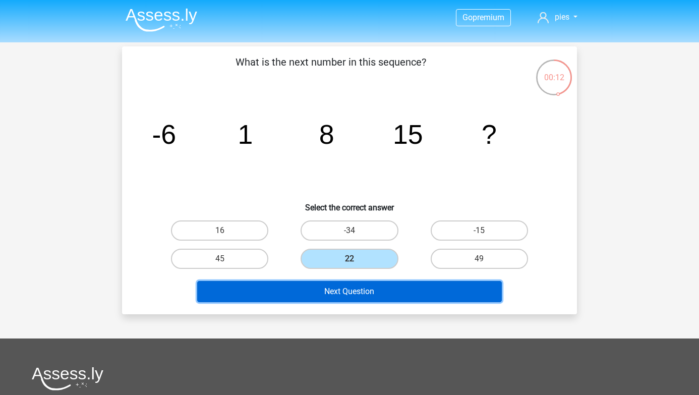
click at [333, 289] on button "Next Question" at bounding box center [349, 291] width 305 height 21
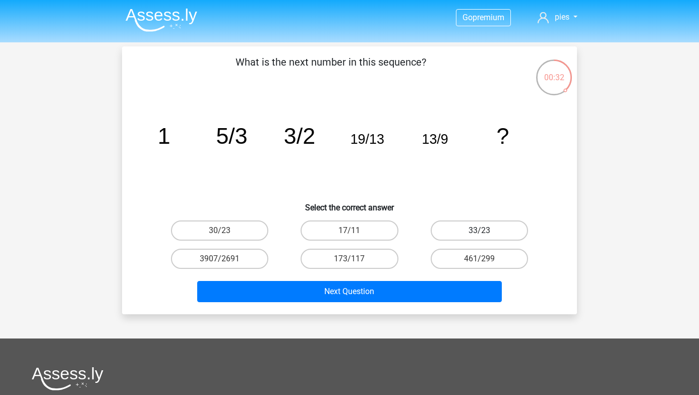
click at [460, 227] on label "33/23" at bounding box center [478, 230] width 97 height 20
click at [479, 230] on input "33/23" at bounding box center [482, 233] width 7 height 7
radio input "true"
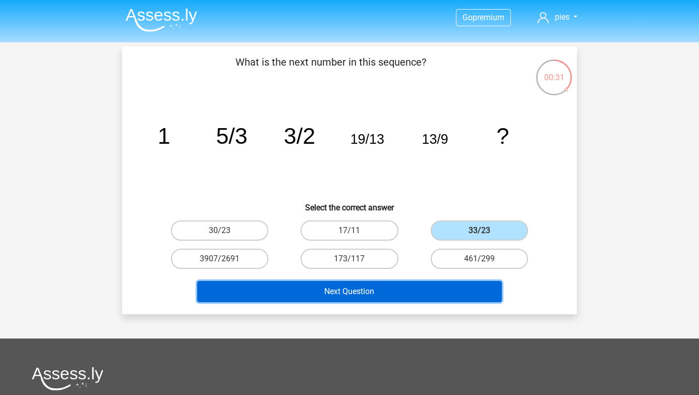
click at [443, 282] on button "Next Question" at bounding box center [349, 291] width 305 height 21
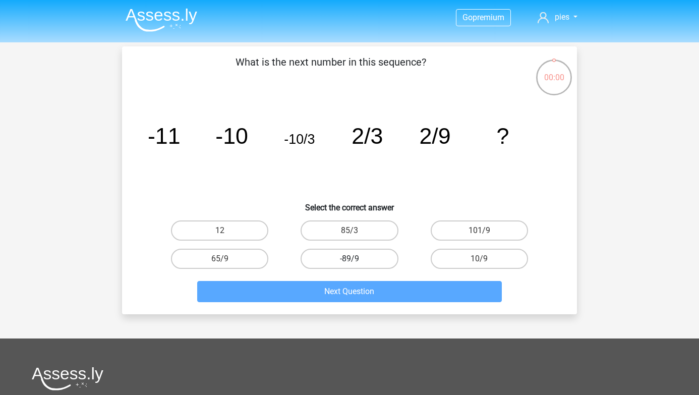
click at [314, 262] on label "-89/9" at bounding box center [348, 259] width 97 height 20
click at [349, 262] on input "-89/9" at bounding box center [352, 262] width 7 height 7
radio input "true"
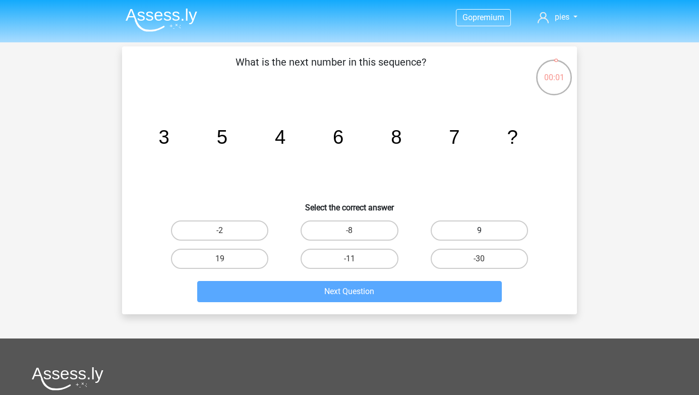
click at [452, 237] on label "9" at bounding box center [478, 230] width 97 height 20
click at [479, 237] on input "9" at bounding box center [482, 233] width 7 height 7
radio input "true"
click at [420, 307] on div "What is the next number in this sequence? image/svg+xml 3 5 4 6 8 7 ? Select th…" at bounding box center [349, 180] width 455 height 268
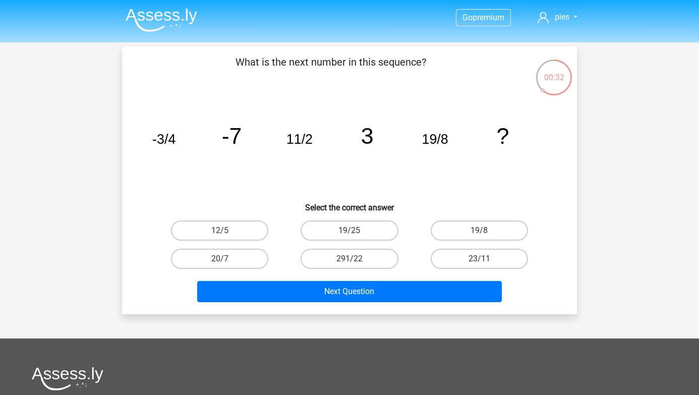
click at [234, 247] on div "20/7" at bounding box center [220, 258] width 130 height 28
click at [237, 257] on label "20/7" at bounding box center [219, 259] width 97 height 20
click at [226, 259] on input "20/7" at bounding box center [223, 262] width 7 height 7
radio input "true"
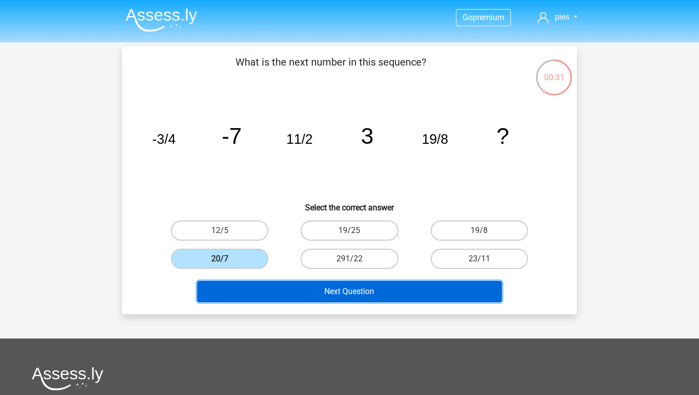
click at [243, 281] on button "Next Question" at bounding box center [349, 291] width 305 height 21
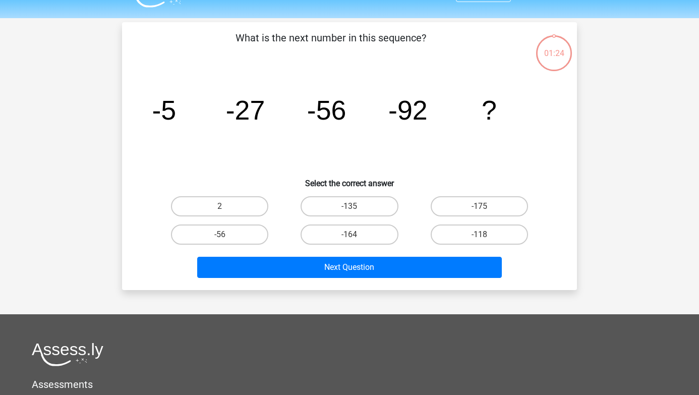
scroll to position [46, 0]
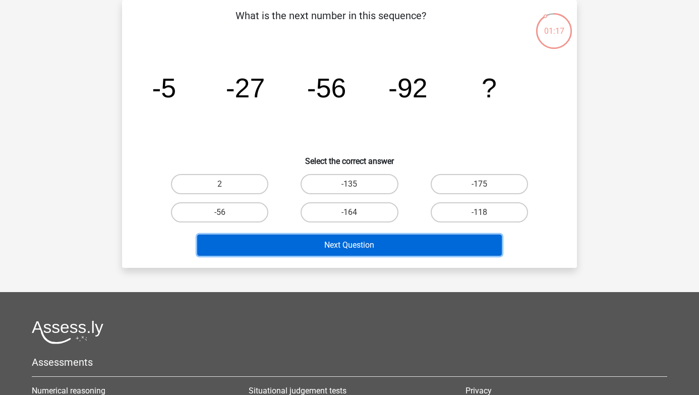
click at [391, 244] on button "Next Question" at bounding box center [349, 244] width 305 height 21
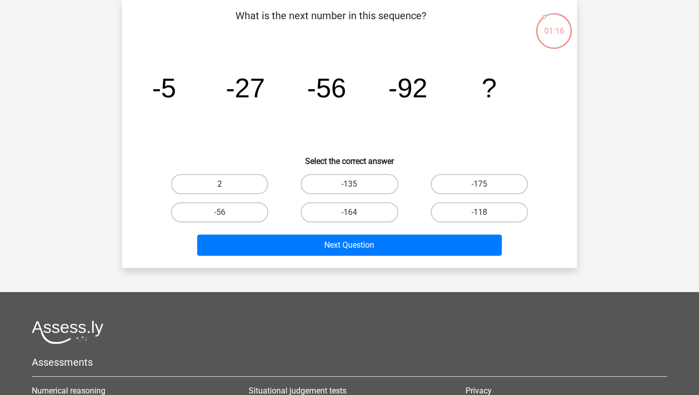
click at [242, 190] on label "2" at bounding box center [219, 184] width 97 height 20
click at [226, 190] on input "2" at bounding box center [223, 187] width 7 height 7
radio input "true"
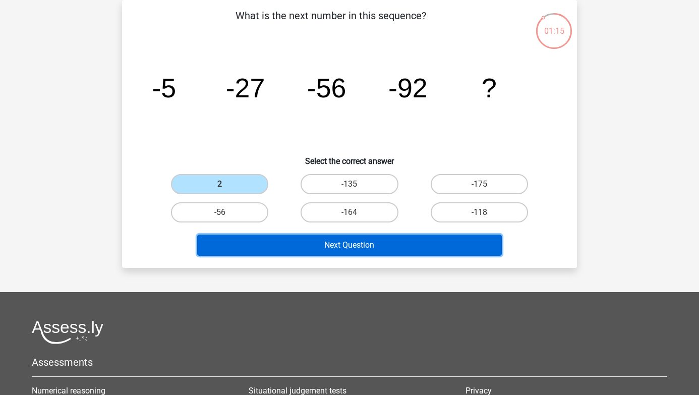
click at [262, 234] on button "Next Question" at bounding box center [349, 244] width 305 height 21
click at [262, 243] on button "Next Question" at bounding box center [349, 244] width 305 height 21
